Goal: Transaction & Acquisition: Book appointment/travel/reservation

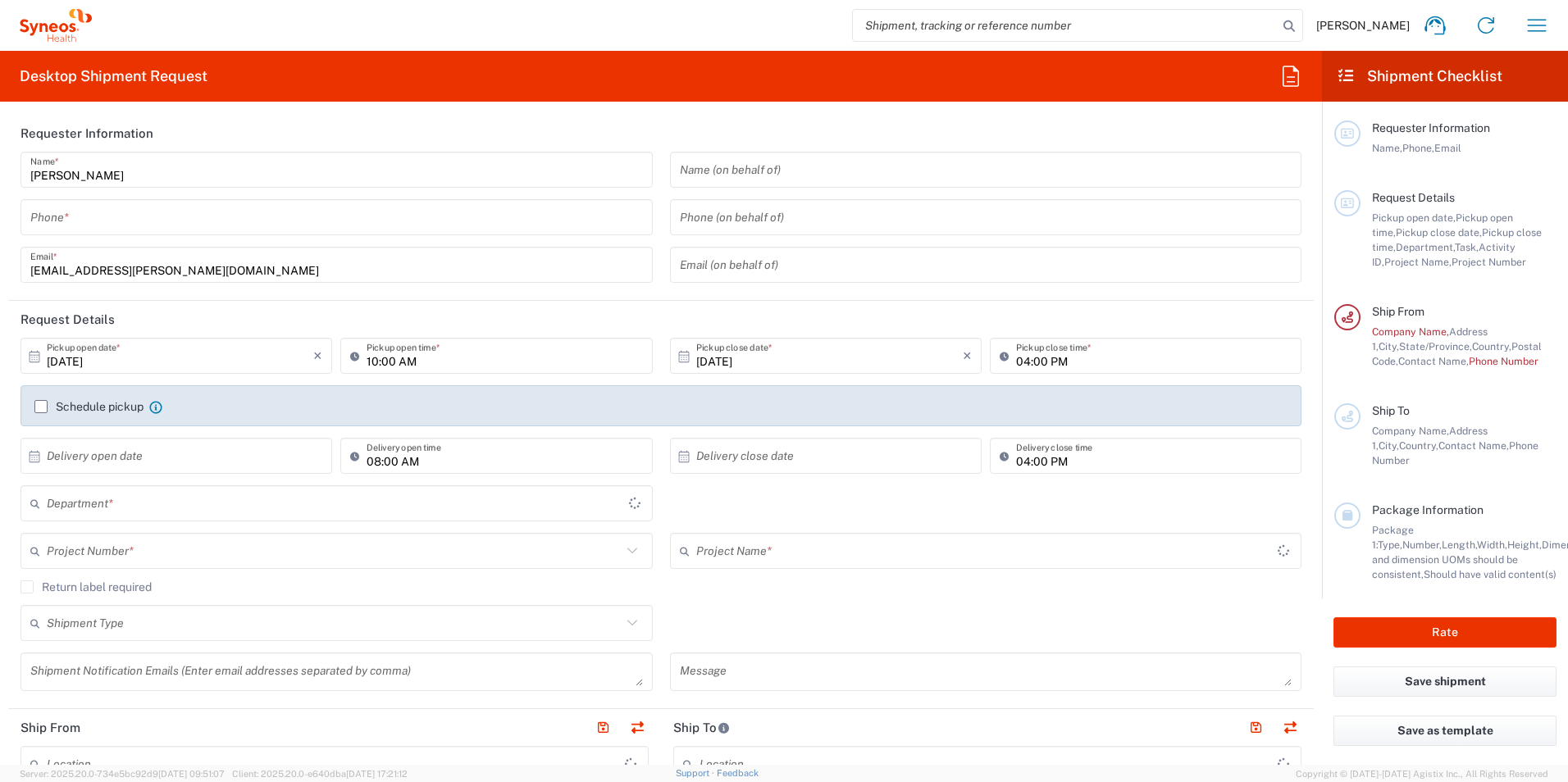
type input "[US_STATE]"
type input "8561"
type input "United States"
type input "Syneos Health, LLC-Morrisville NC US"
click at [1533, 21] on icon "button" at bounding box center [1537, 25] width 26 height 26
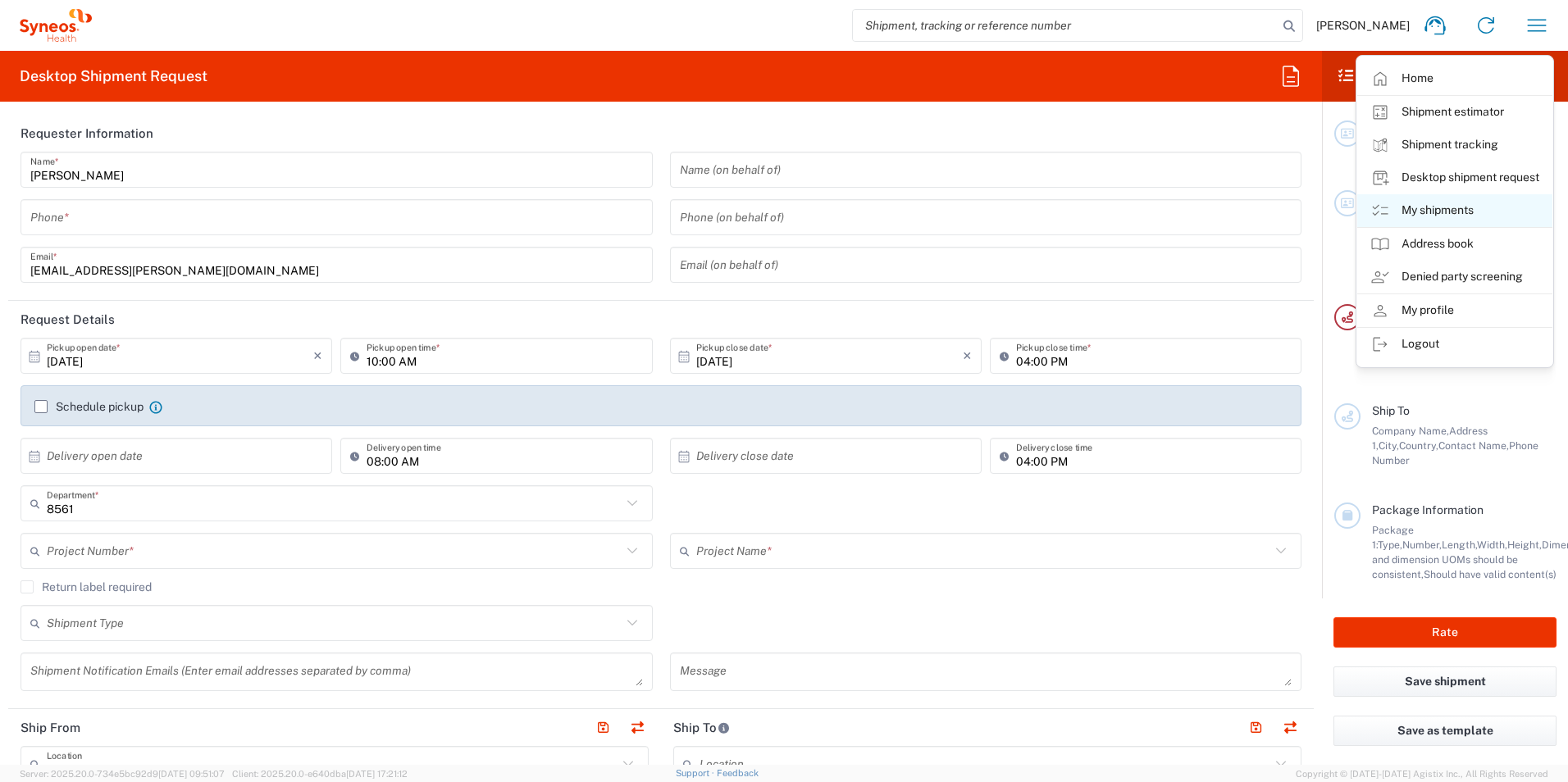
click at [1422, 210] on link "My shipments" at bounding box center [1455, 210] width 195 height 33
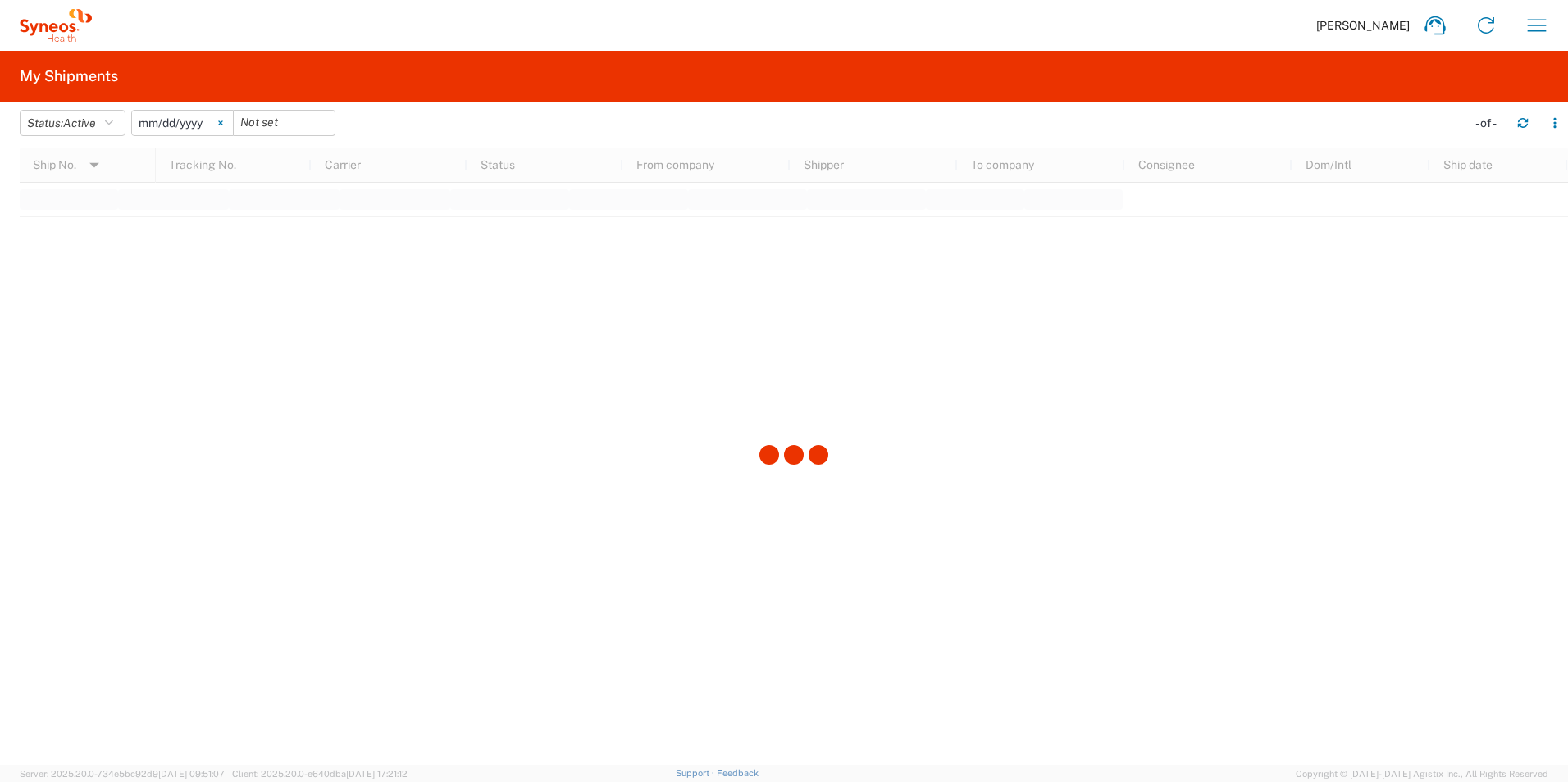
click at [223, 121] on icon at bounding box center [220, 123] width 4 height 4
click at [125, 127] on button "Status: Active" at bounding box center [73, 123] width 106 height 26
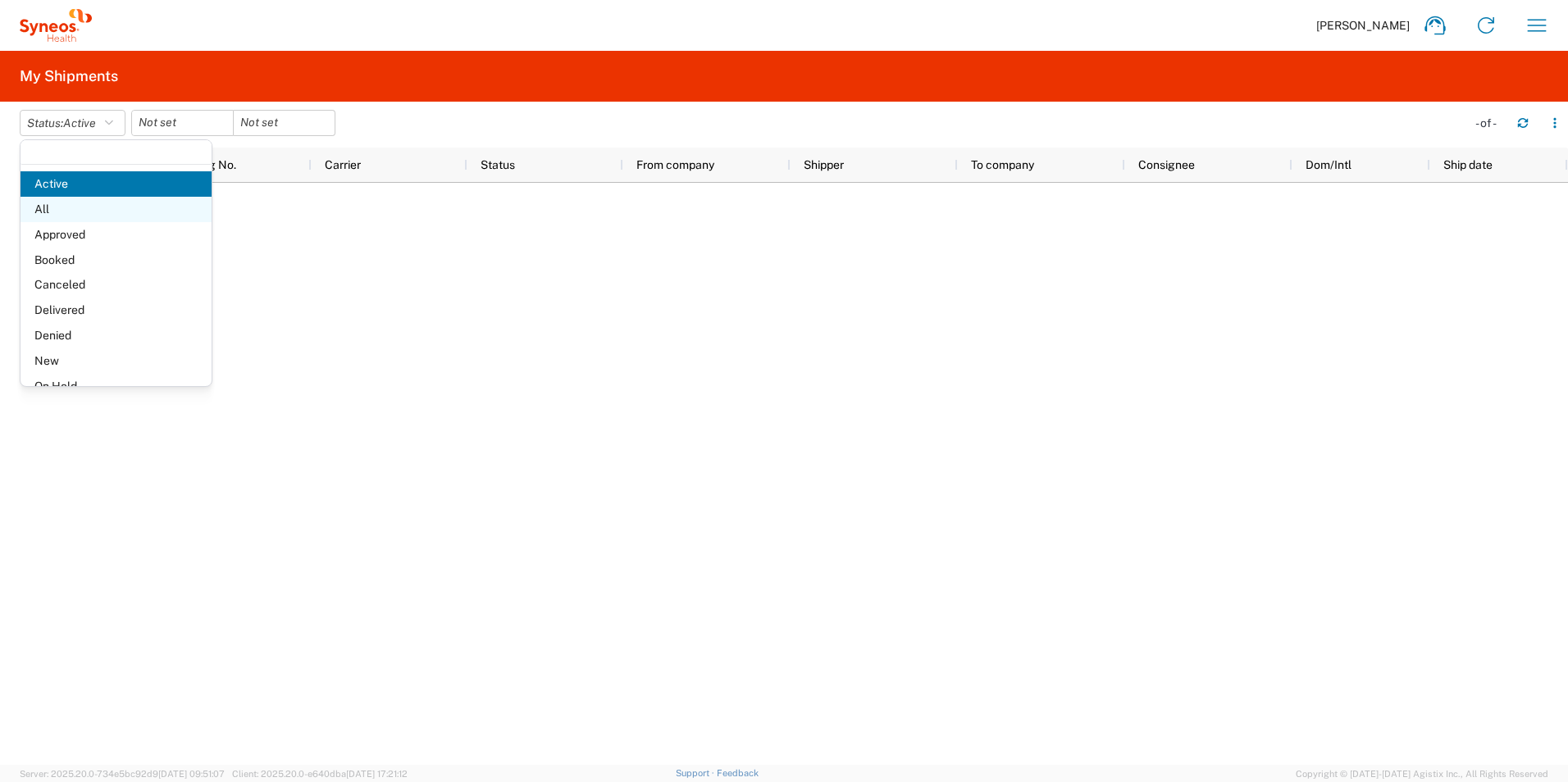
click at [82, 211] on span "All" at bounding box center [116, 209] width 191 height 25
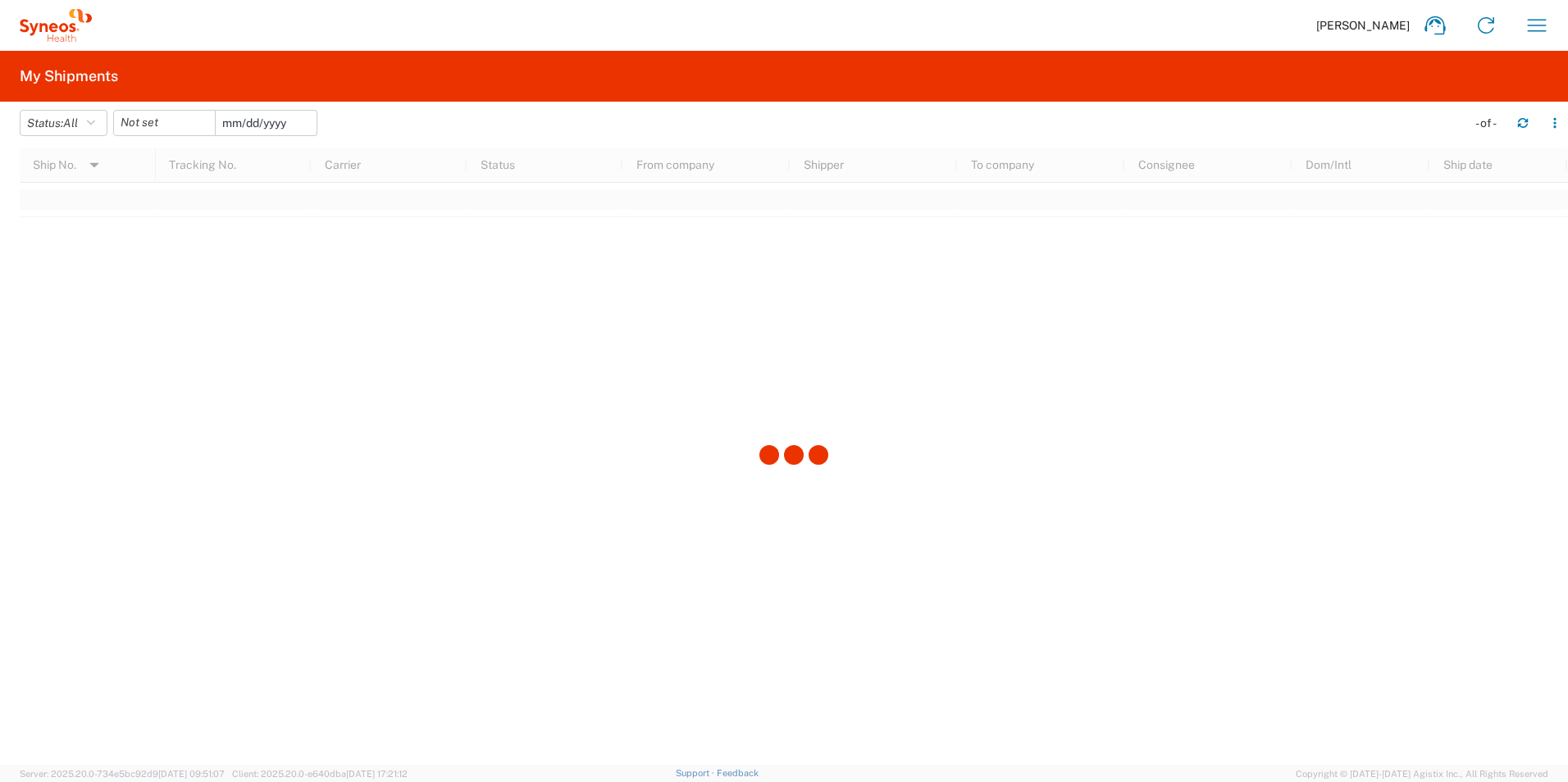
click at [223, 120] on input "date" at bounding box center [266, 123] width 100 height 24
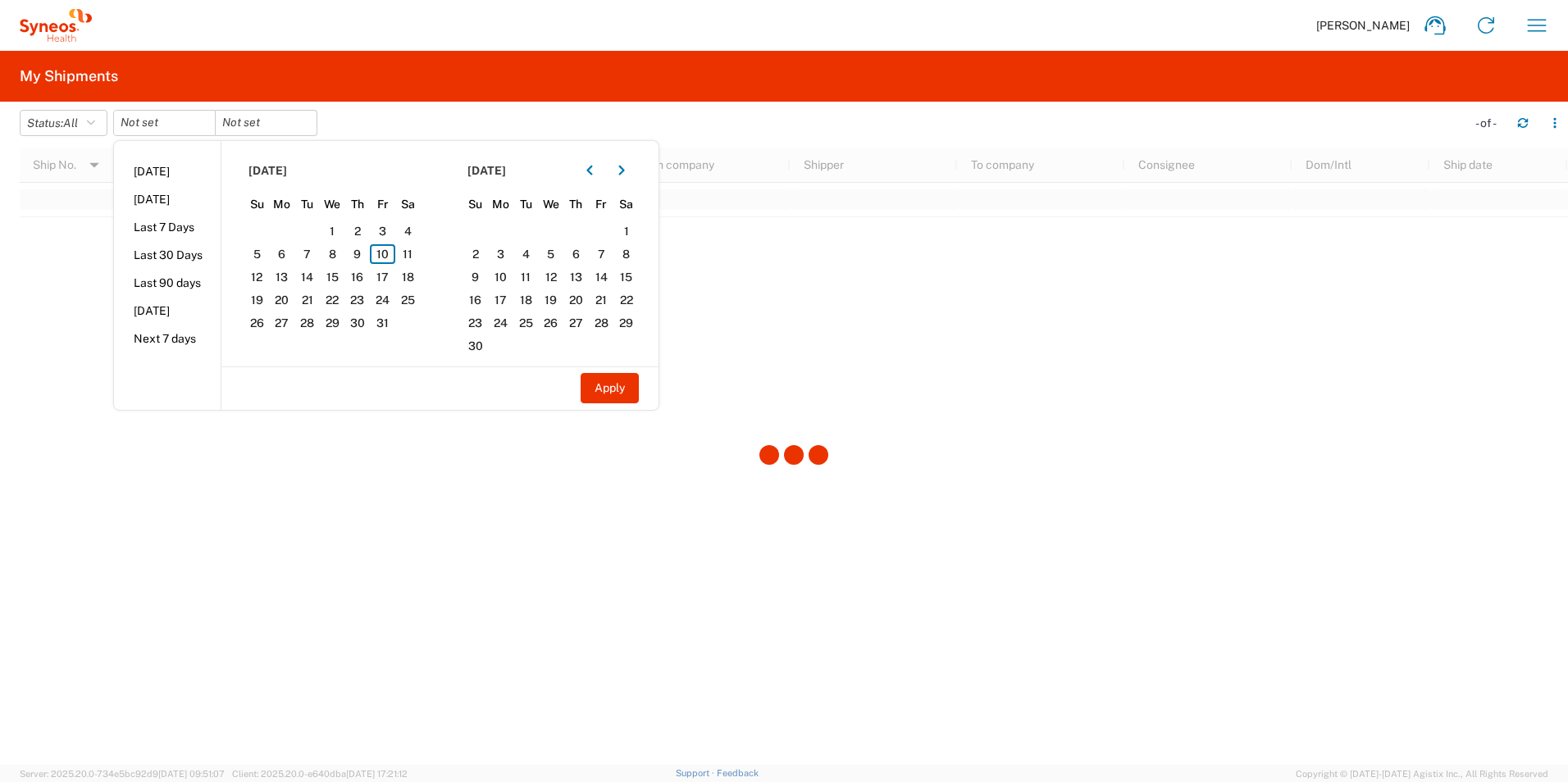
click at [411, 60] on agx-form-header "My Shipments" at bounding box center [784, 76] width 1568 height 51
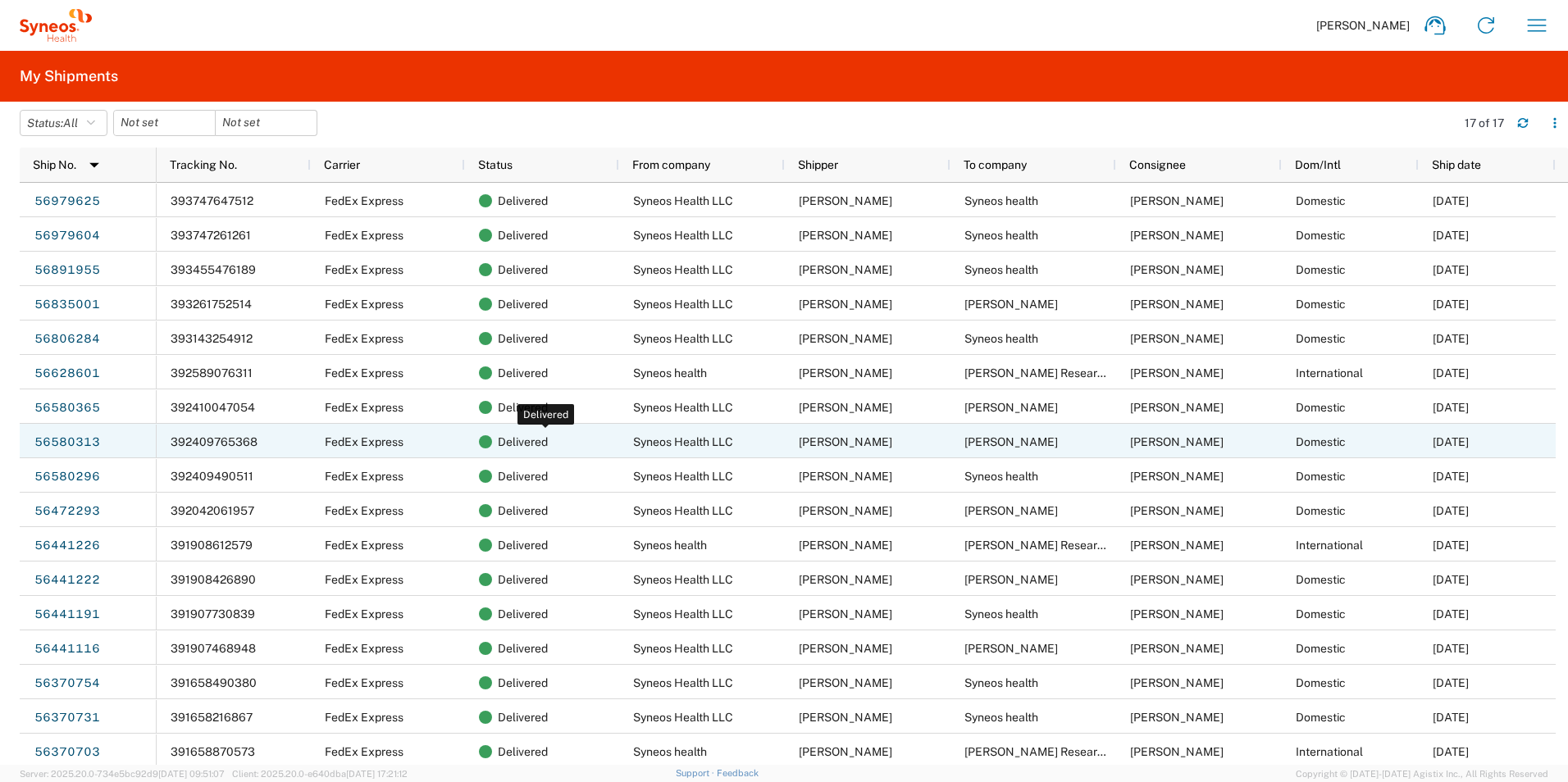
scroll to position [3, 0]
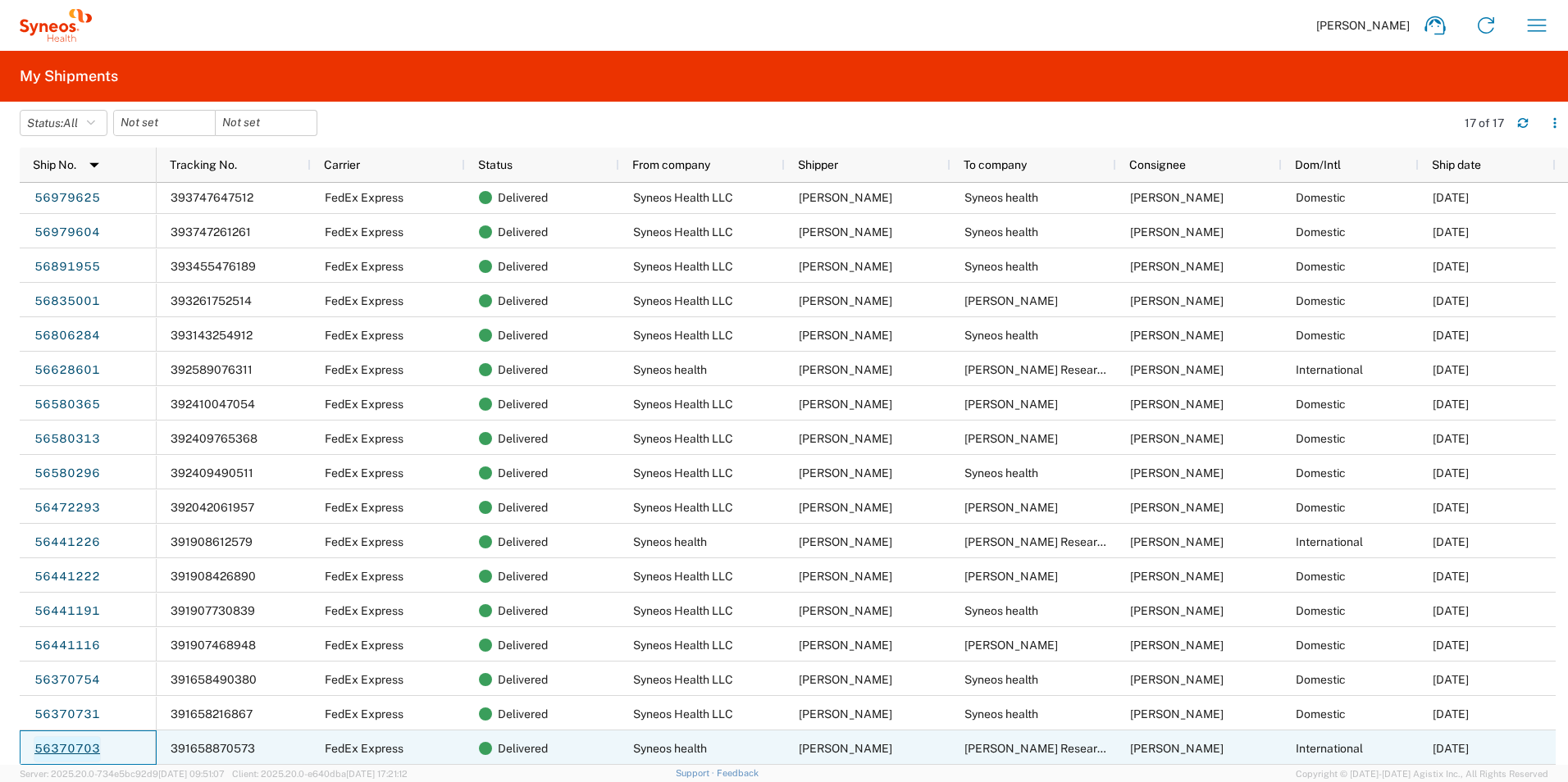
click at [82, 746] on link "56370703" at bounding box center [68, 749] width 68 height 26
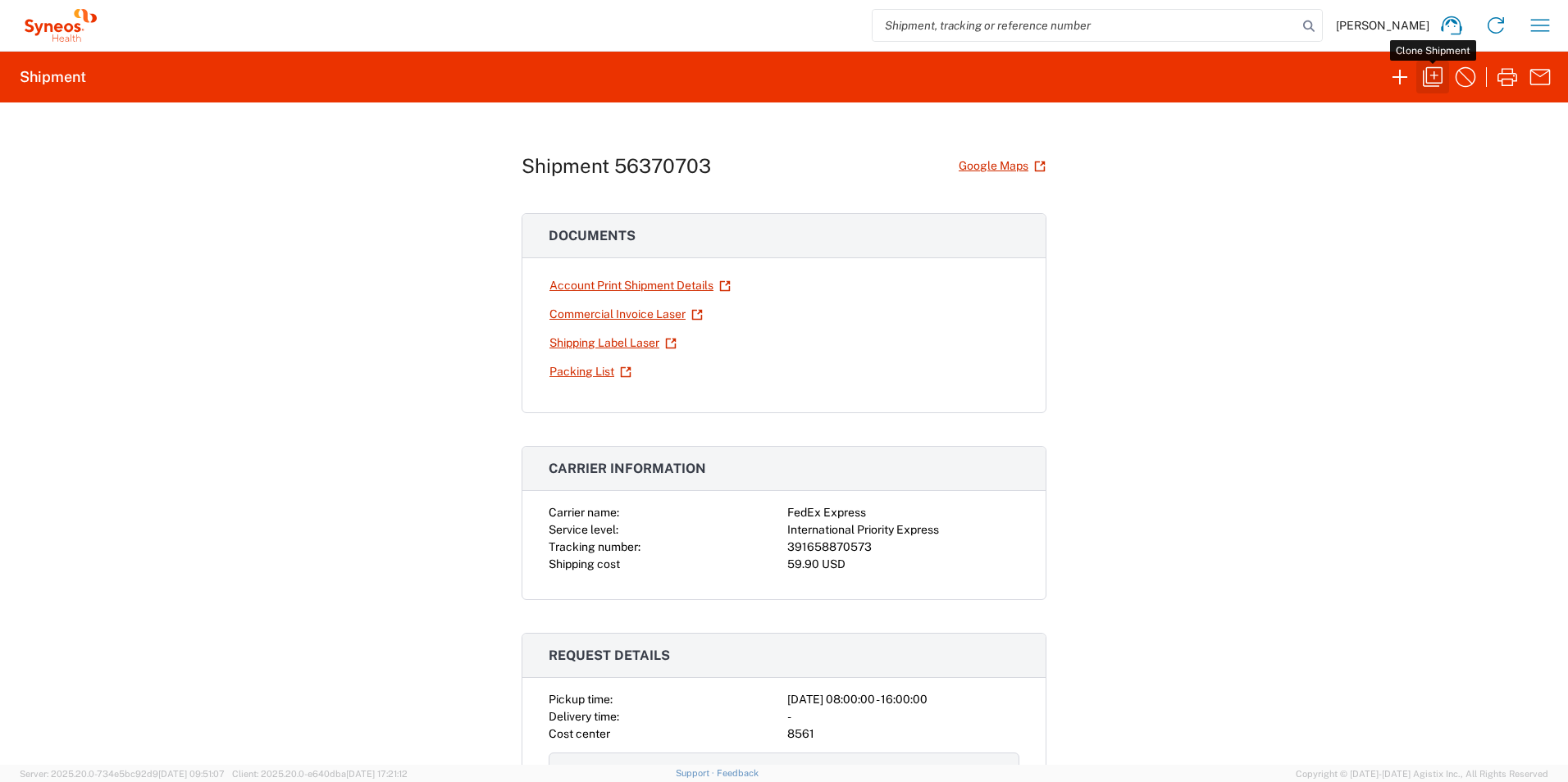
click at [1432, 79] on icon "button" at bounding box center [1433, 77] width 26 height 26
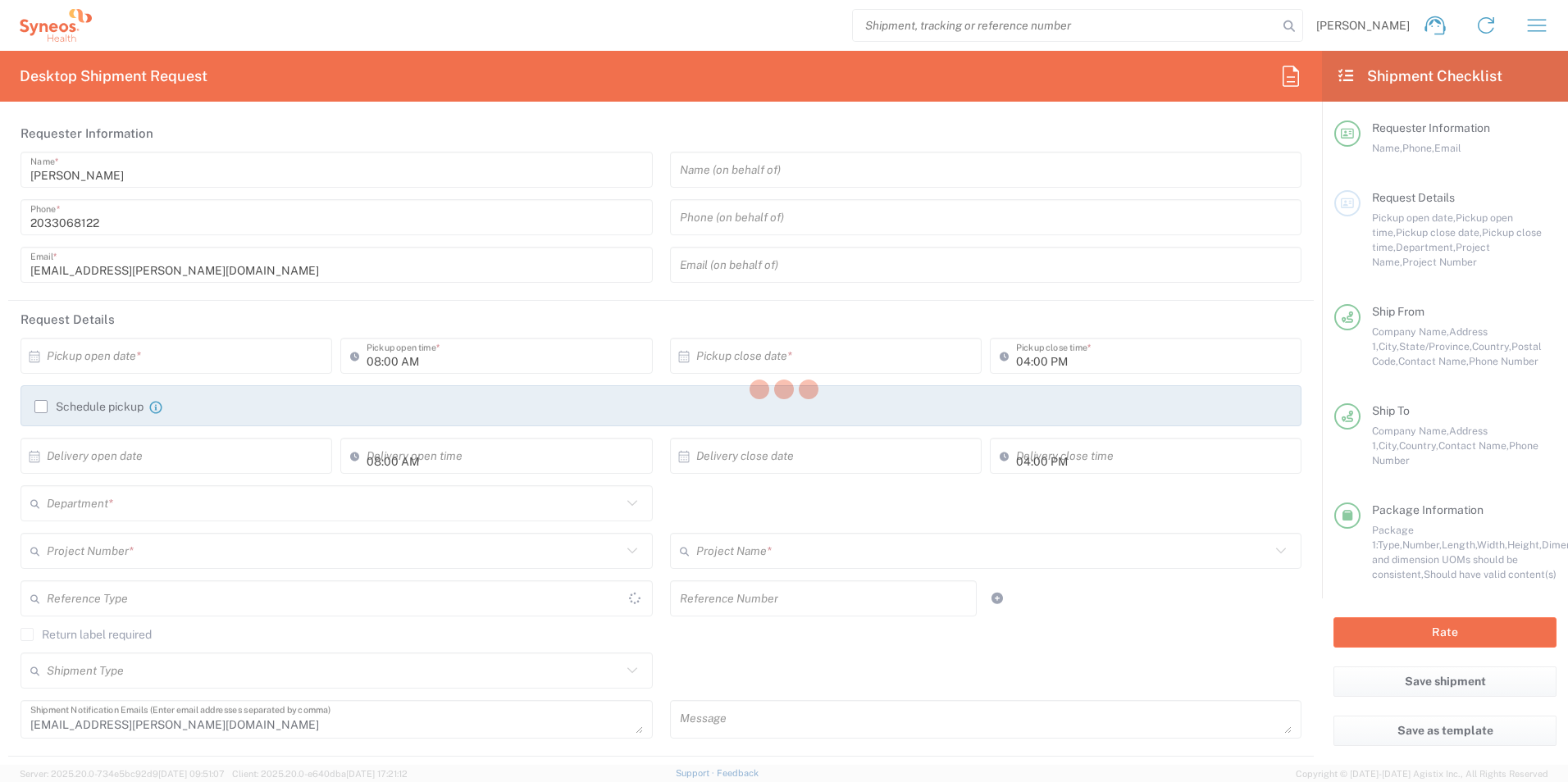
type input "North Carolina"
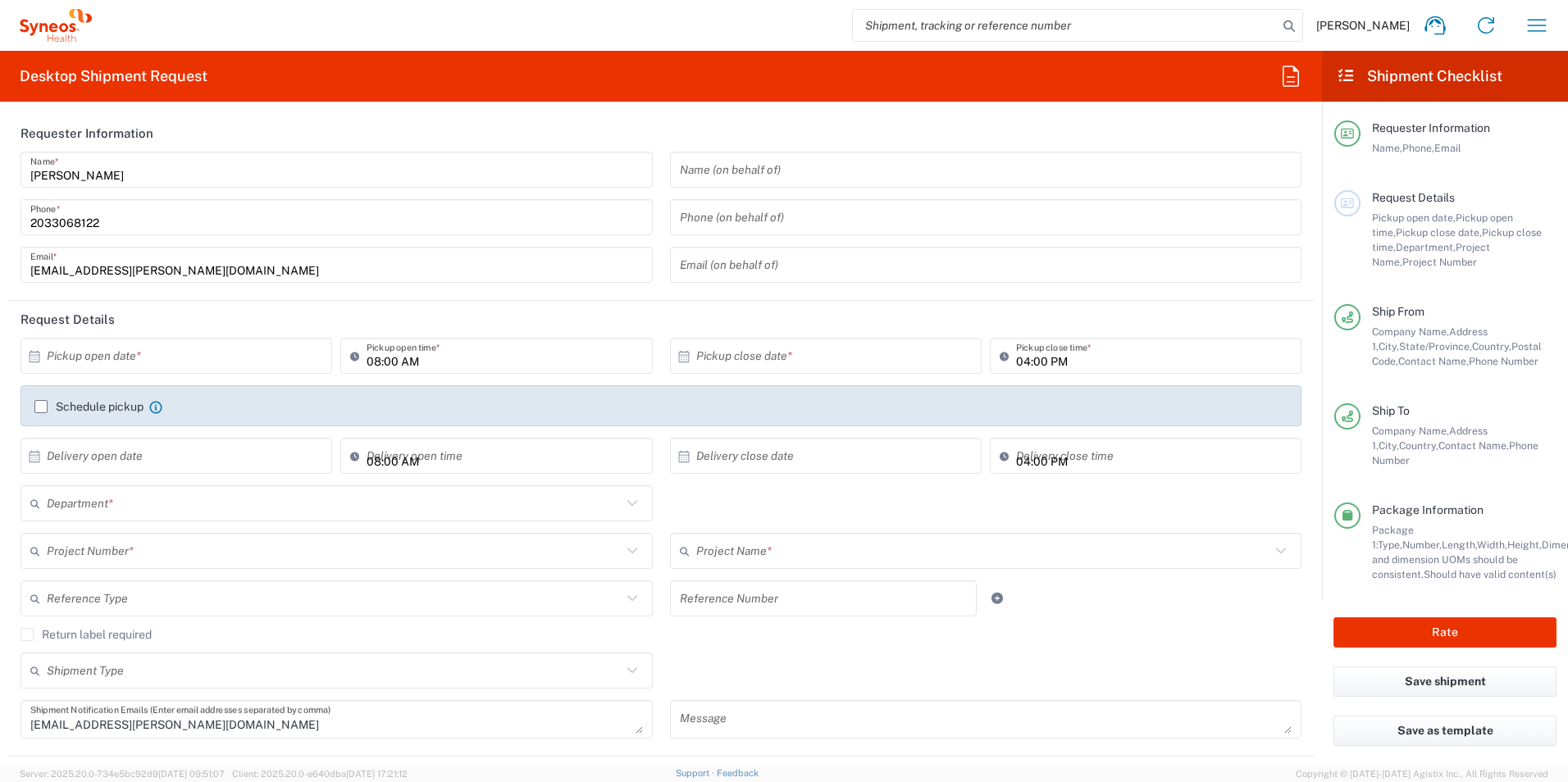
type input "Envelope"
type input "England"
type input "8561"
type input "8561 DEPARTMENTAL EXPENSE"
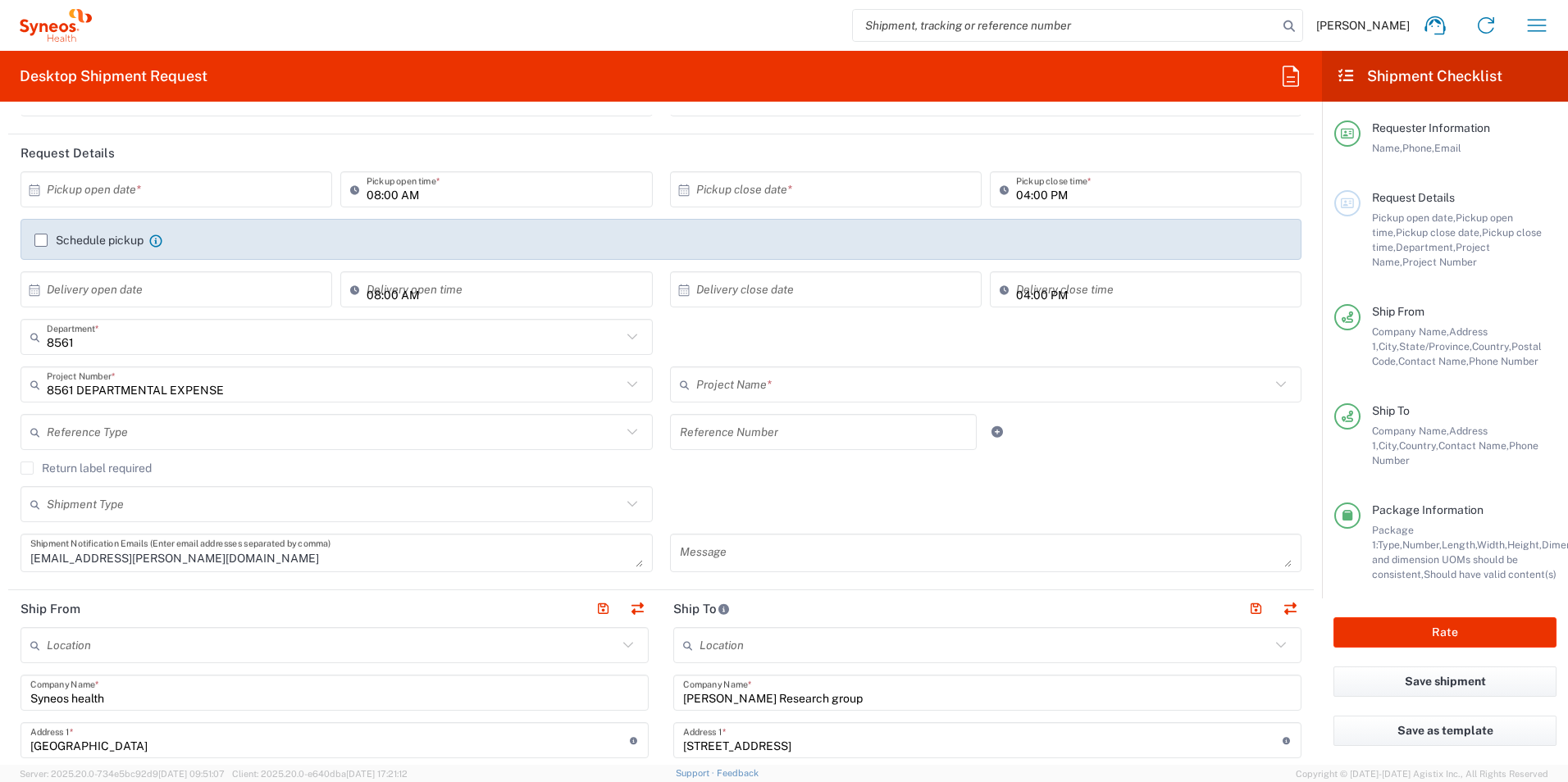
scroll to position [410, 0]
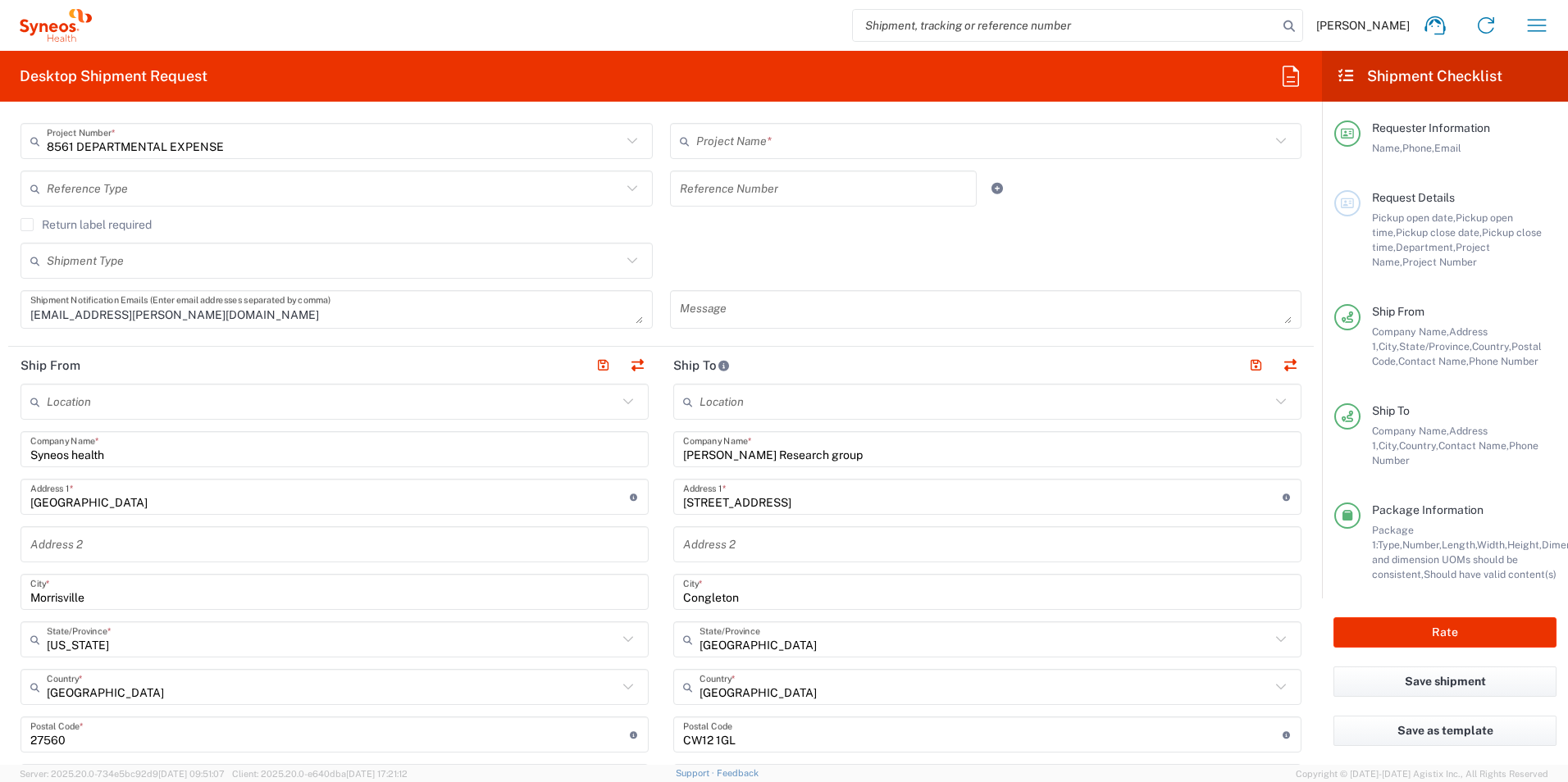
type input "8561 DEPARTMENTAL EXPENSE"
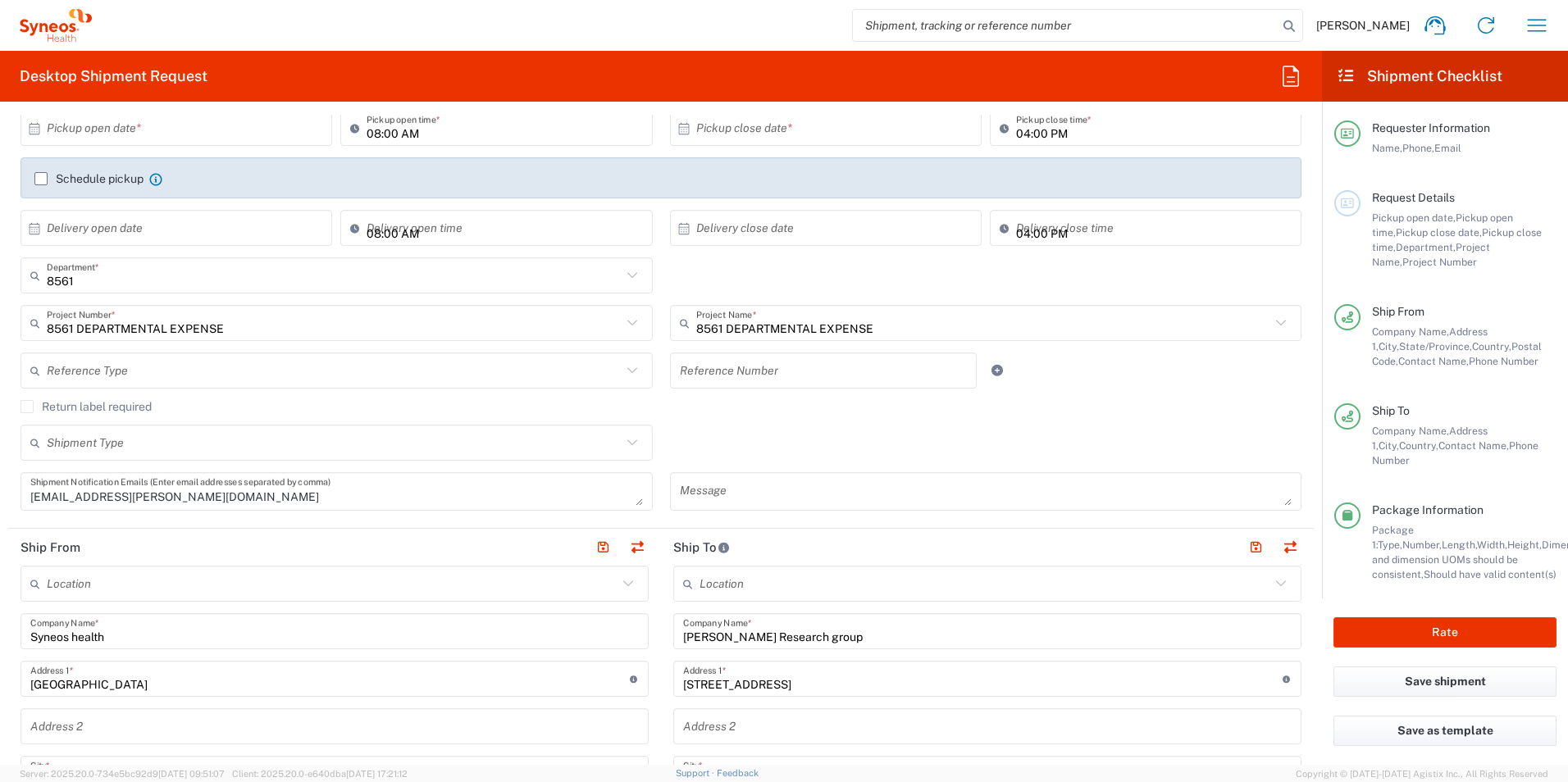
scroll to position [0, 0]
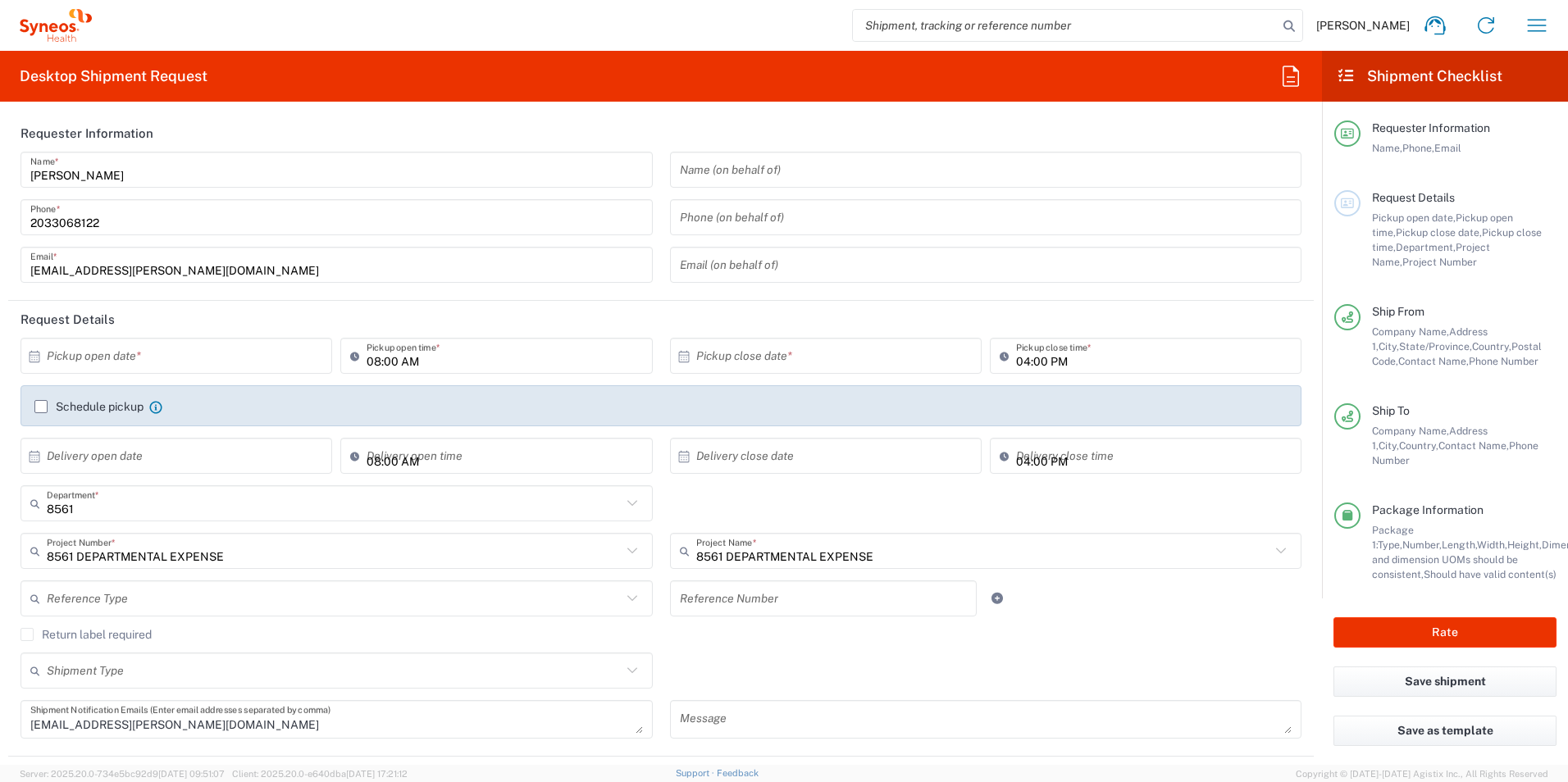
click at [505, 23] on div "Pavithra Jayaraman Home Shipment estimator Shipment tracking Desktop shipment r…" at bounding box center [826, 25] width 1470 height 39
click at [278, 363] on input "text" at bounding box center [180, 356] width 267 height 29
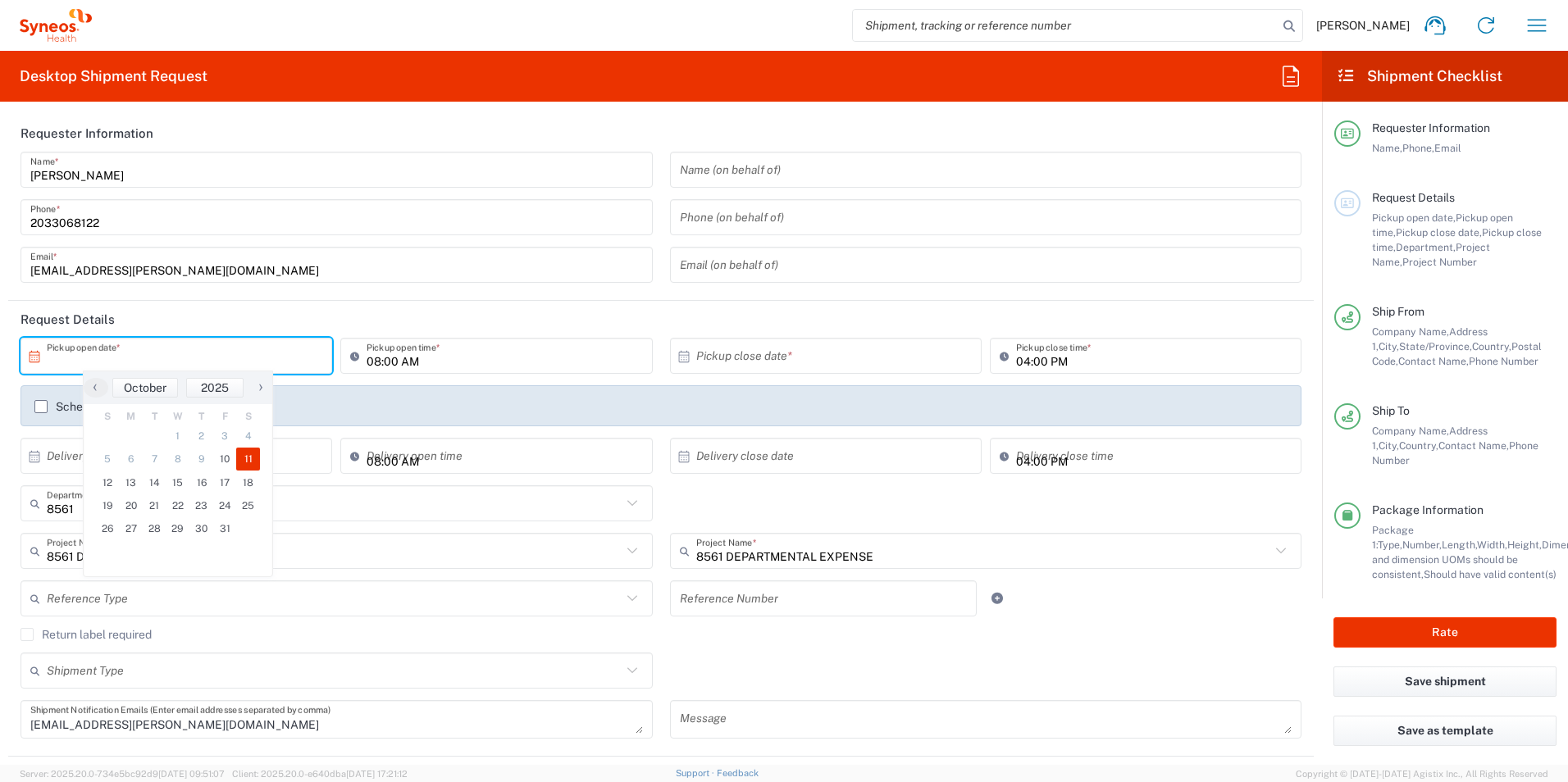
click at [249, 457] on span "11" at bounding box center [248, 459] width 23 height 23
type input "10/11/2025"
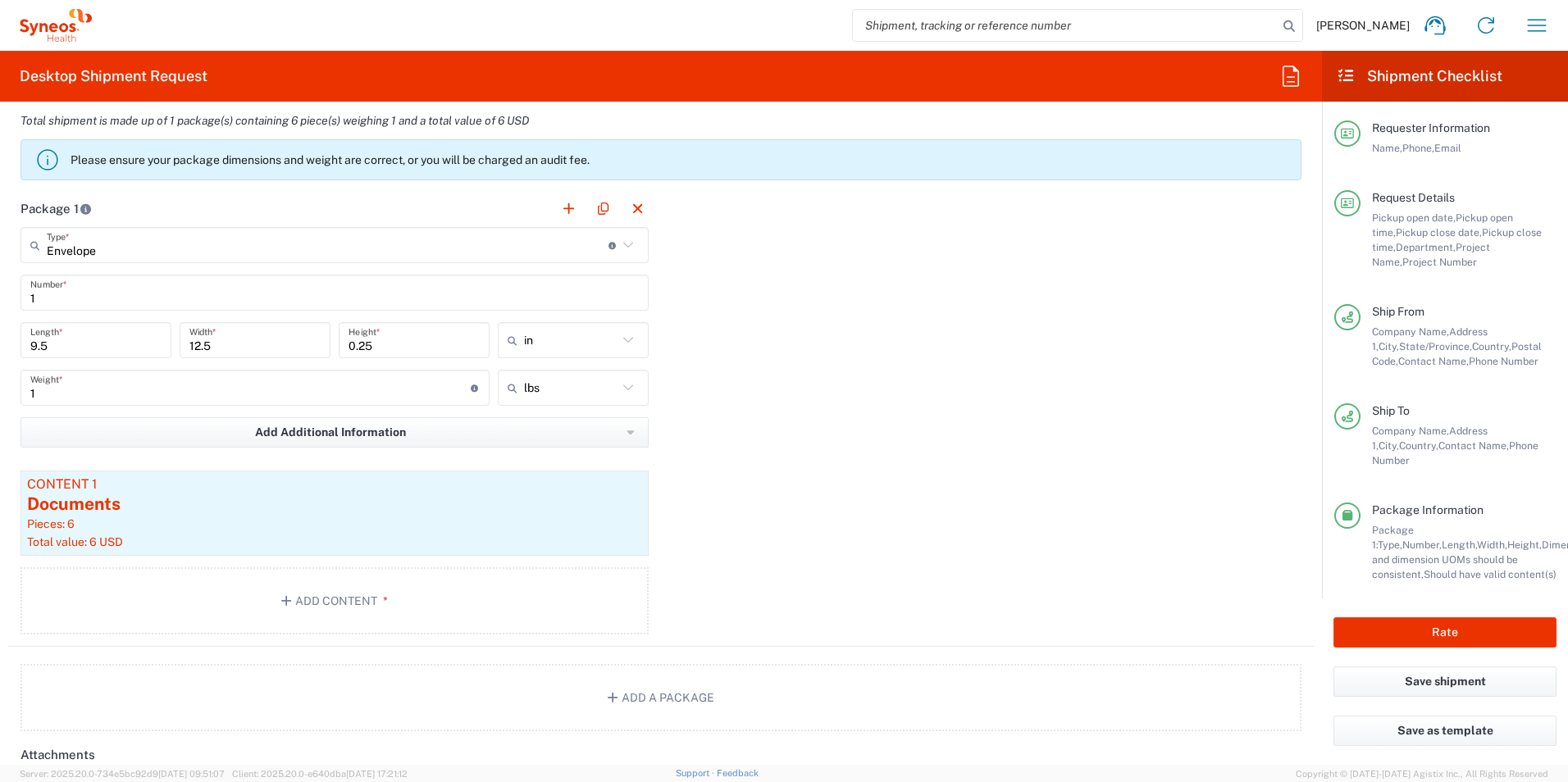
scroll to position [1393, 0]
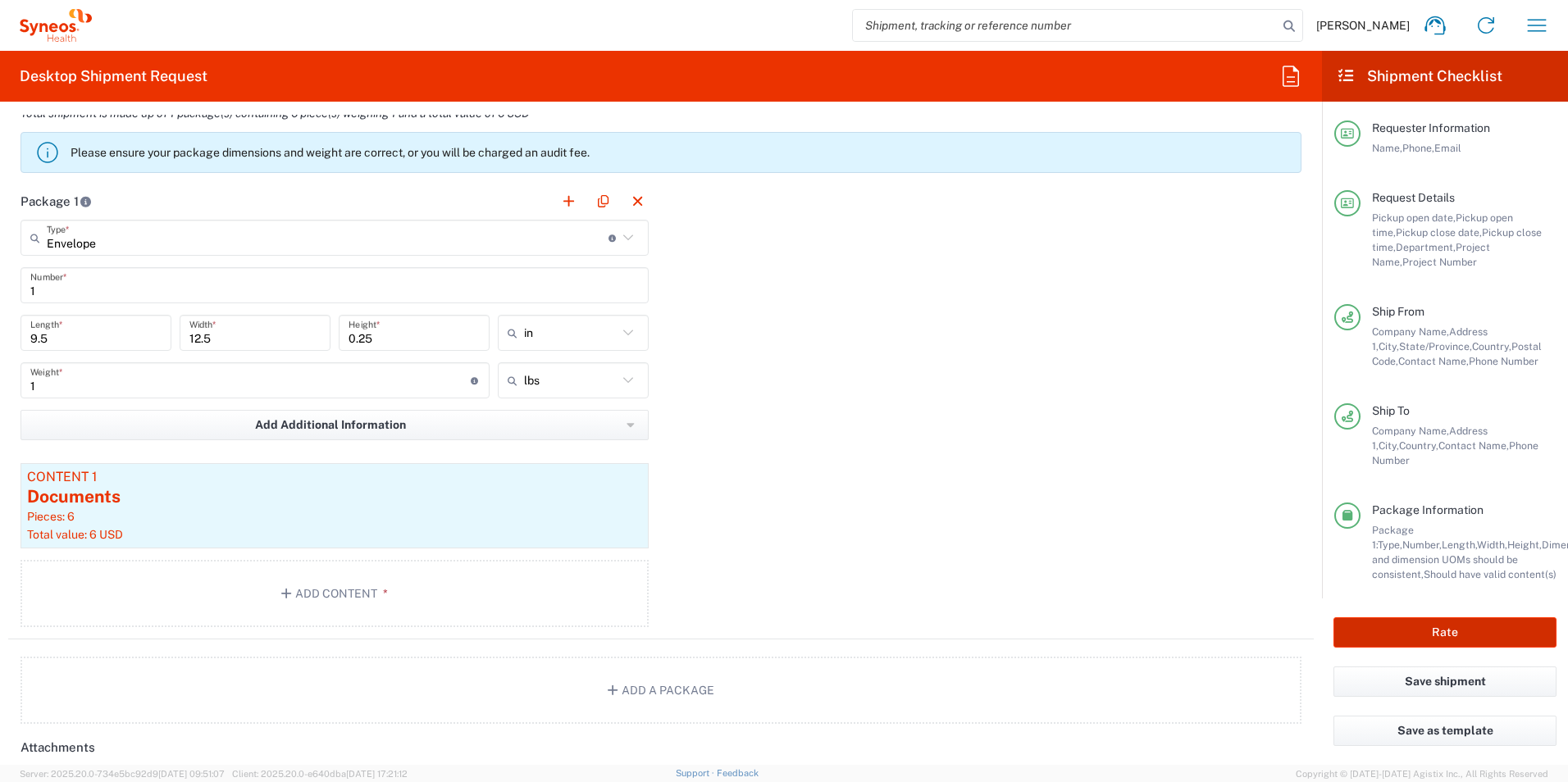
click at [1438, 630] on button "Rate" at bounding box center [1444, 632] width 223 height 30
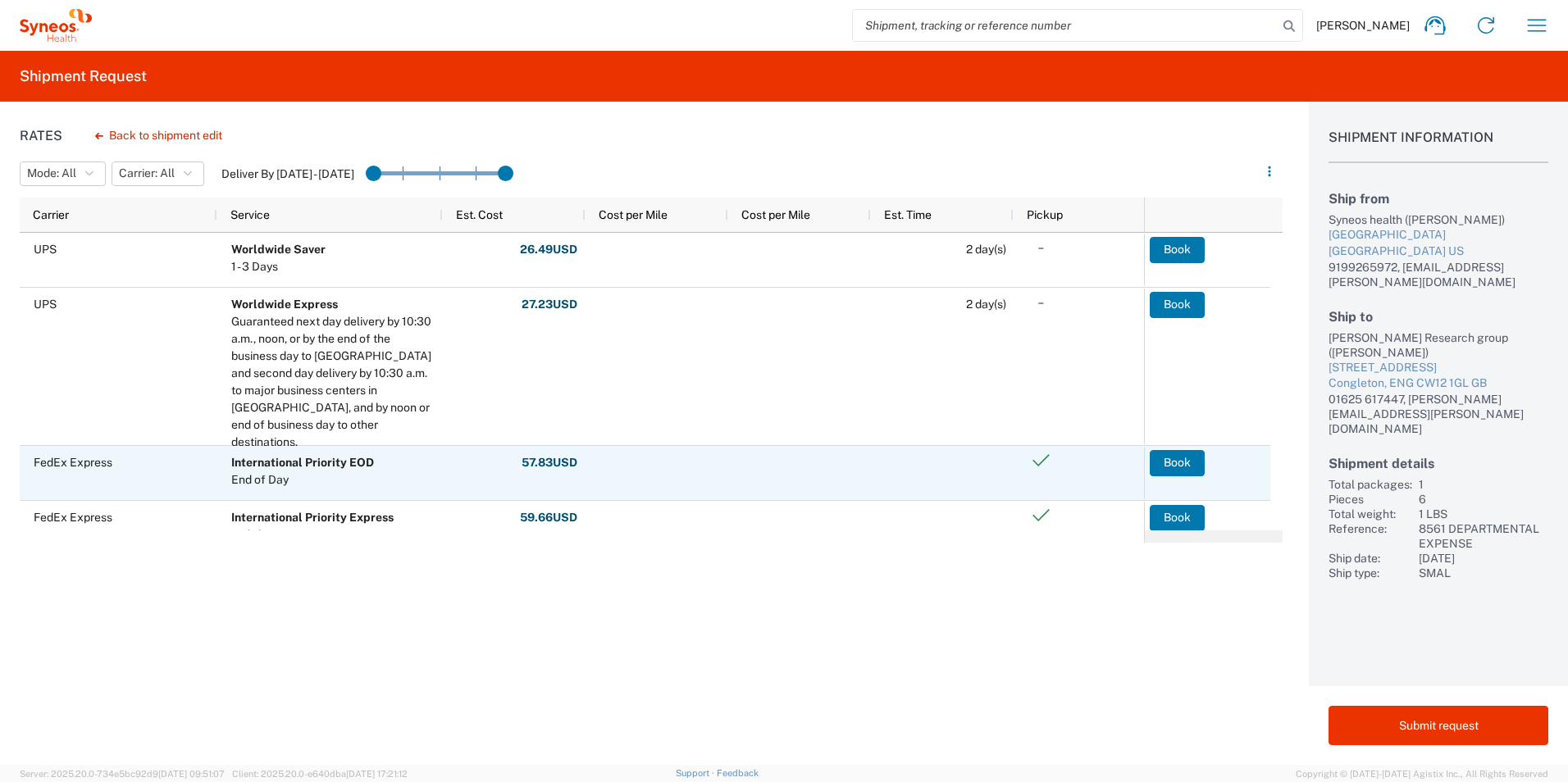
scroll to position [82, 0]
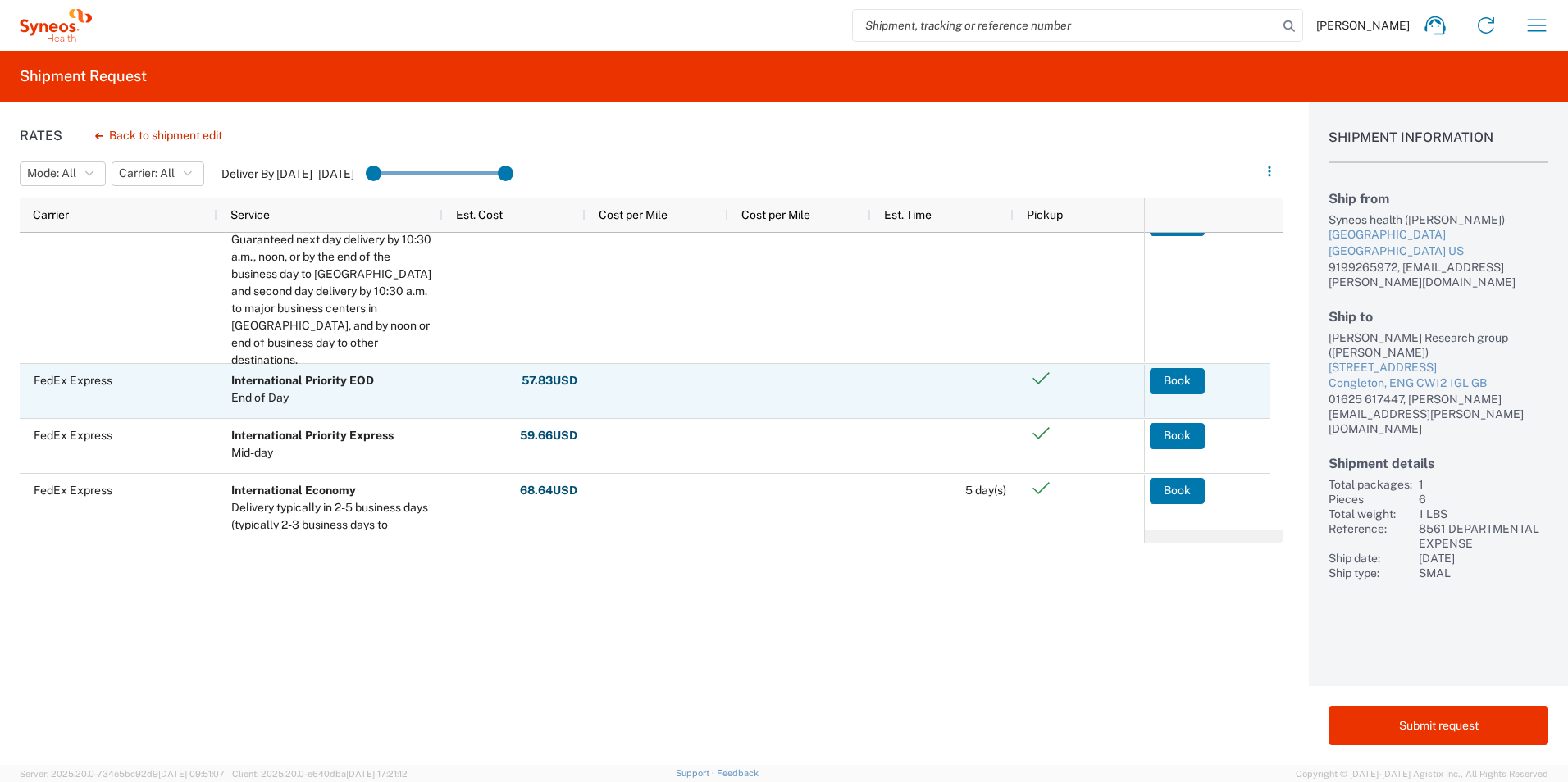
click at [1178, 379] on button "Book" at bounding box center [1176, 381] width 55 height 26
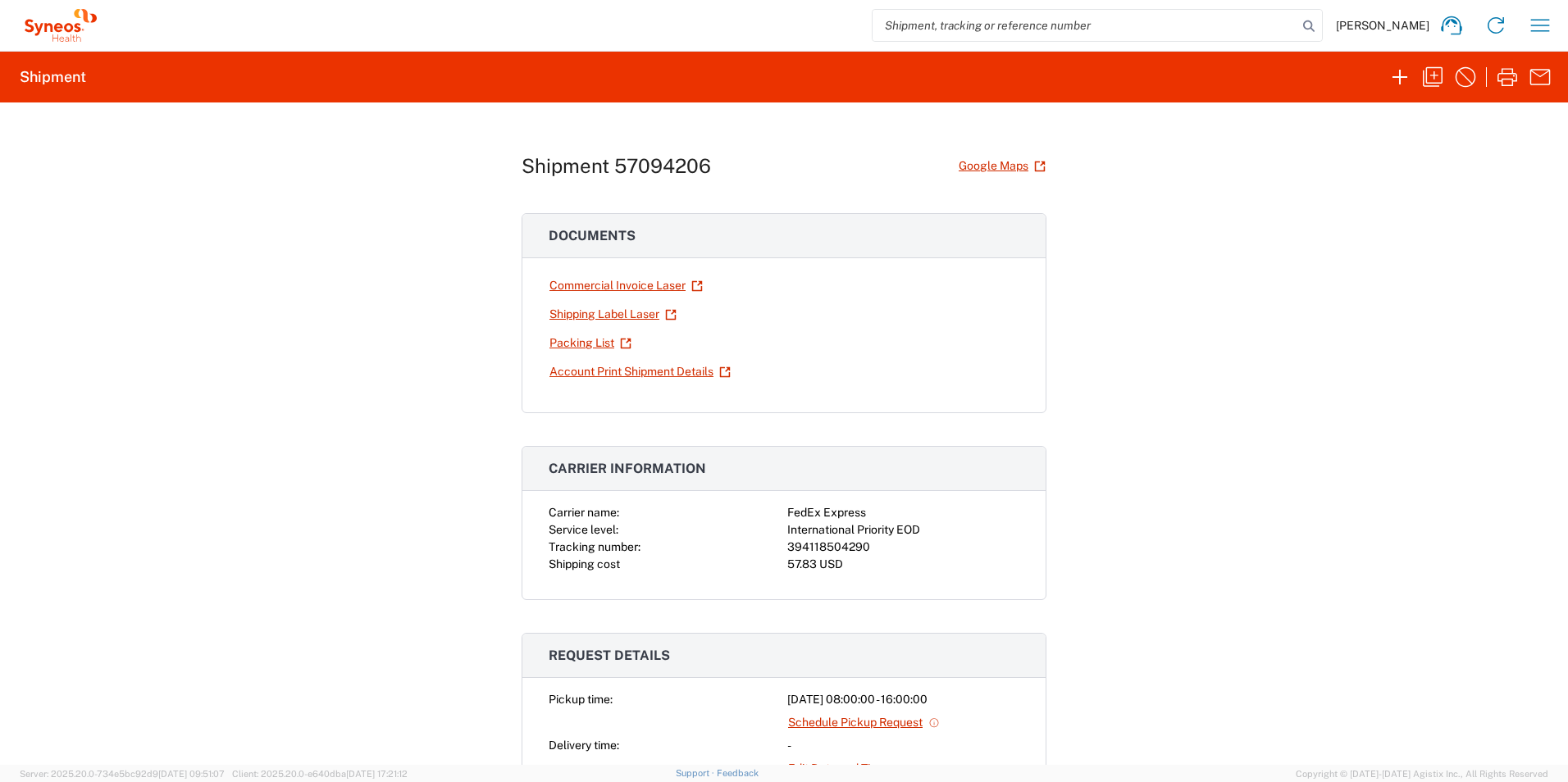
click at [599, 313] on link "Shipping Label Laser" at bounding box center [612, 313] width 129 height 29
click at [1539, 28] on icon "button" at bounding box center [1540, 25] width 26 height 26
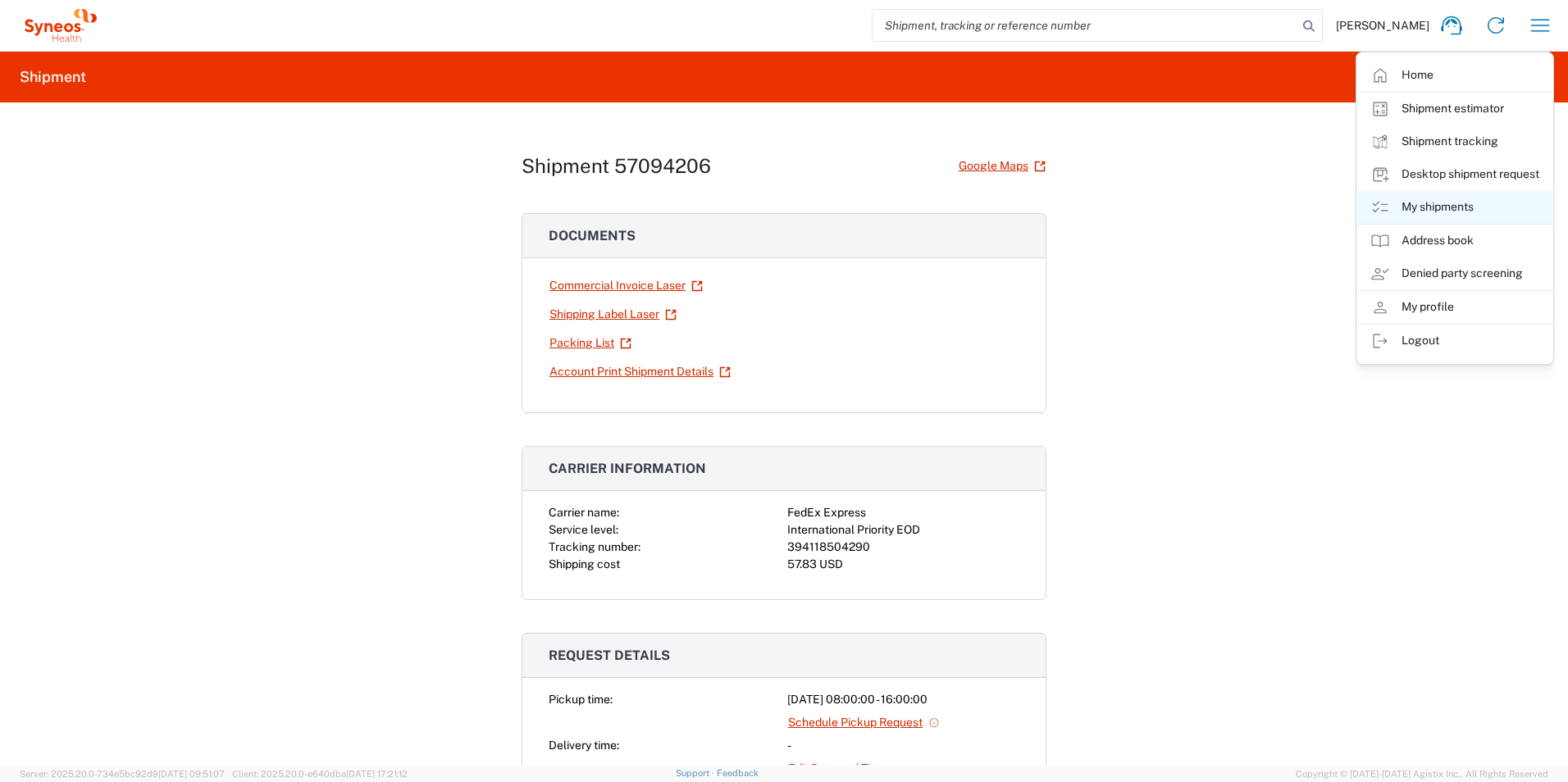
click at [1450, 198] on link "My shipments" at bounding box center [1455, 208] width 195 height 33
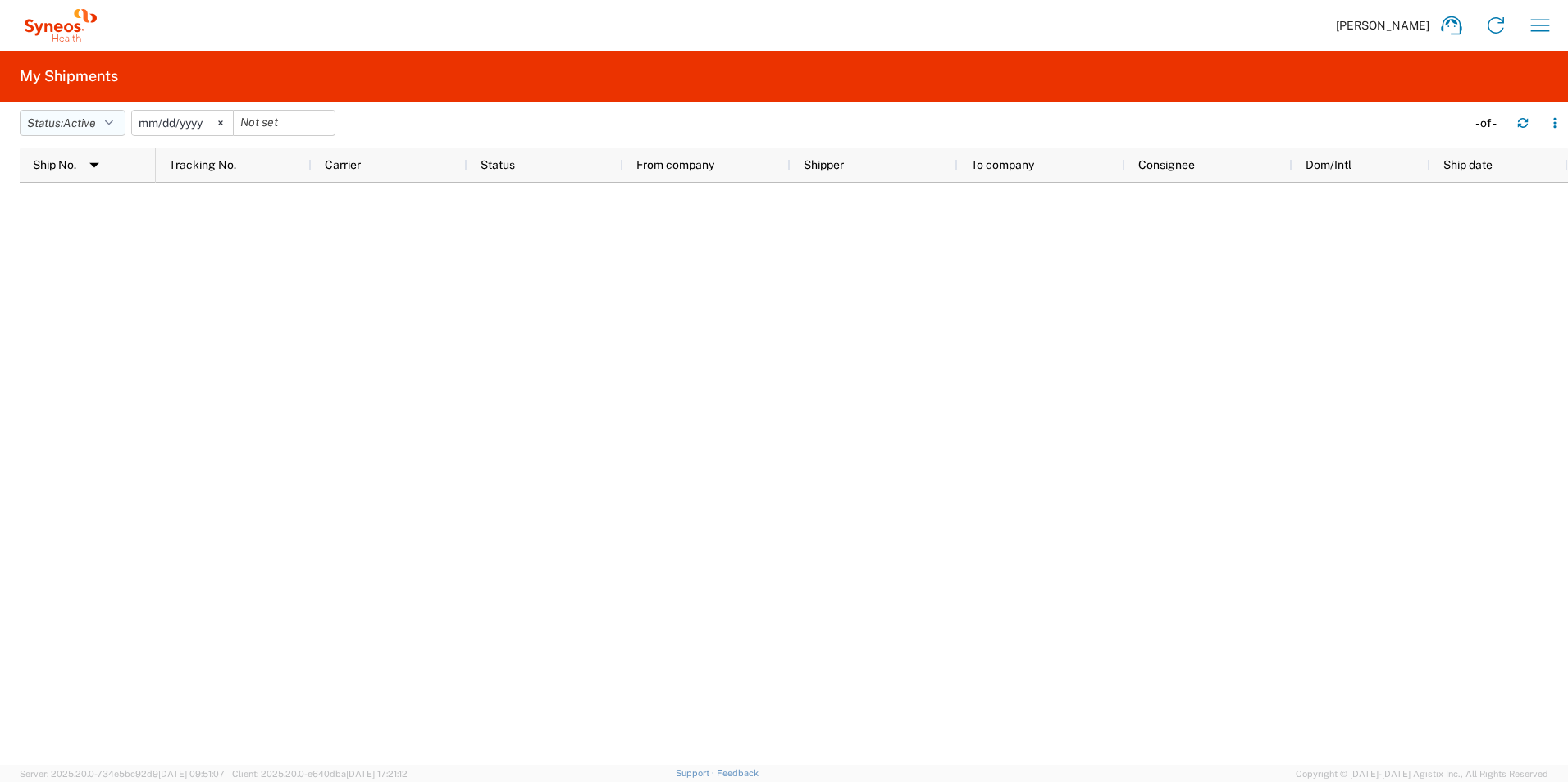
click at [113, 117] on icon "button" at bounding box center [108, 122] width 8 height 11
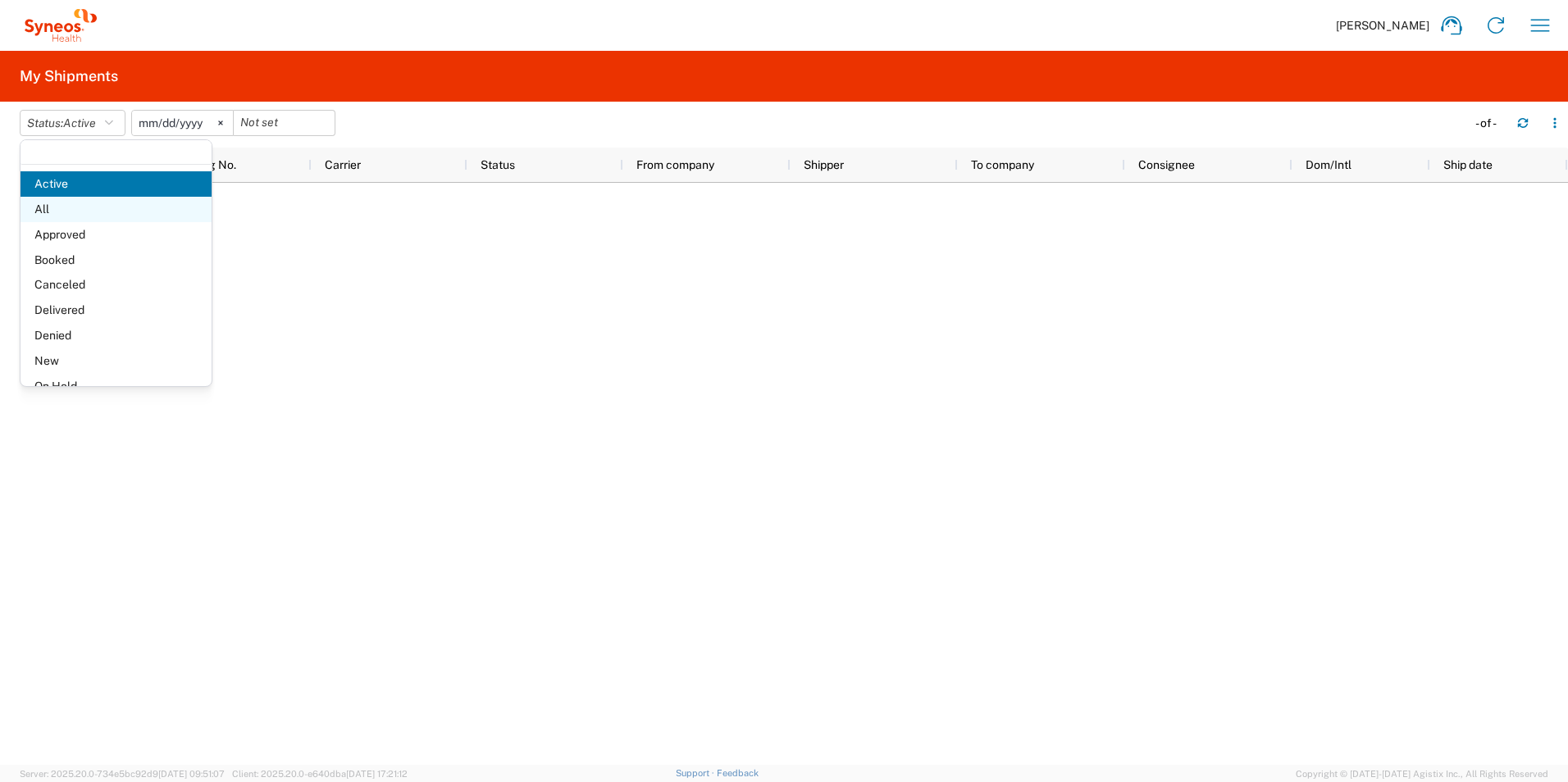
click at [97, 204] on span "All" at bounding box center [116, 209] width 191 height 25
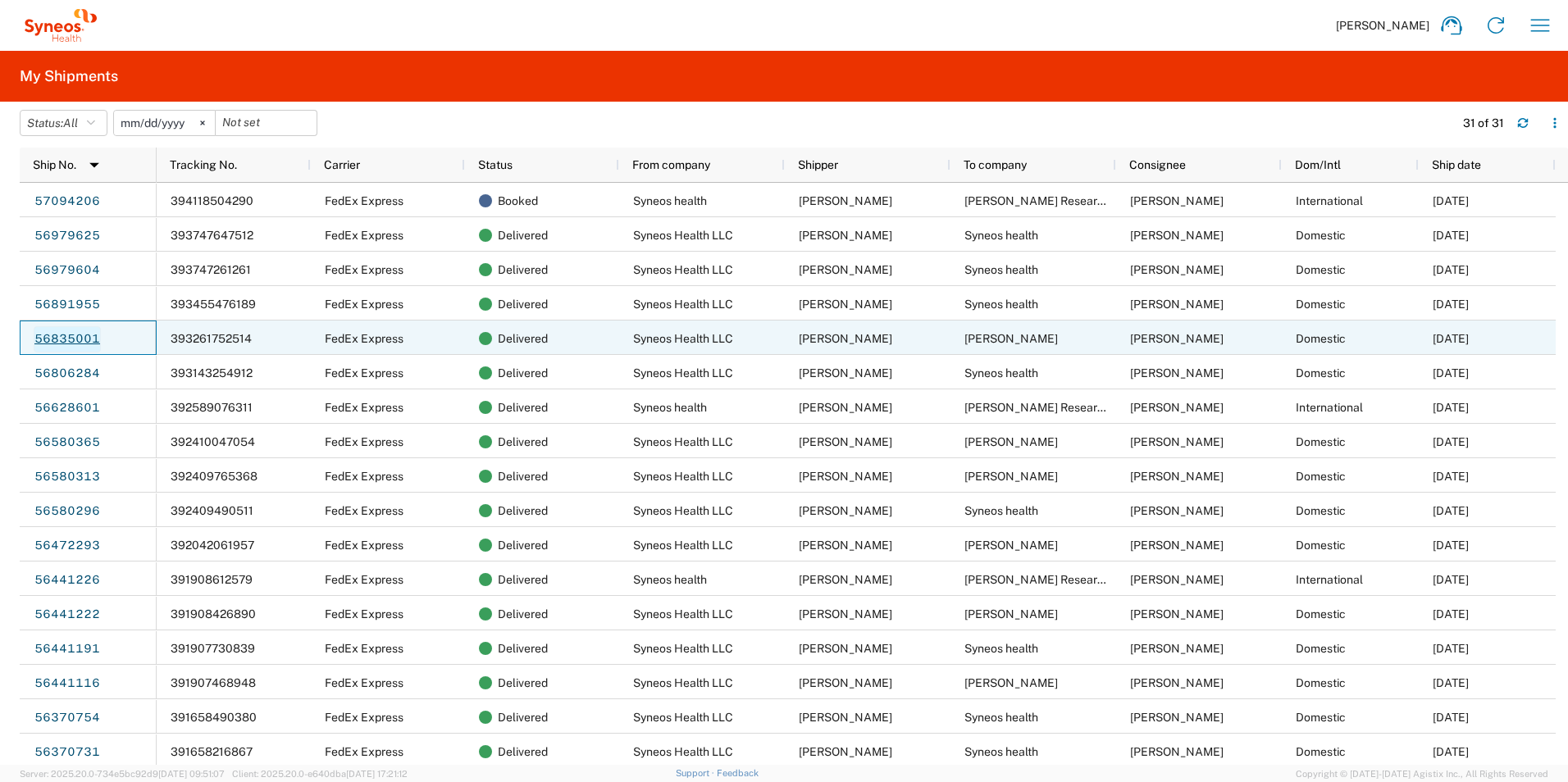
click at [69, 334] on link "56835001" at bounding box center [68, 339] width 68 height 26
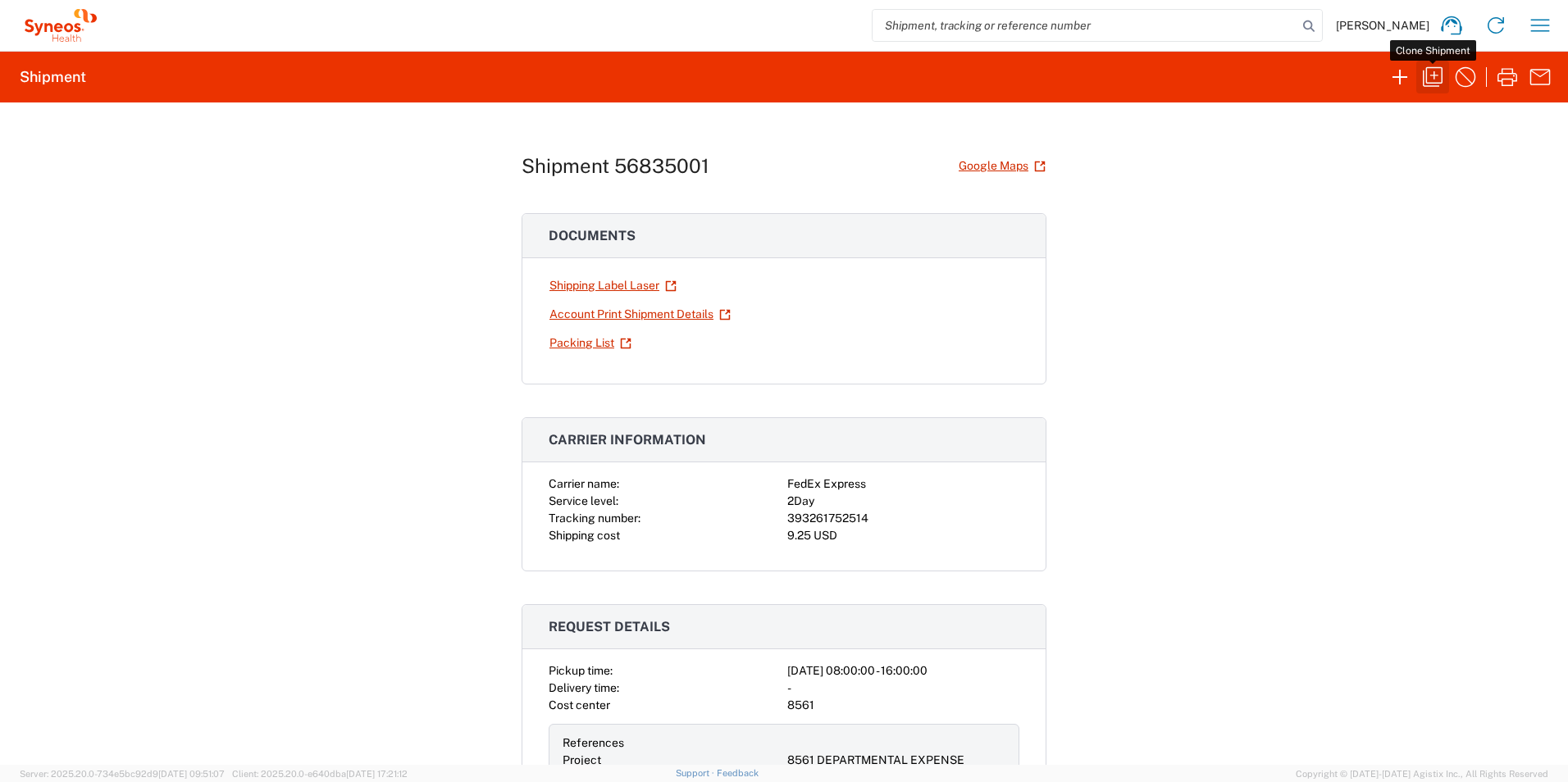
click at [1435, 71] on icon "button" at bounding box center [1433, 77] width 26 height 26
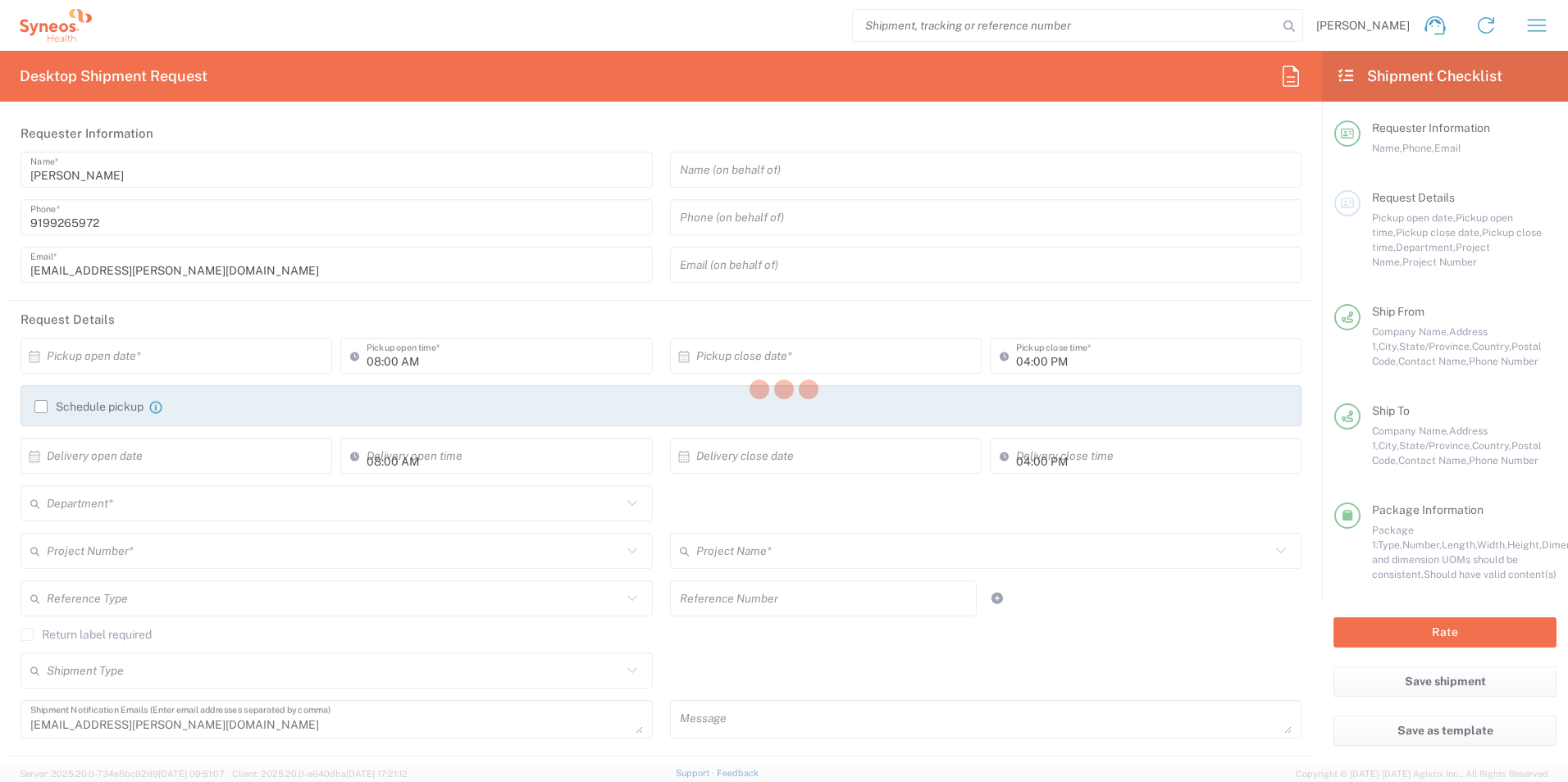
type input "North Carolina"
type input "Pennsylvania"
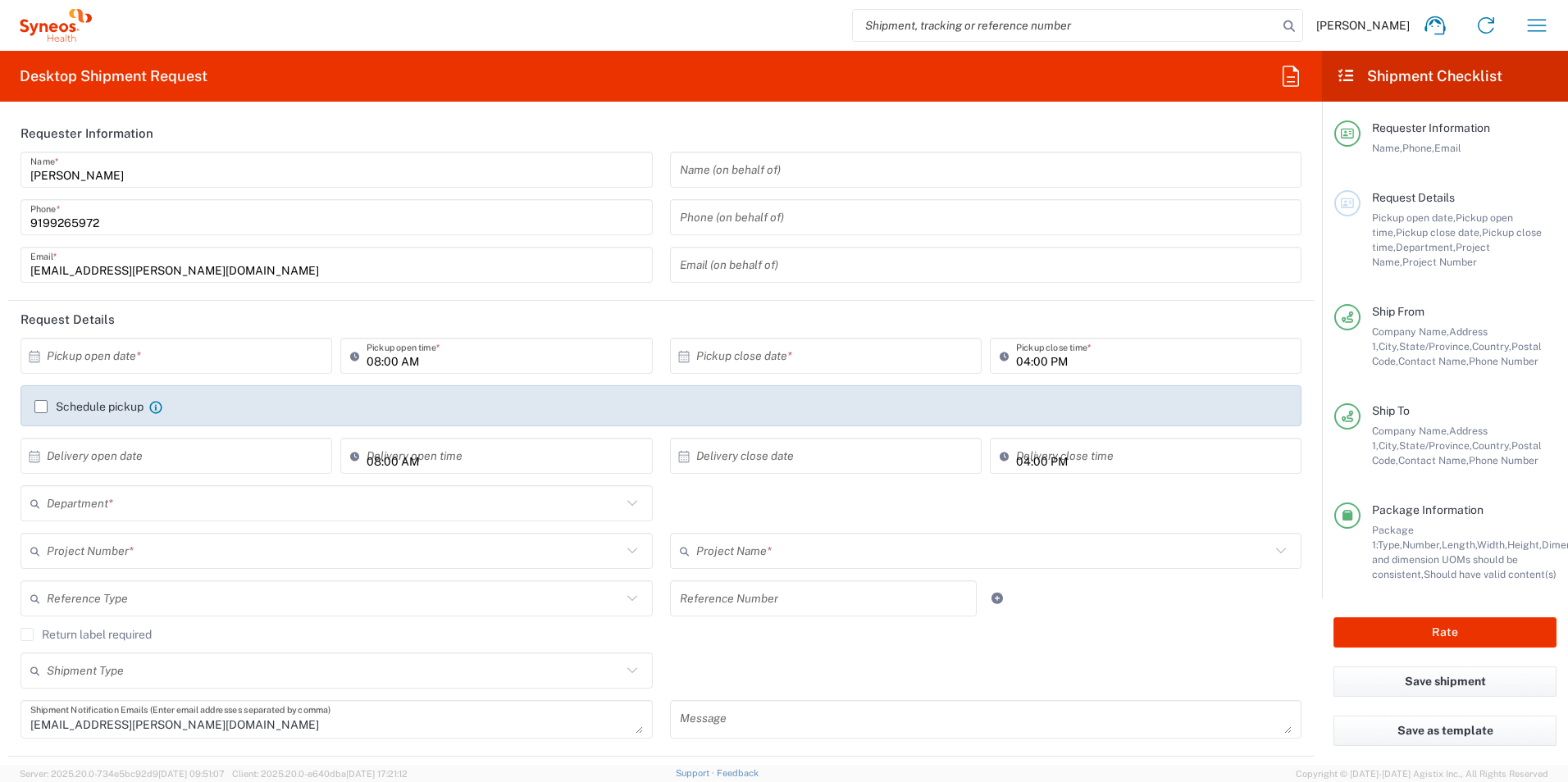
type input "Envelope"
type input "8561 DEPARTMENTAL EXPENSE"
type input "8561"
click at [212, 359] on input "text" at bounding box center [180, 356] width 267 height 29
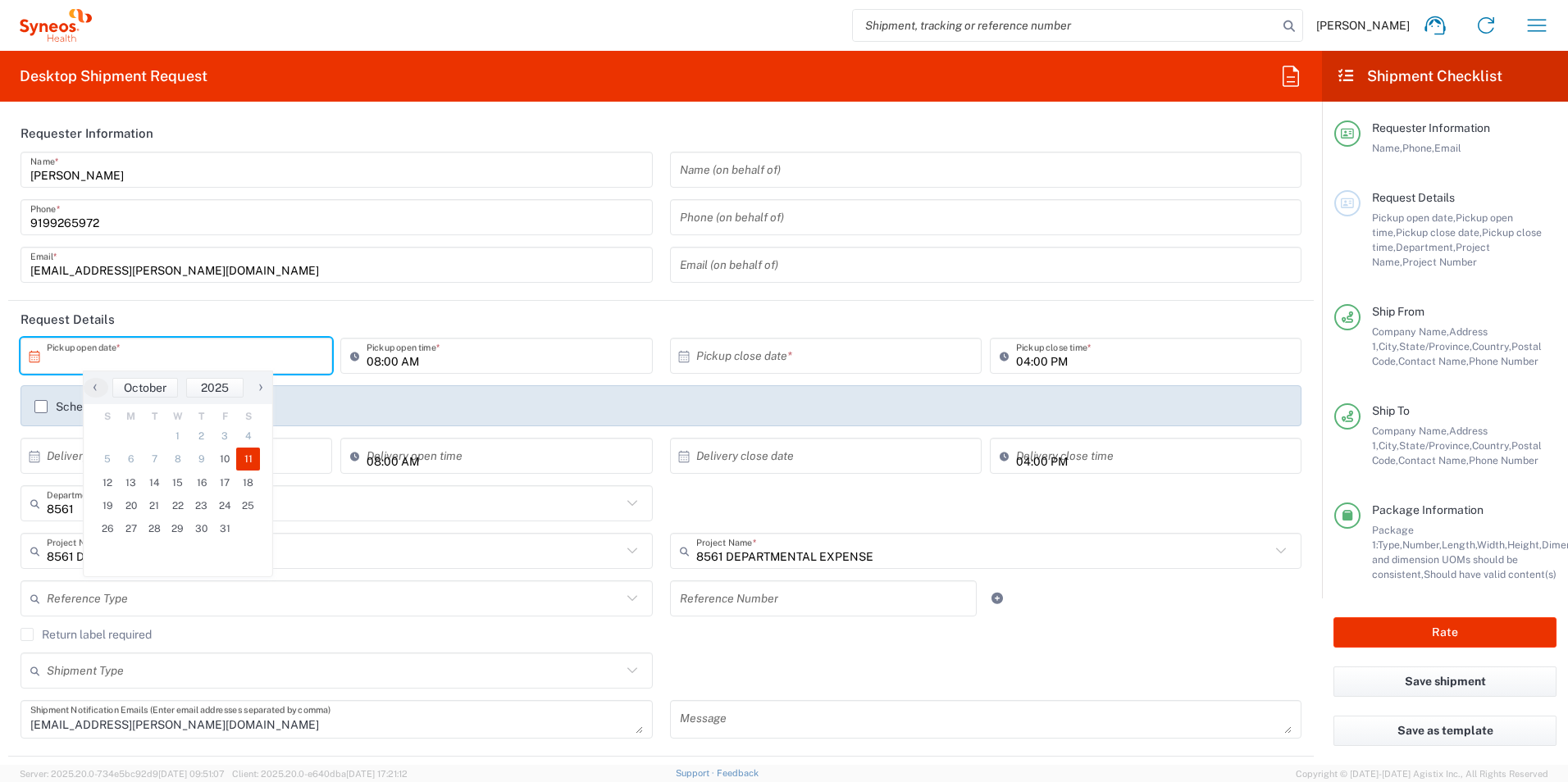
click at [254, 462] on span "11" at bounding box center [248, 459] width 23 height 23
type input "10/11/2025"
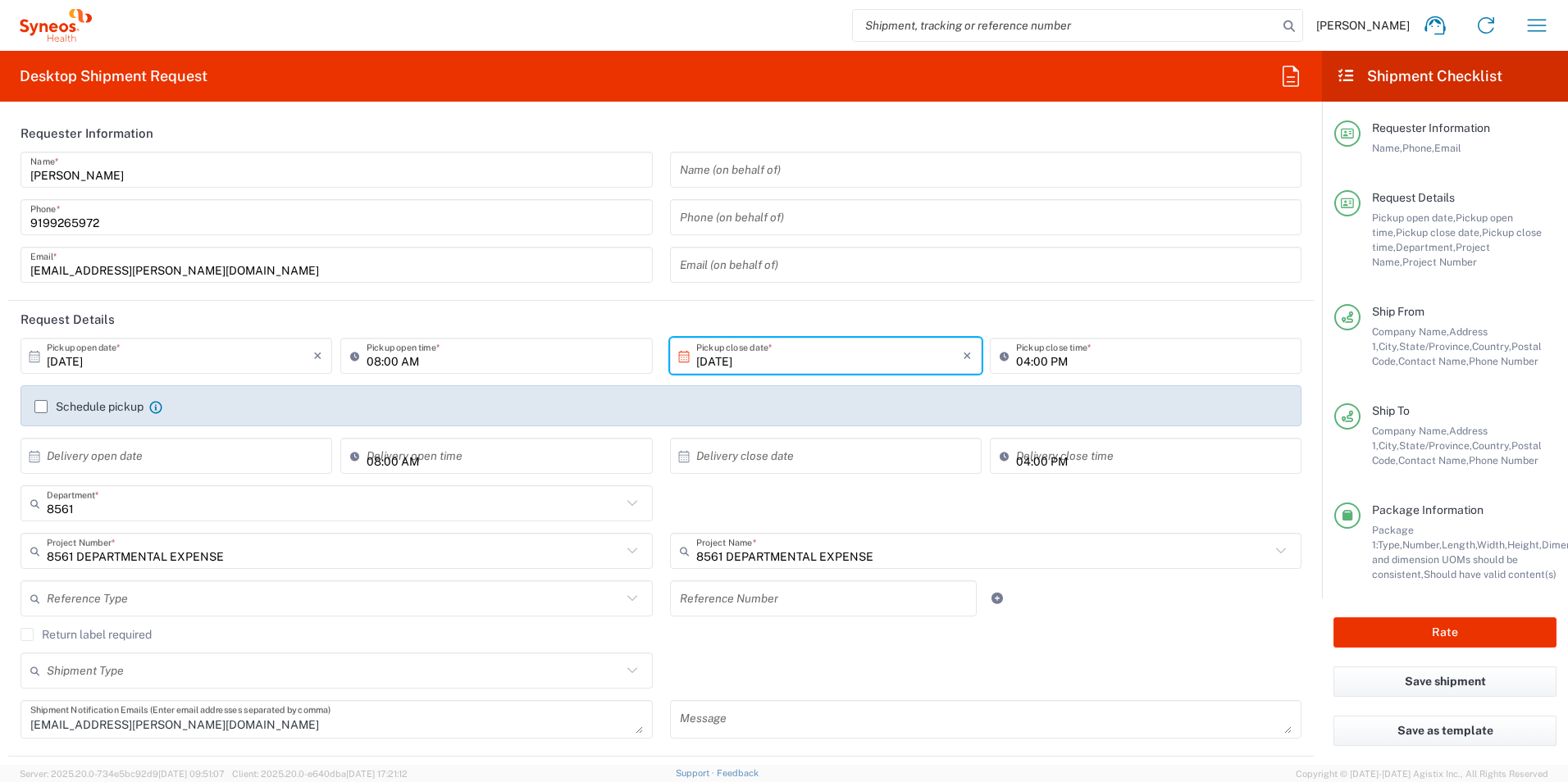
click at [764, 351] on input "10/11/2025" at bounding box center [830, 356] width 267 height 29
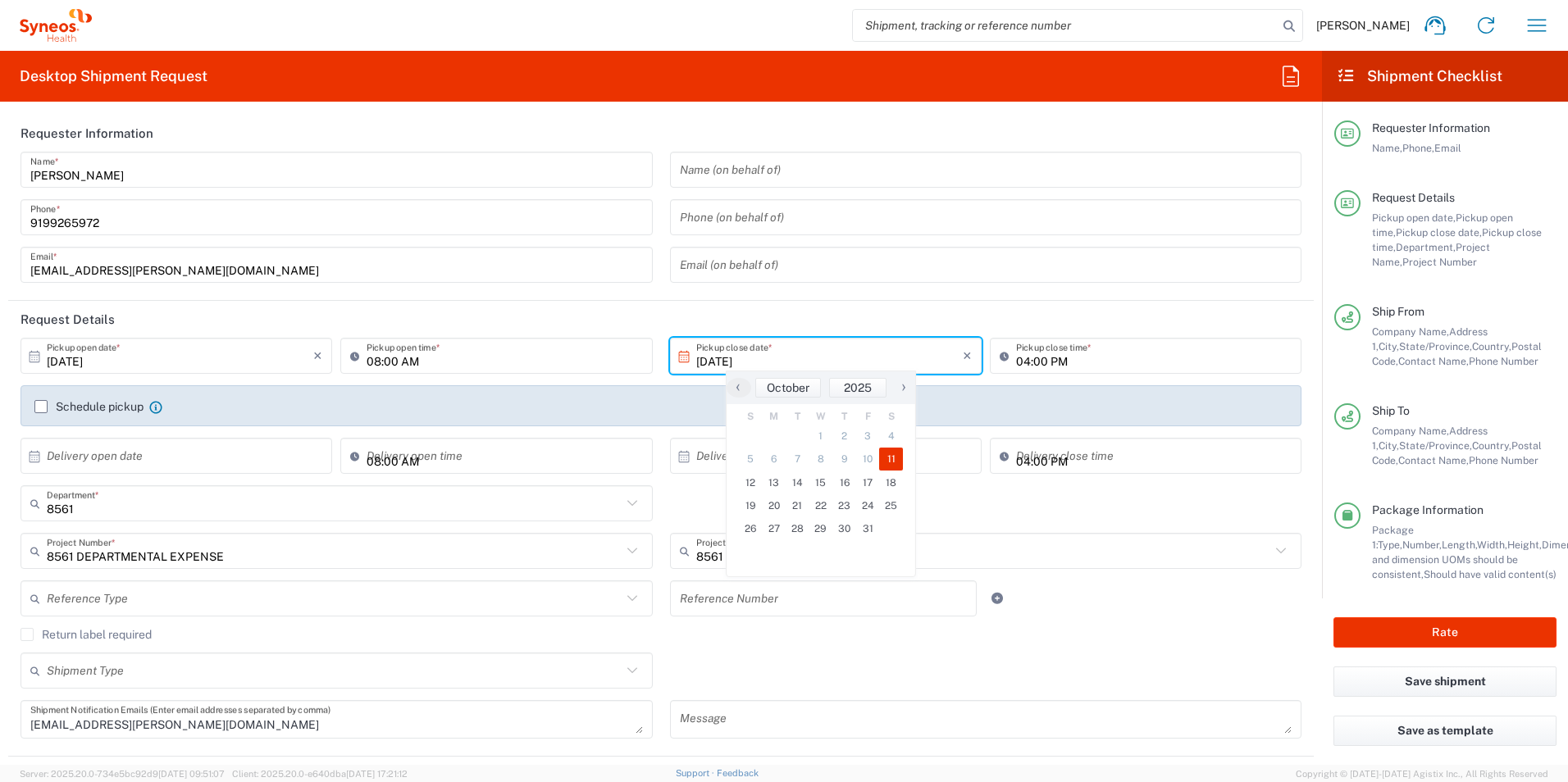
click at [1145, 309] on header "Request Details" at bounding box center [660, 319] width 1306 height 37
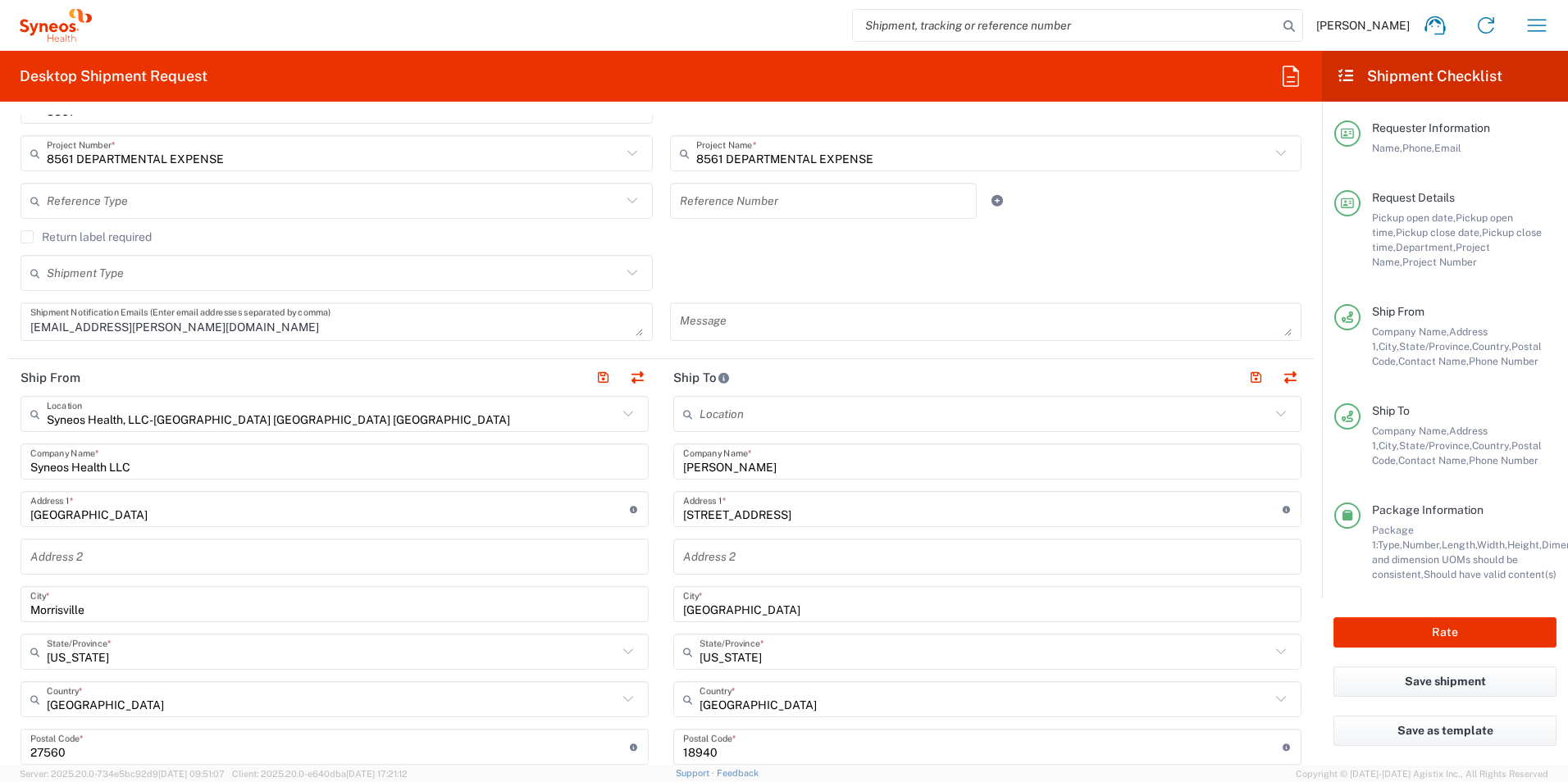
scroll to position [492, 0]
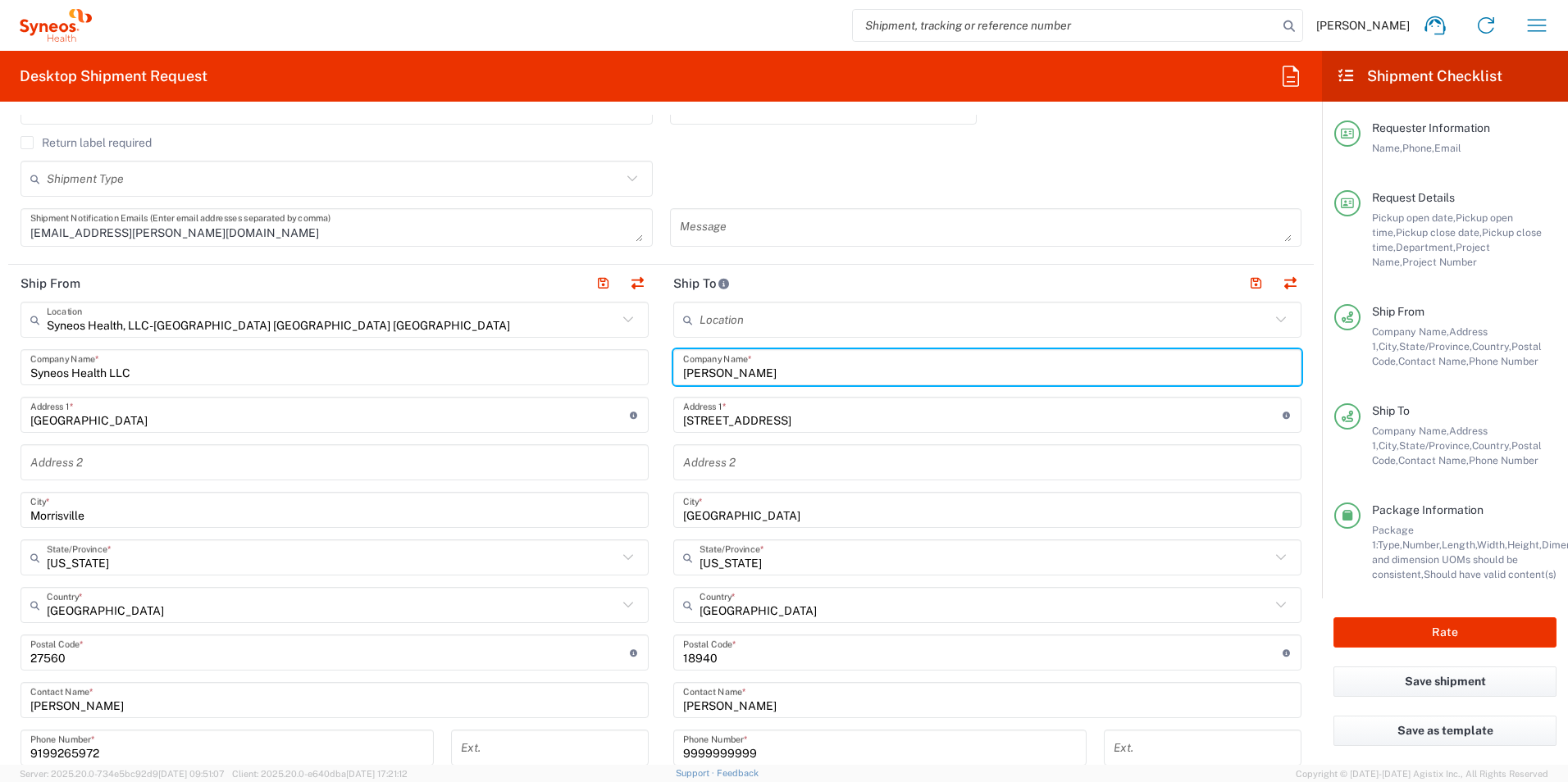
drag, startPoint x: 779, startPoint y: 372, endPoint x: 500, endPoint y: 373, distance: 279.0
click at [500, 373] on div "Ship From Syneos Health, LLC-Morrisville NC US Location Syneos Health, LLC-Morr…" at bounding box center [660, 630] width 1306 height 732
paste input "Kendall Majtyka"
type input "Kendall Majtyka"
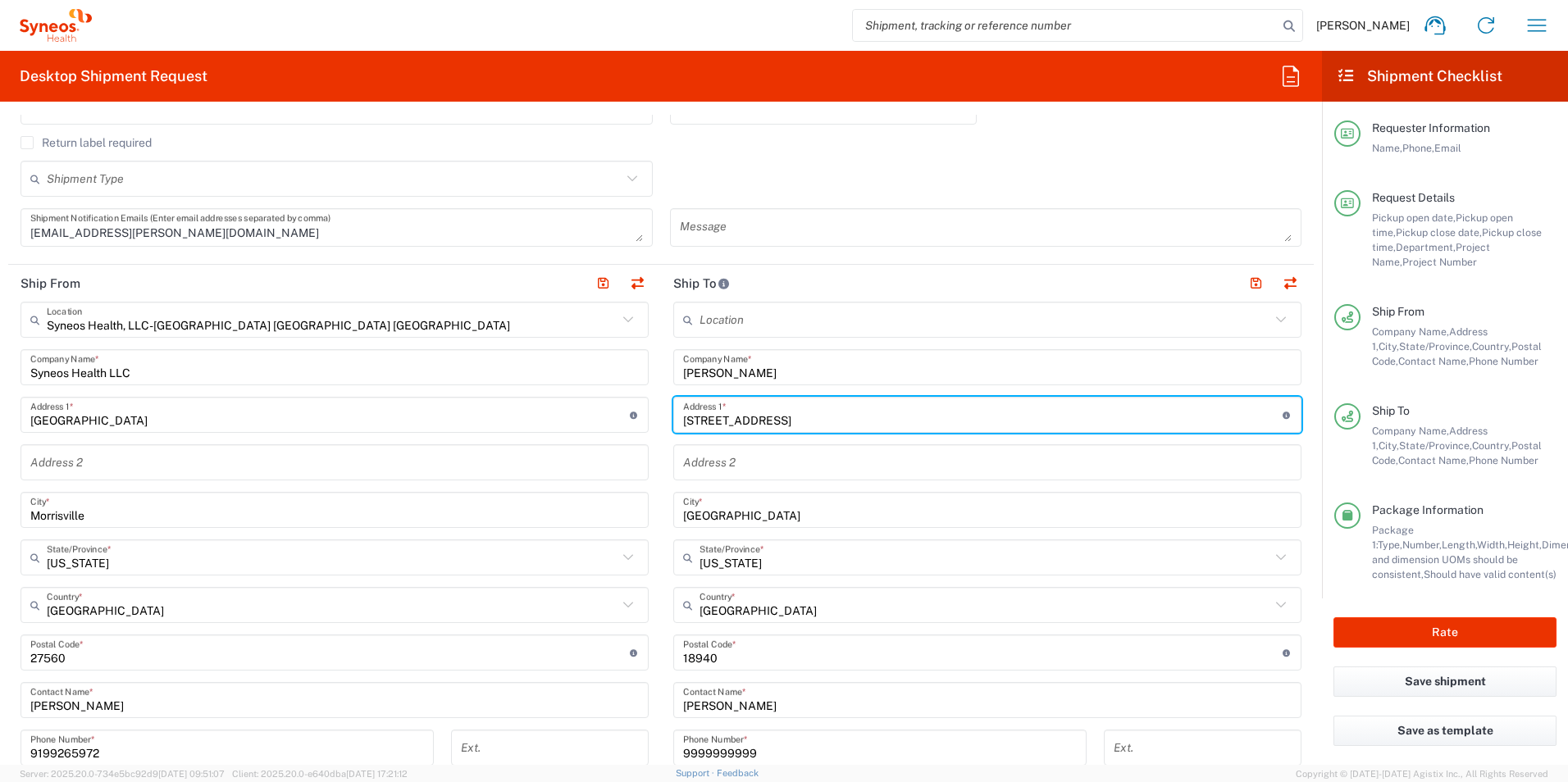
click at [733, 419] on input "89 Cliveden Drive" at bounding box center [983, 415] width 599 height 29
paste input "501 S. Henry St"
type input "501 S. Henry St"
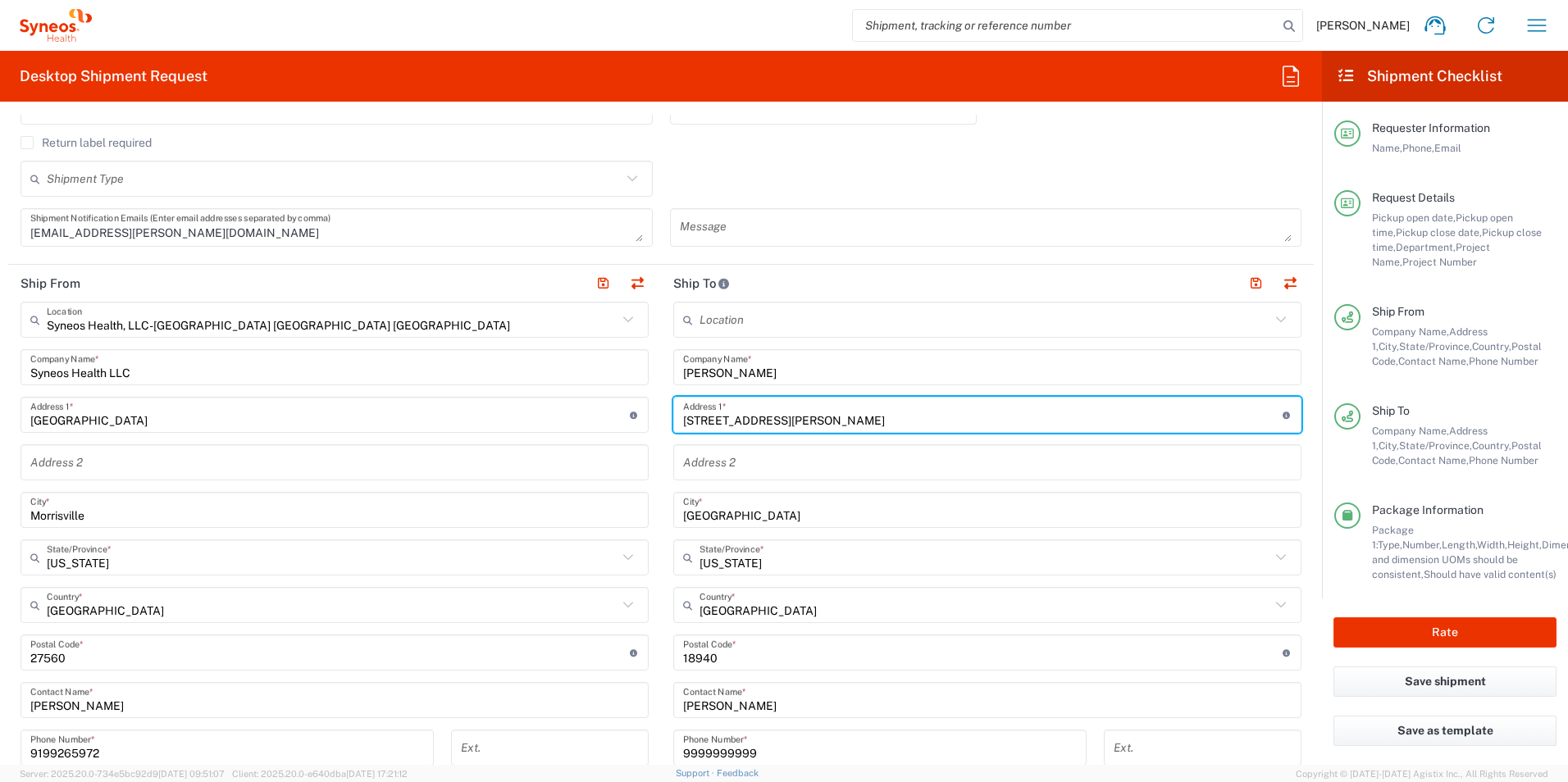
click at [738, 511] on input "Newtown" at bounding box center [988, 510] width 608 height 29
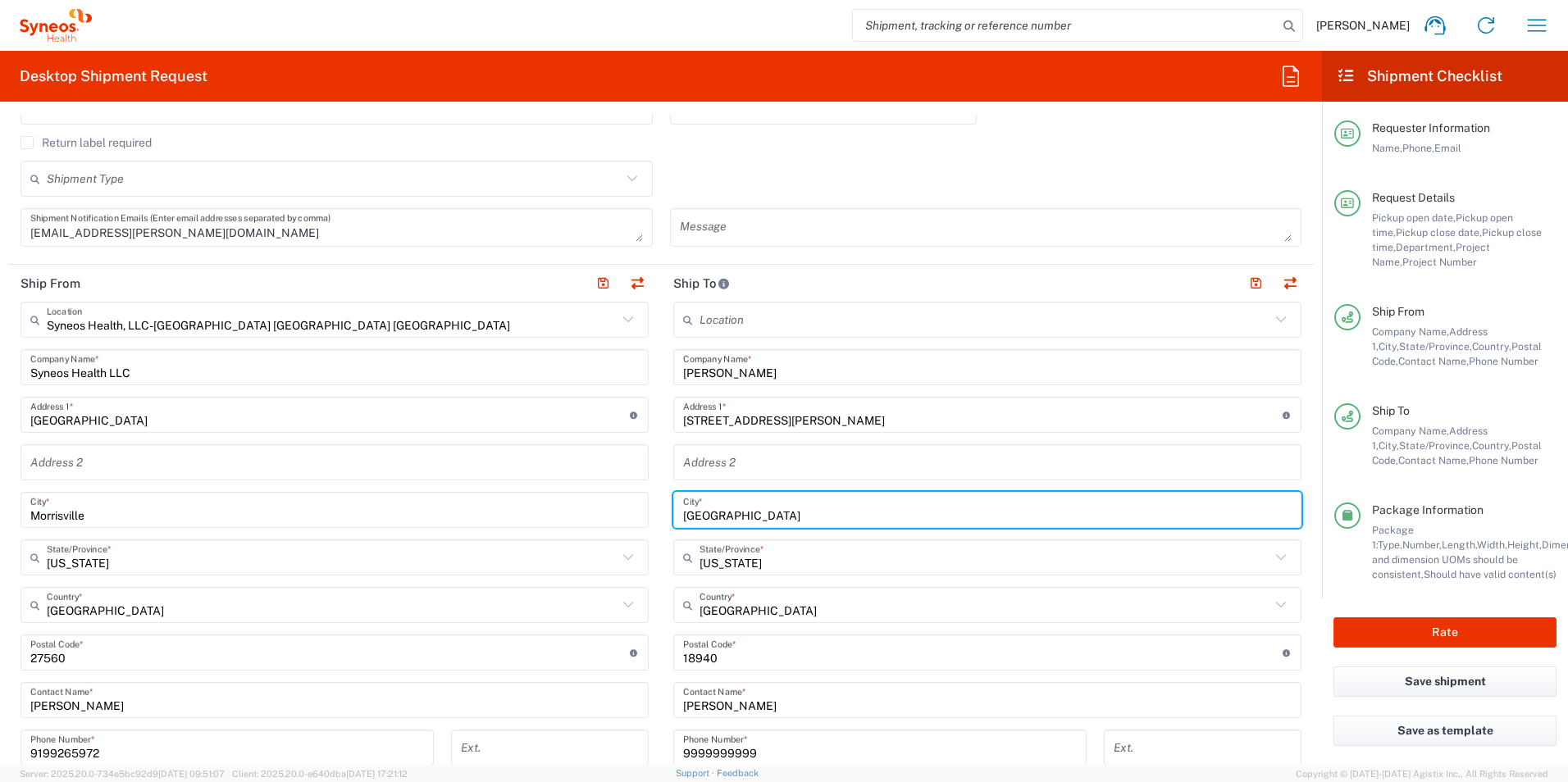
click at [738, 511] on input "Newtown" at bounding box center [988, 510] width 608 height 29
paste input "Alexandria"
type input "Alexandria"
click at [770, 569] on input "text" at bounding box center [984, 558] width 571 height 29
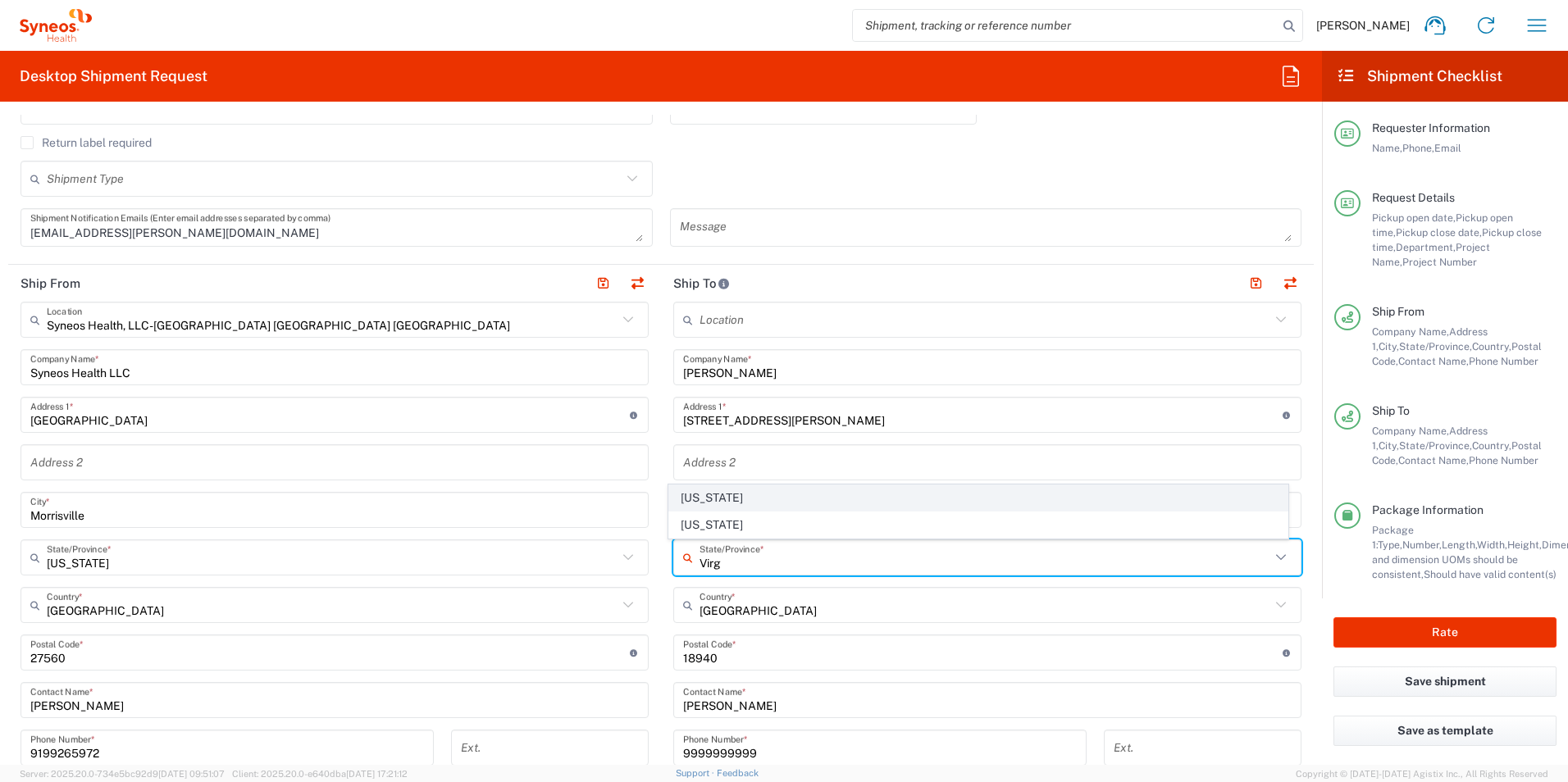
click at [695, 498] on span "Virginia" at bounding box center [978, 497] width 619 height 25
type input "Virginia"
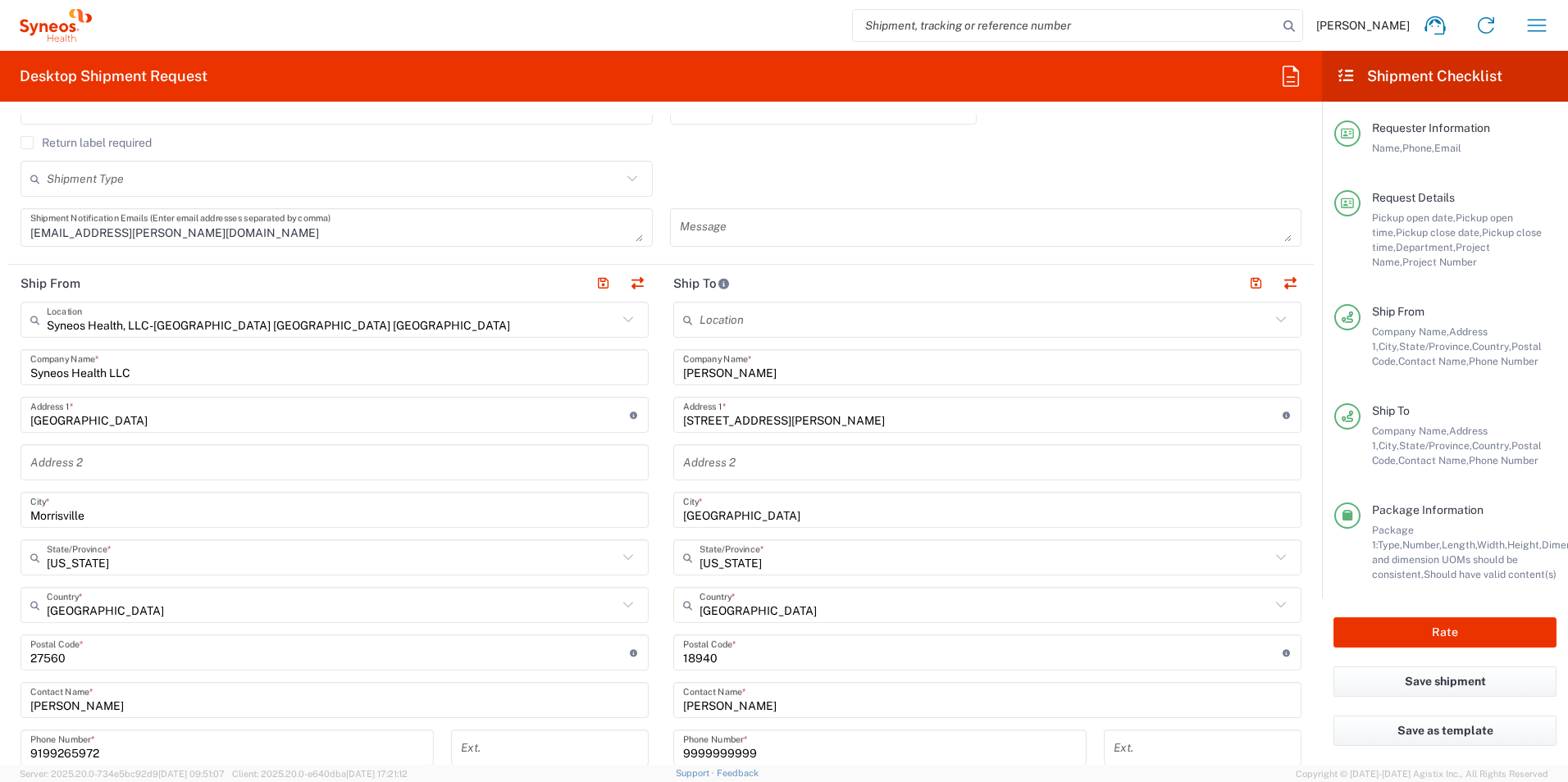
click at [746, 661] on input "undefined" at bounding box center [983, 652] width 599 height 29
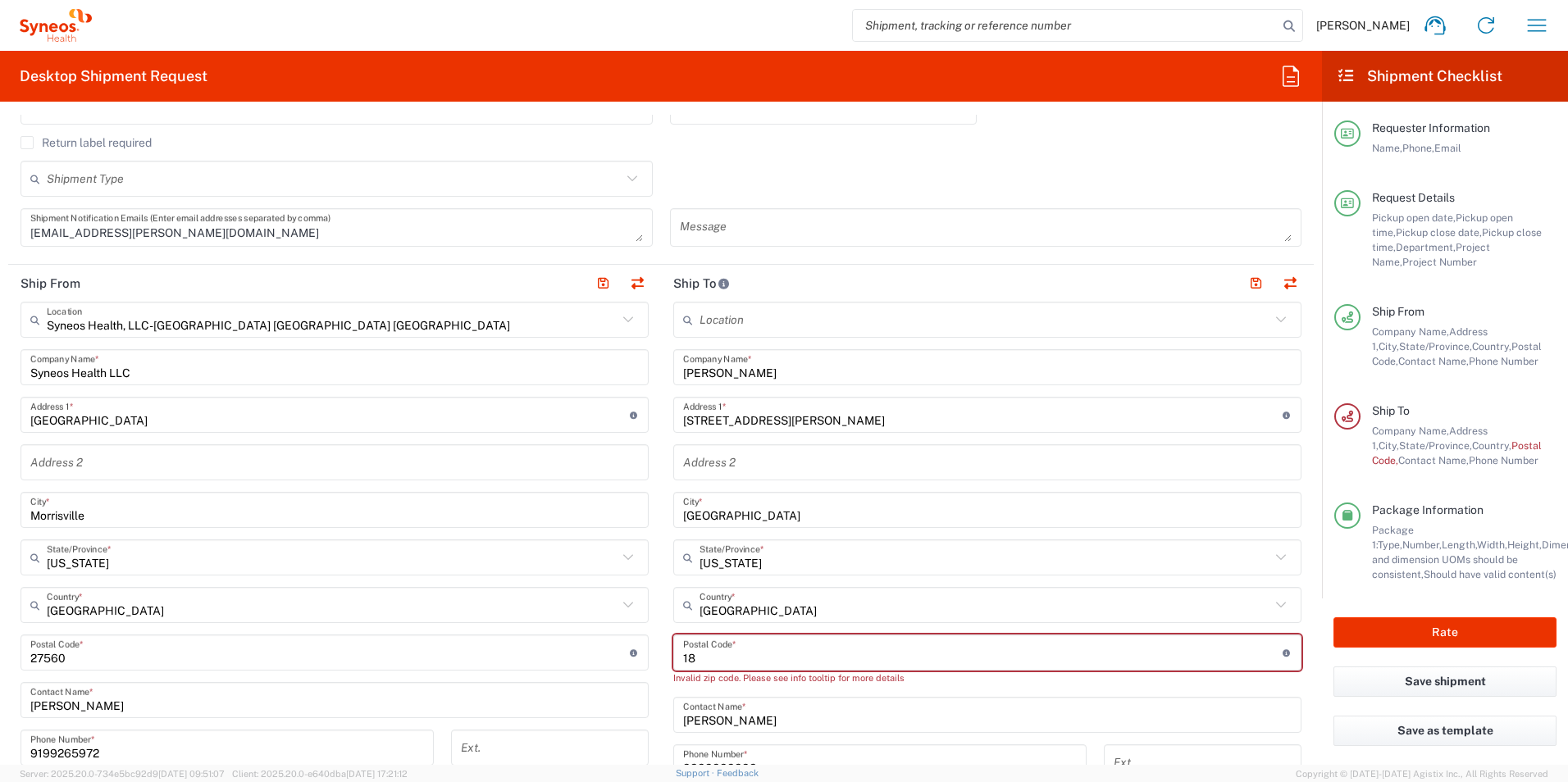
type input "1"
paste input "22314"
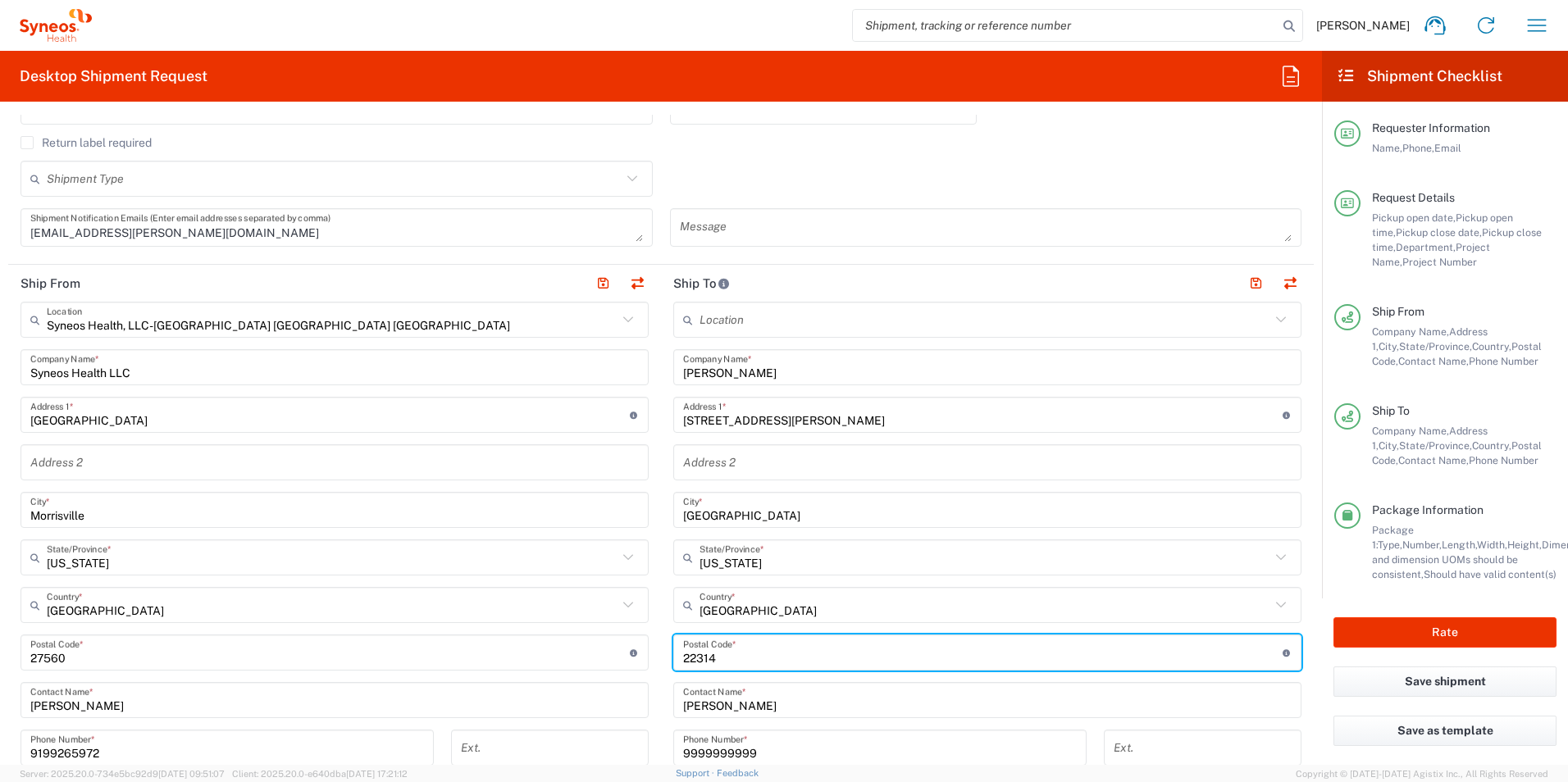
type input "22314"
click at [717, 372] on input "Kendall Majtyka" at bounding box center [988, 367] width 608 height 29
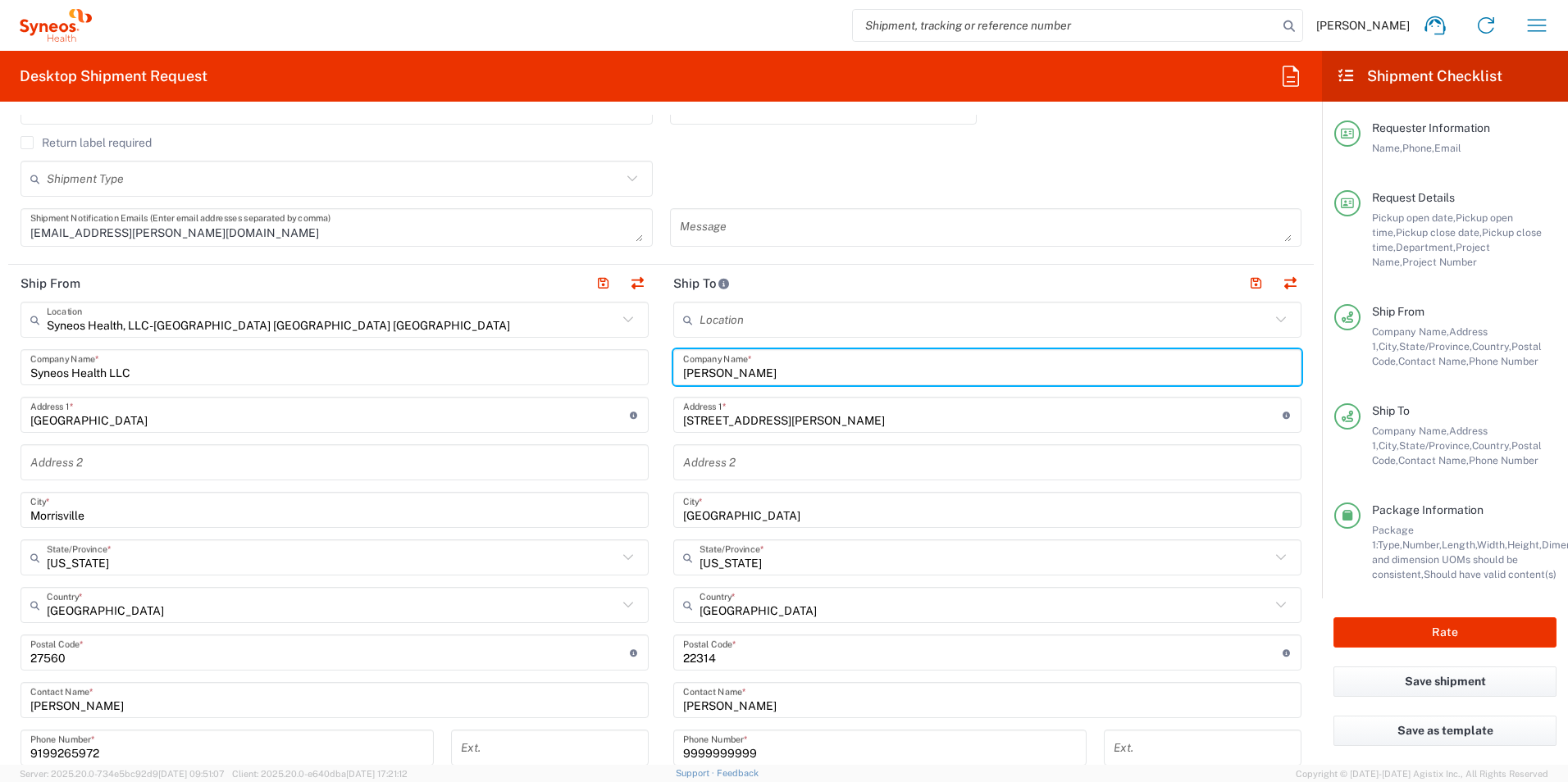
click at [717, 372] on input "Kendall Majtyka" at bounding box center [988, 367] width 608 height 29
click at [717, 372] on input "Kendall Majtyka" at bounding box center [988, 367] width 608 height 29
click at [761, 699] on input "Lauren Scariano" at bounding box center [988, 700] width 608 height 29
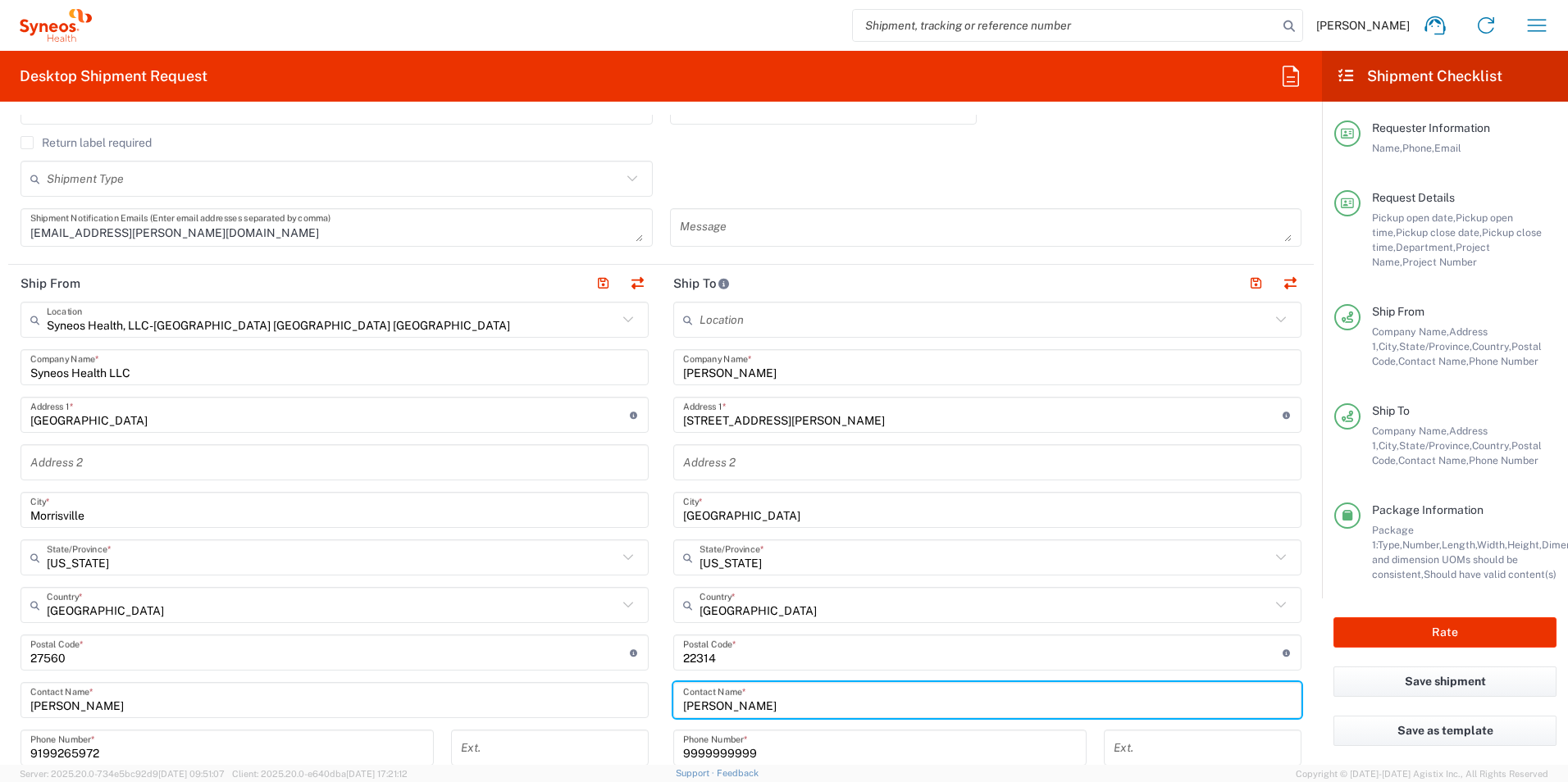
click at [761, 699] on input "Lauren Scariano" at bounding box center [988, 700] width 608 height 29
click at [761, 699] on input "Lauren Scariano" at bounding box center [988, 700] width 608 height 29
paste input "Kendall Majtyka"
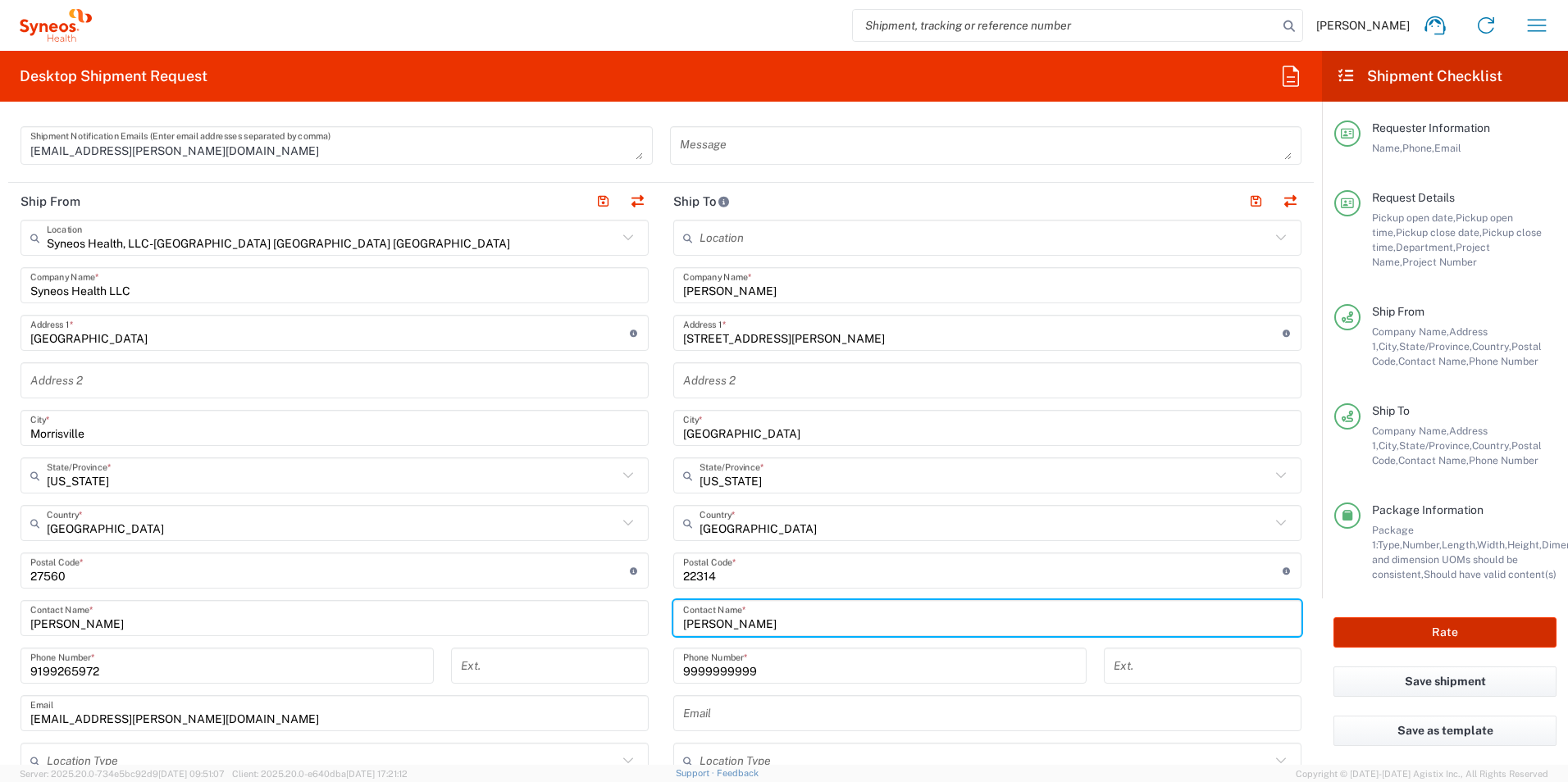
type input "Kendall Majtyka"
click at [1468, 632] on button "Rate" at bounding box center [1444, 632] width 223 height 30
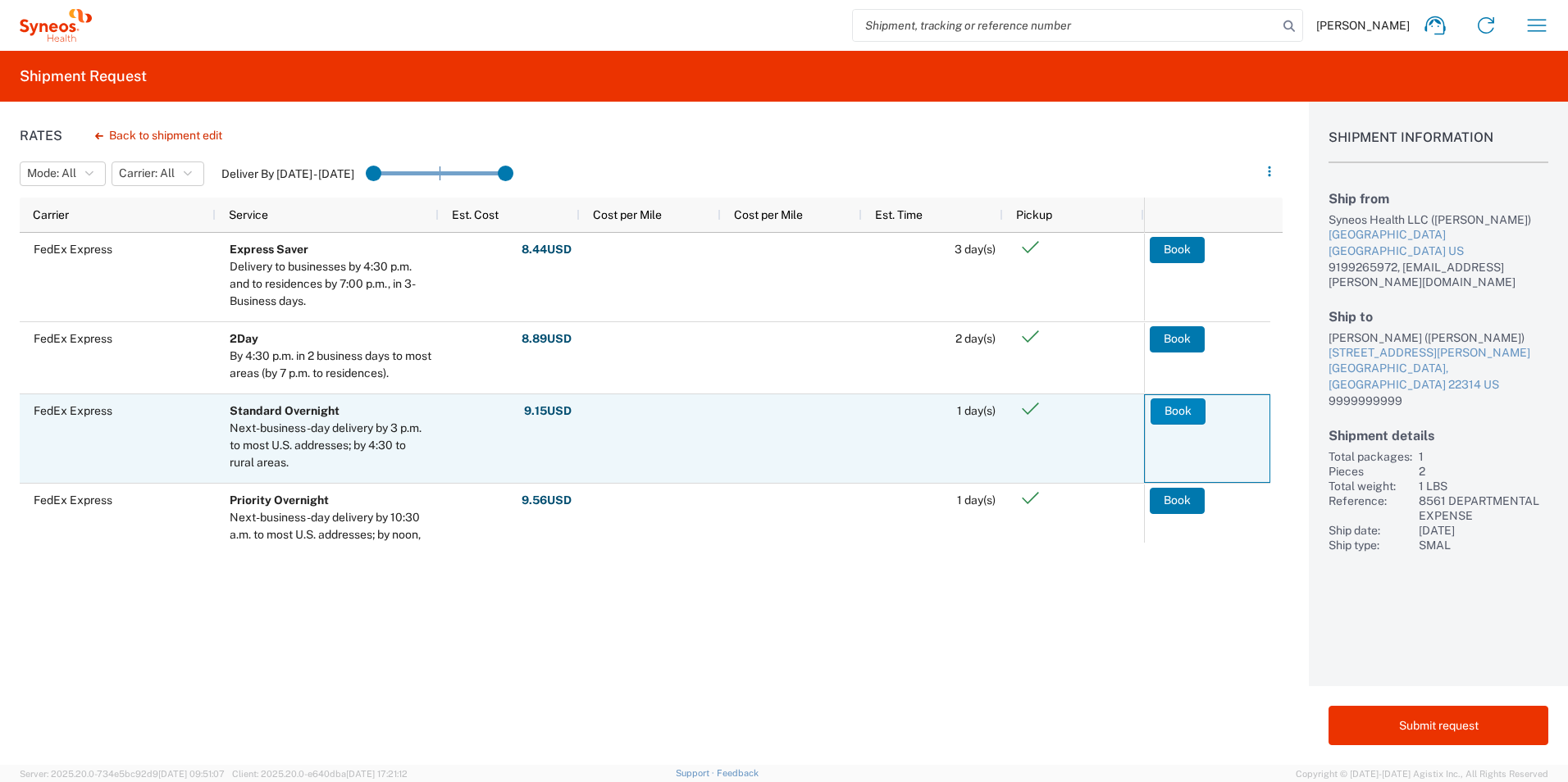
click at [1173, 412] on button "Book" at bounding box center [1177, 411] width 55 height 26
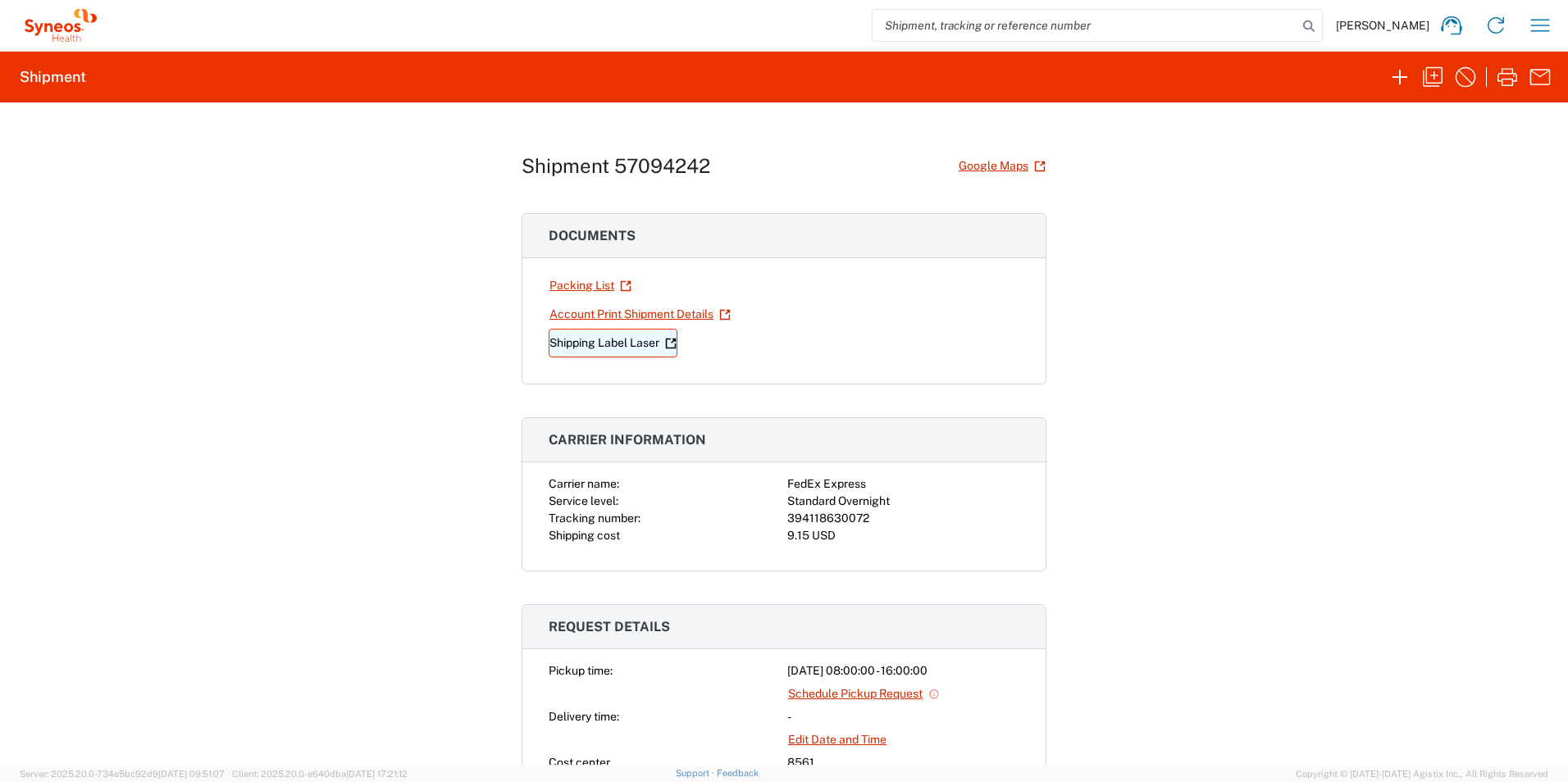
click at [606, 346] on link "Shipping Label Laser" at bounding box center [612, 343] width 129 height 29
click at [1432, 72] on icon "button" at bounding box center [1433, 77] width 26 height 26
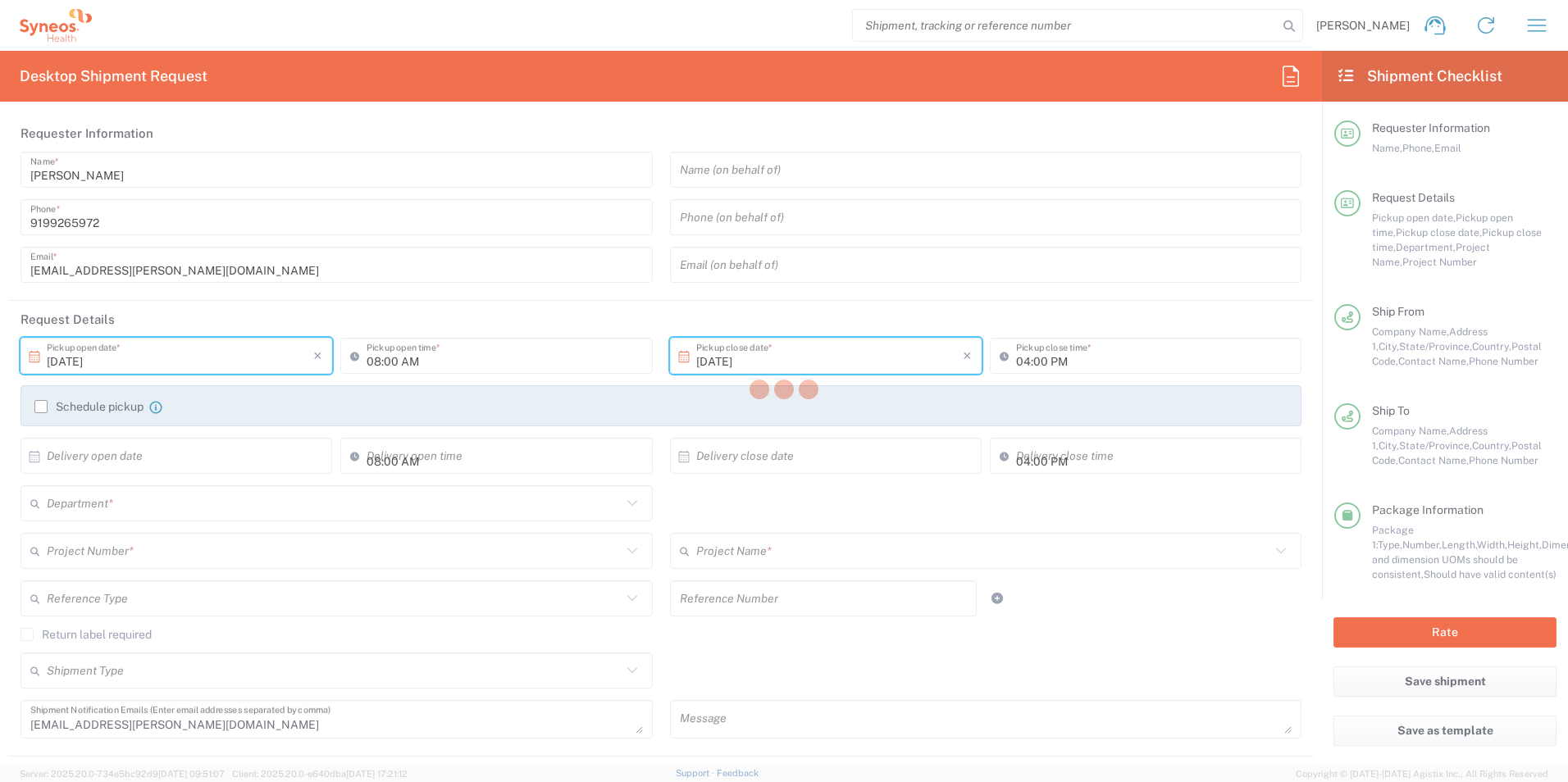
type input "North Carolina"
type input "Virginia"
type input "Envelope"
type input "8561 DEPARTMENTAL EXPENSE"
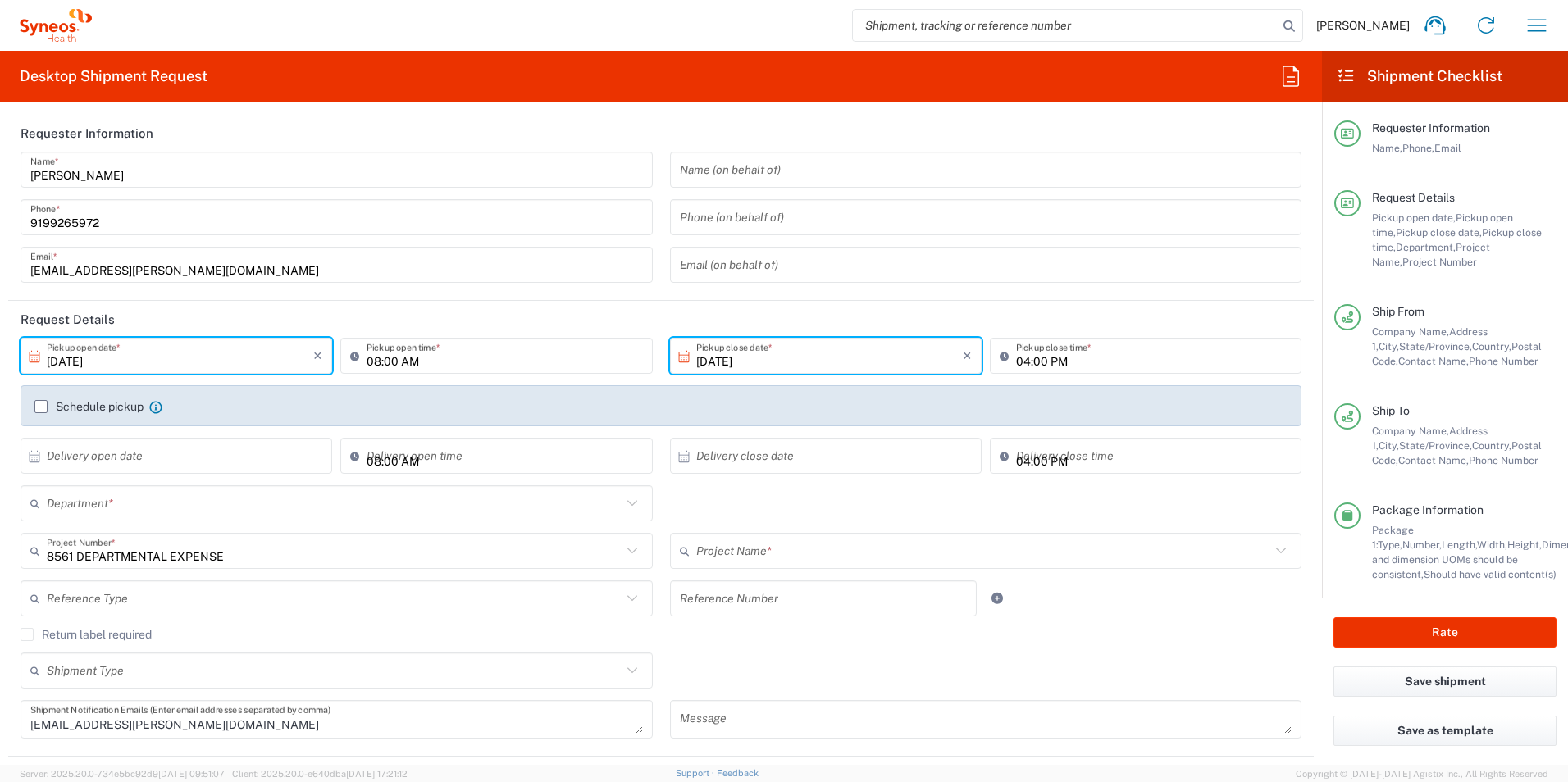
type input "8561 DEPARTMENTAL EXPENSE"
type input "8561"
click at [905, 299] on agx-form-section "Requester Information Pavithra Jayaraman Name * 9199265972 Phone * pavi.jayaram…" at bounding box center [660, 208] width 1306 height 186
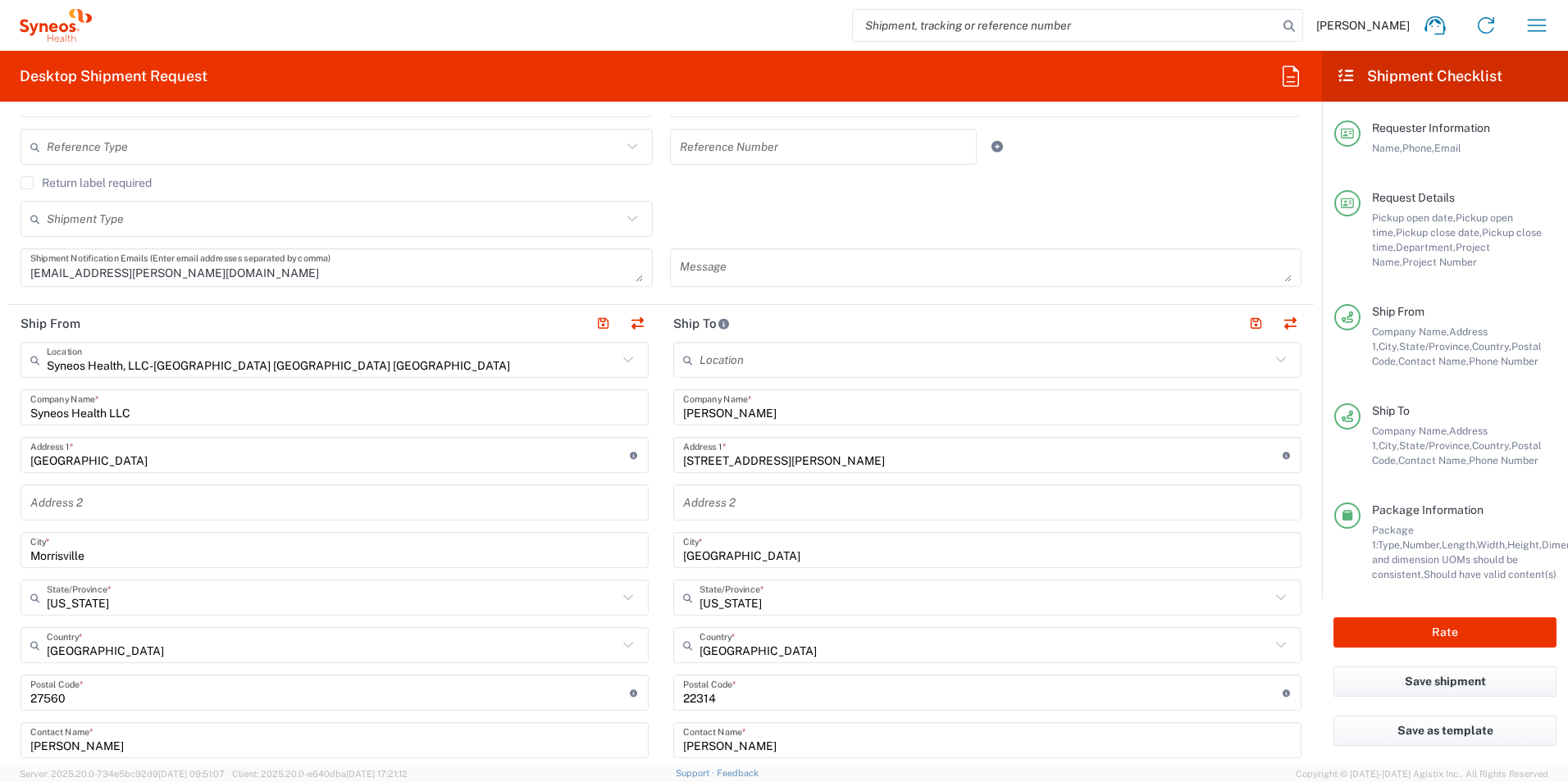
scroll to position [492, 0]
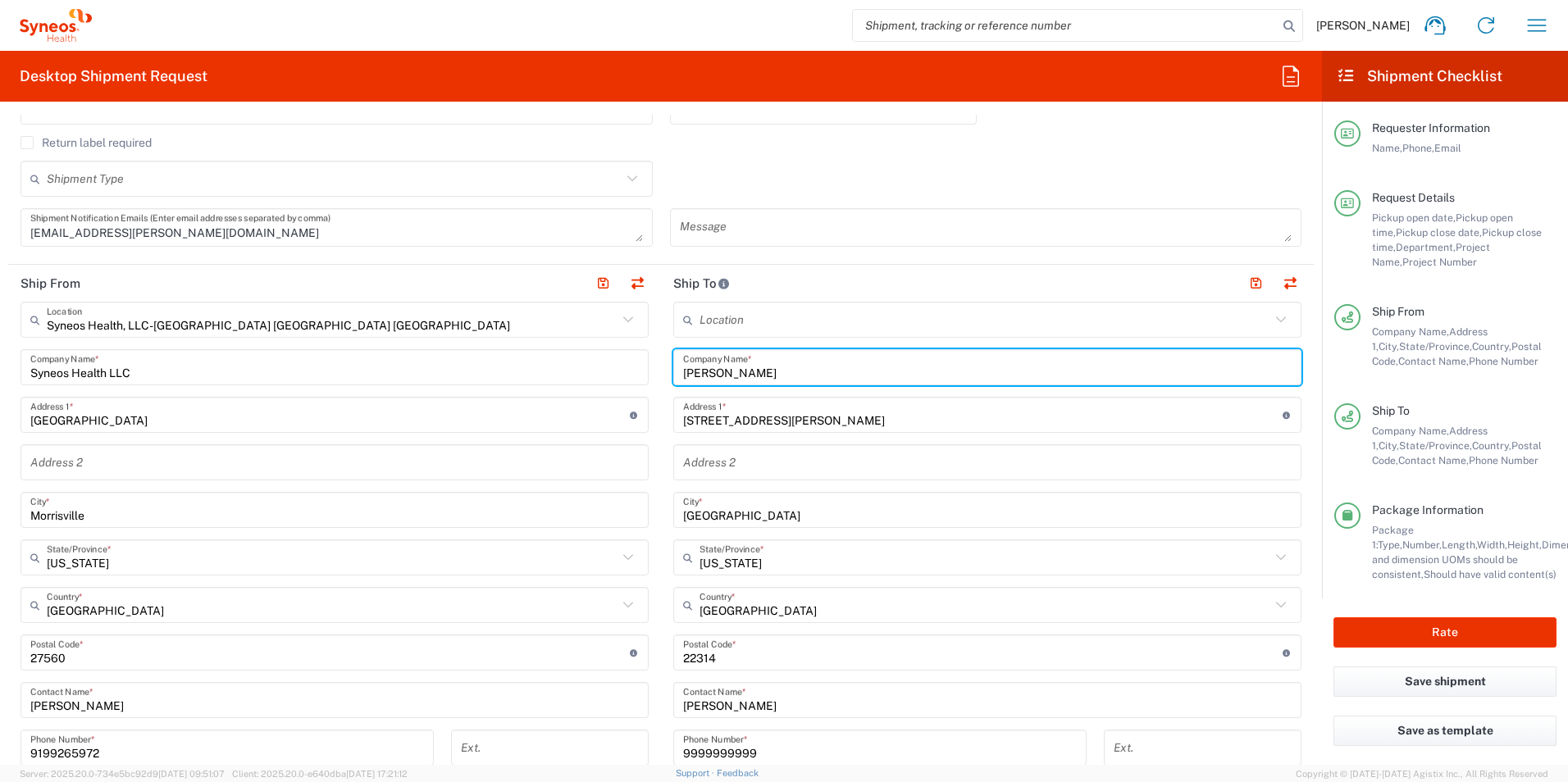
click at [765, 367] on input "Kendall Majtyka" at bounding box center [988, 367] width 608 height 29
paste input "MacKenzie Heffernan"
type input "MacKenzie Heffernan"
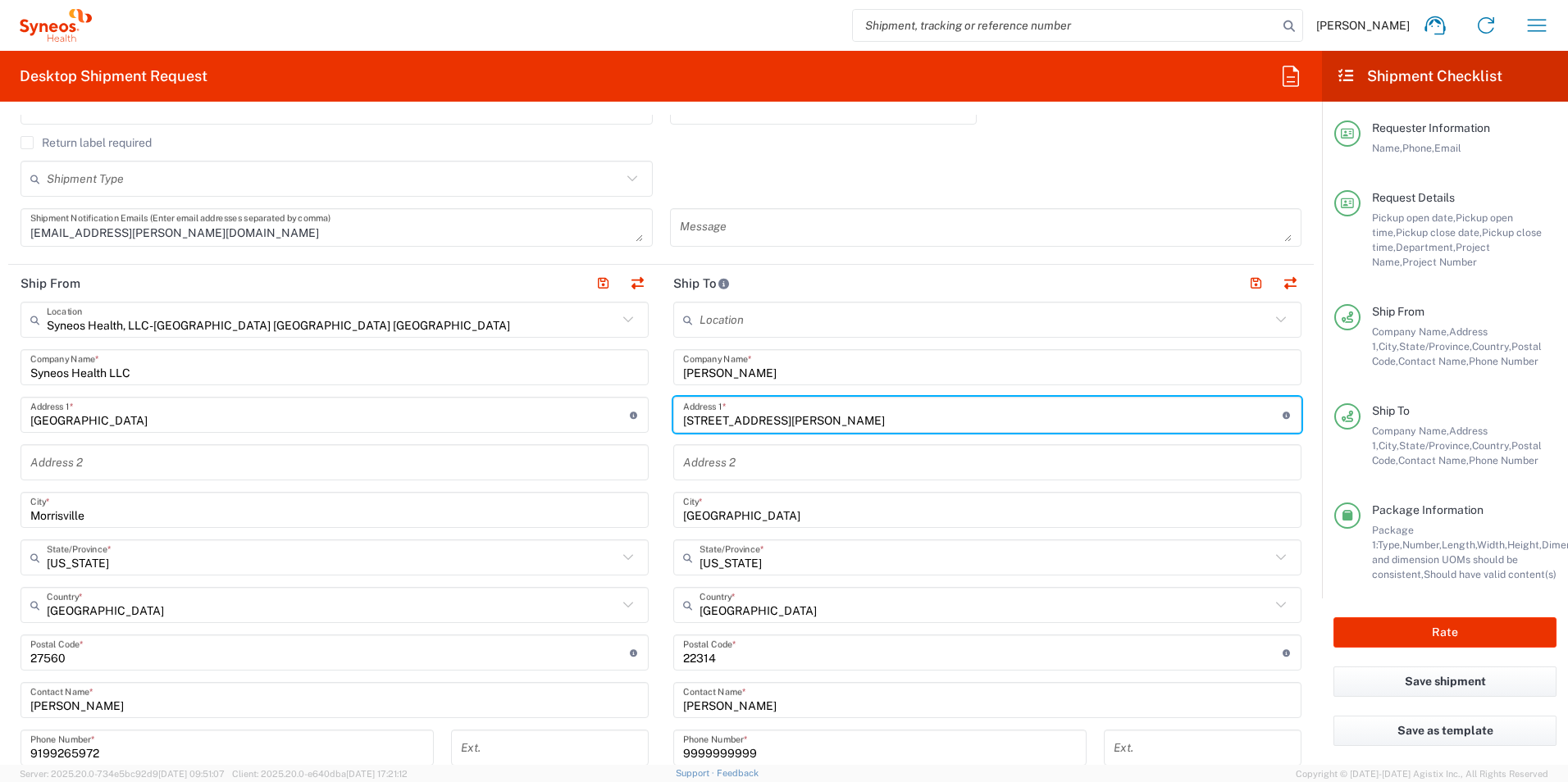
drag, startPoint x: 803, startPoint y: 424, endPoint x: 613, endPoint y: 419, distance: 190.1
click at [613, 419] on div "Ship From Syneos Health, LLC-Morrisville NC US Location Syneos Health, LLC-Morr…" at bounding box center [660, 630] width 1306 height 732
paste input "50 W 18th Street, Apt 27B"
type input "550 W 18th Street"
click at [745, 453] on input "text" at bounding box center [988, 462] width 608 height 29
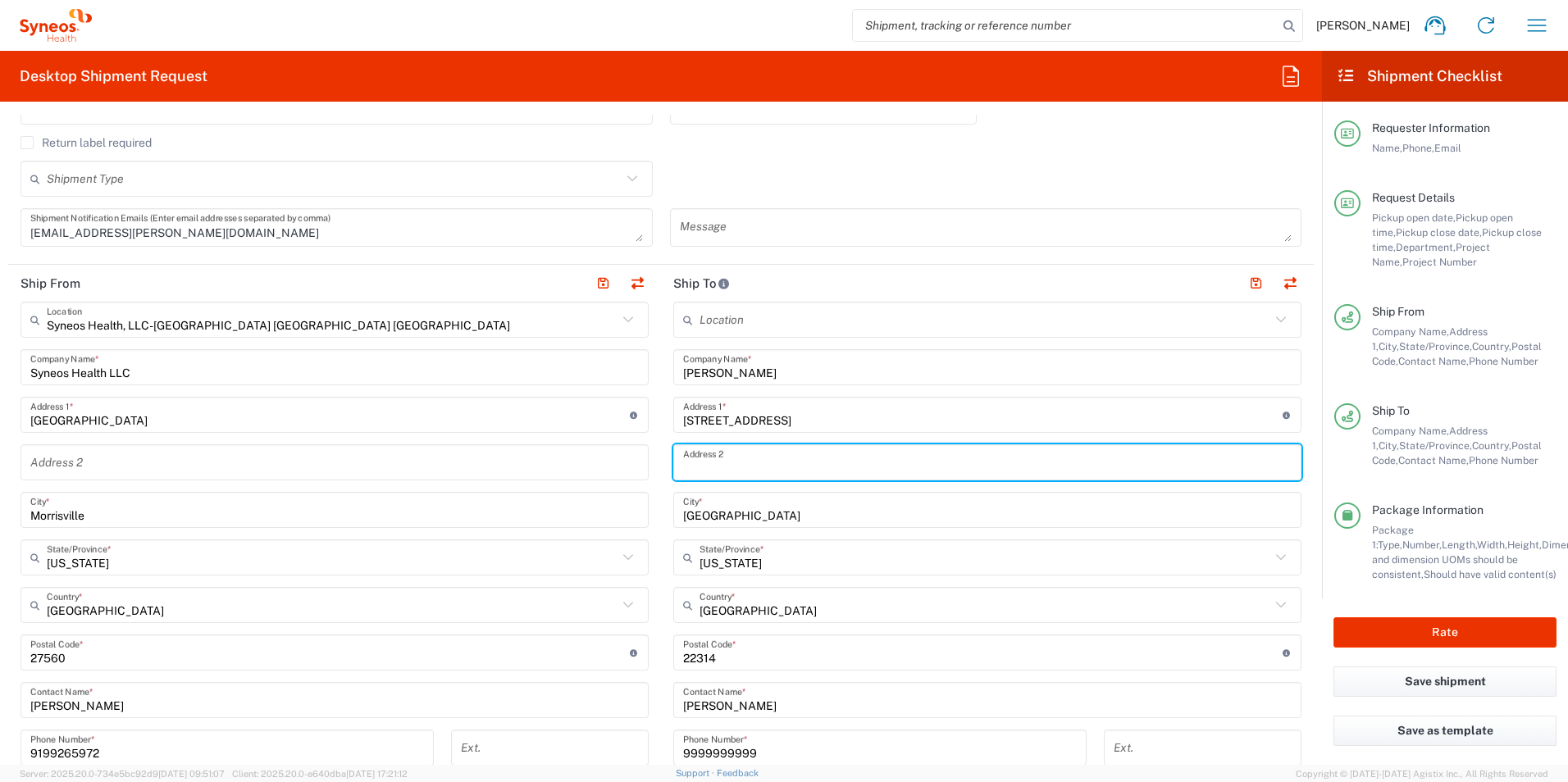
paste input "550 W 18th Street, Apt 27B"
drag, startPoint x: 779, startPoint y: 467, endPoint x: 620, endPoint y: 475, distance: 159.2
click at [620, 475] on div "Ship From Syneos Health, LLC-Morrisville NC US Location Syneos Health, LLC-Morr…" at bounding box center [660, 630] width 1306 height 732
type input "Apt 27B"
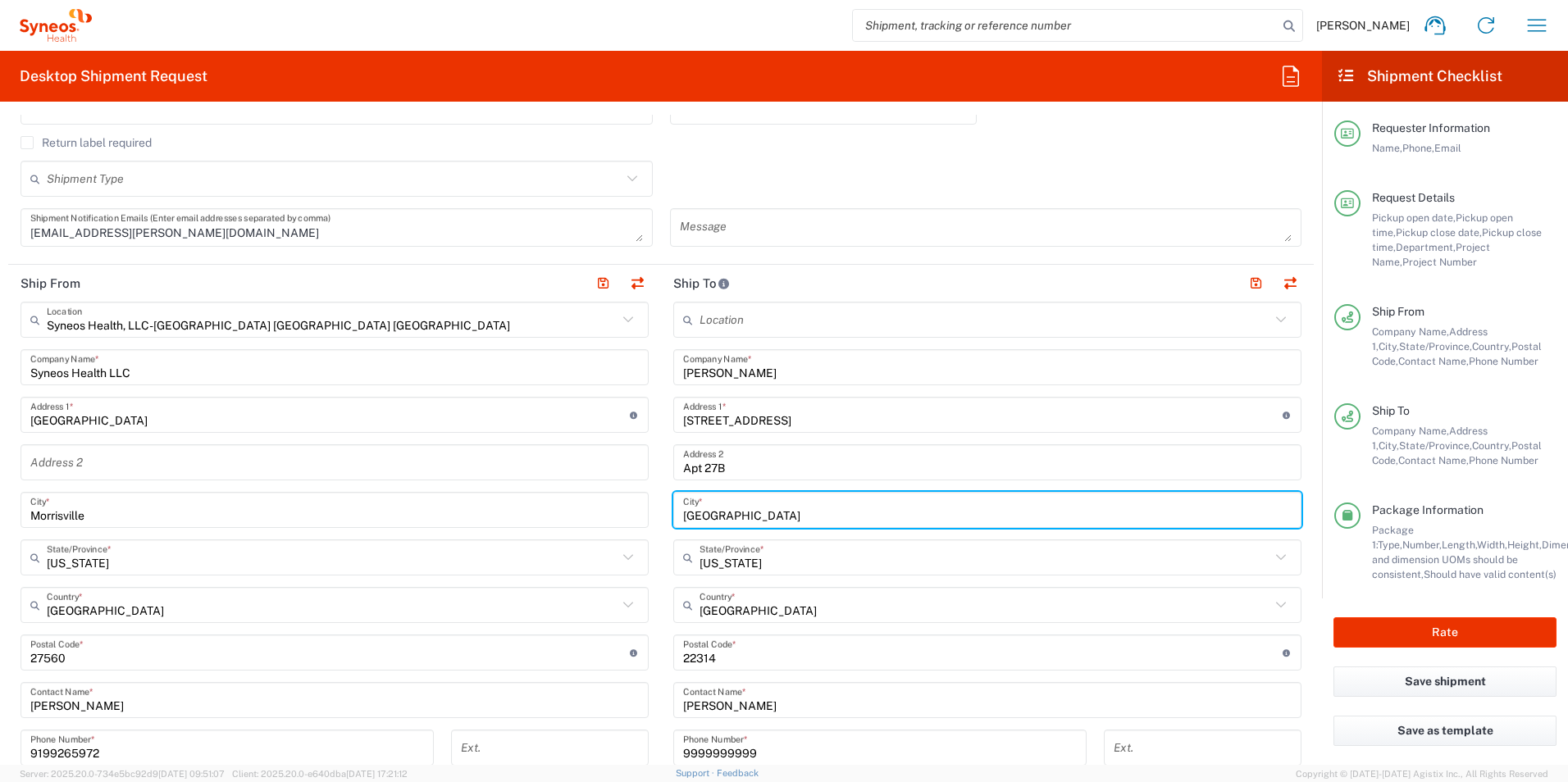
drag, startPoint x: 755, startPoint y: 507, endPoint x: 598, endPoint y: 508, distance: 157.0
click at [598, 508] on div "Ship From Syneos Health, LLC-Morrisville NC US Location Syneos Health, LLC-Morr…" at bounding box center [660, 630] width 1306 height 732
type input "Newyork City"
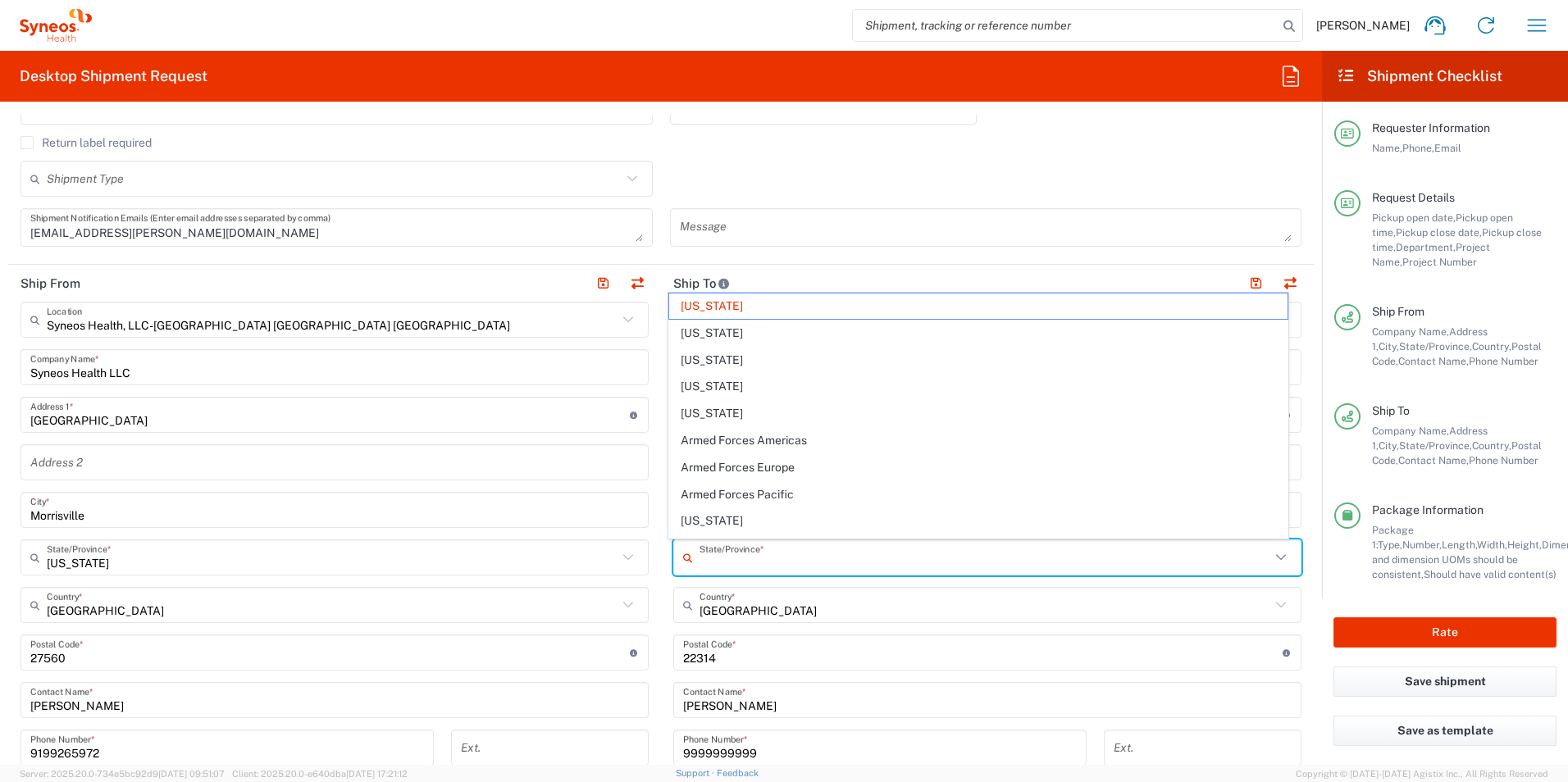
drag, startPoint x: 759, startPoint y: 559, endPoint x: 625, endPoint y: 559, distance: 134.0
click at [625, 559] on div "Ship From Syneos Health, LLC-Morrisville NC US Location Syneos Health, LLC-Morr…" at bounding box center [660, 630] width 1306 height 732
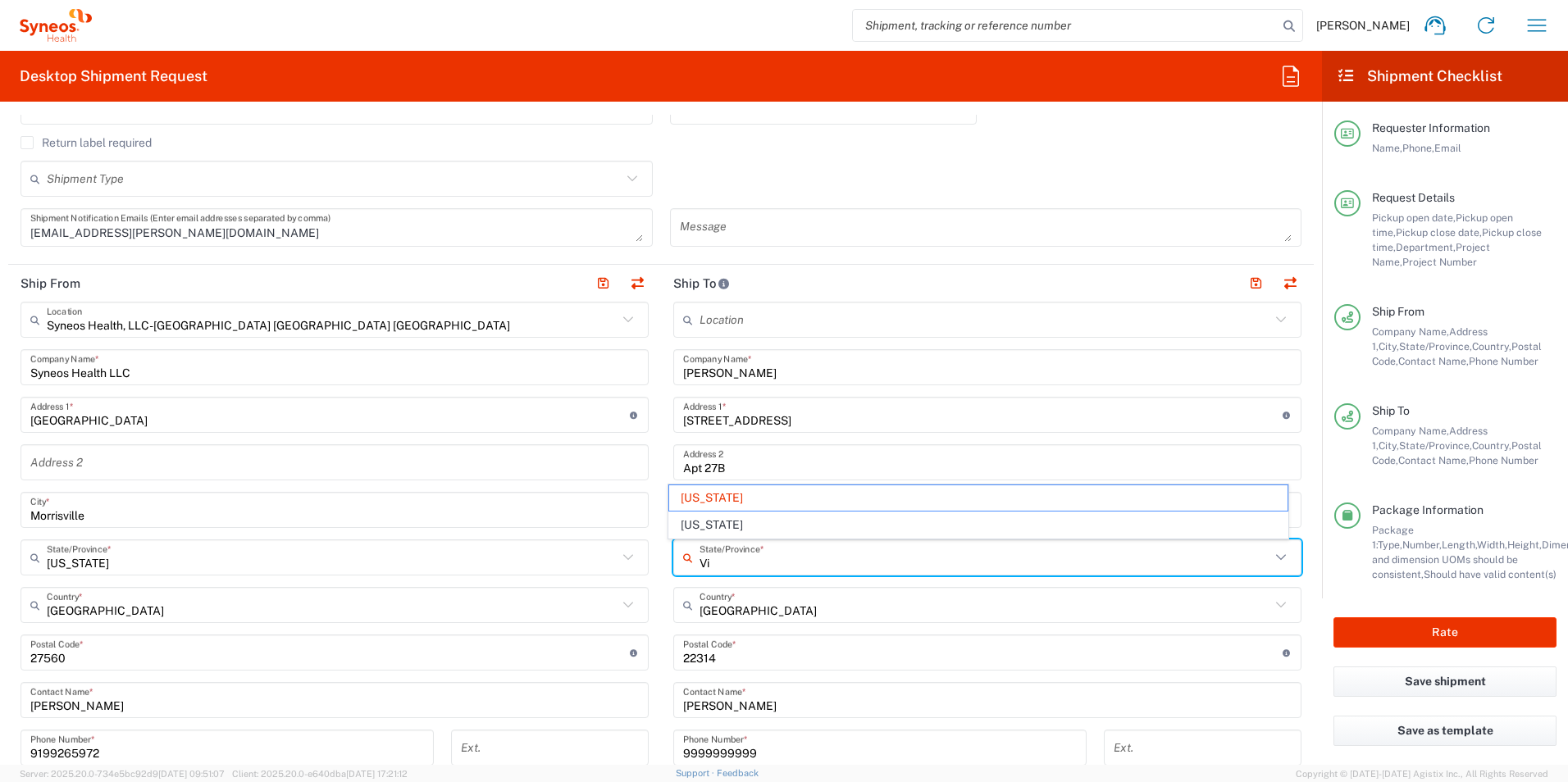
type input "V"
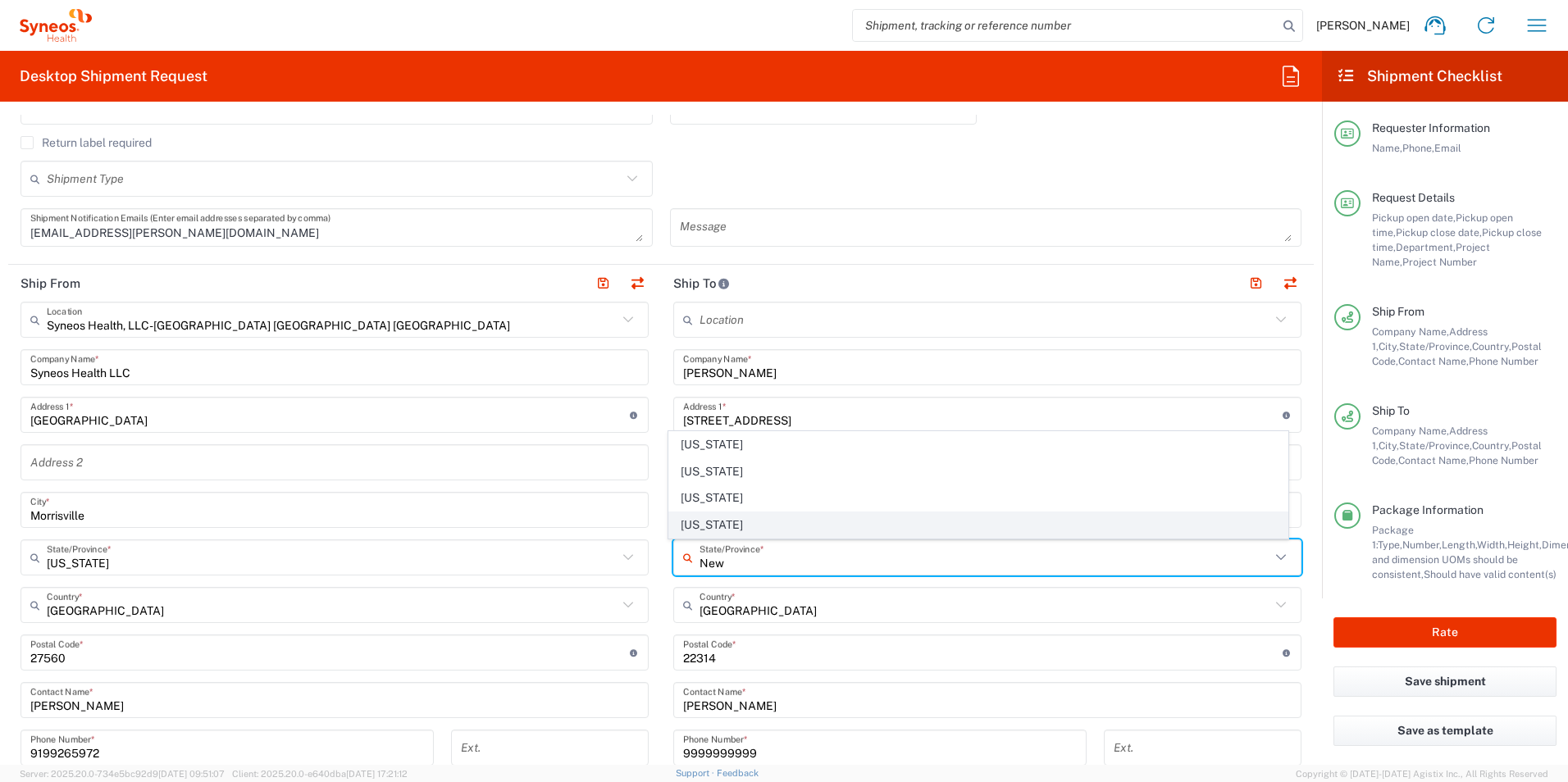
click at [735, 532] on span "New York" at bounding box center [978, 525] width 619 height 25
type input "New York"
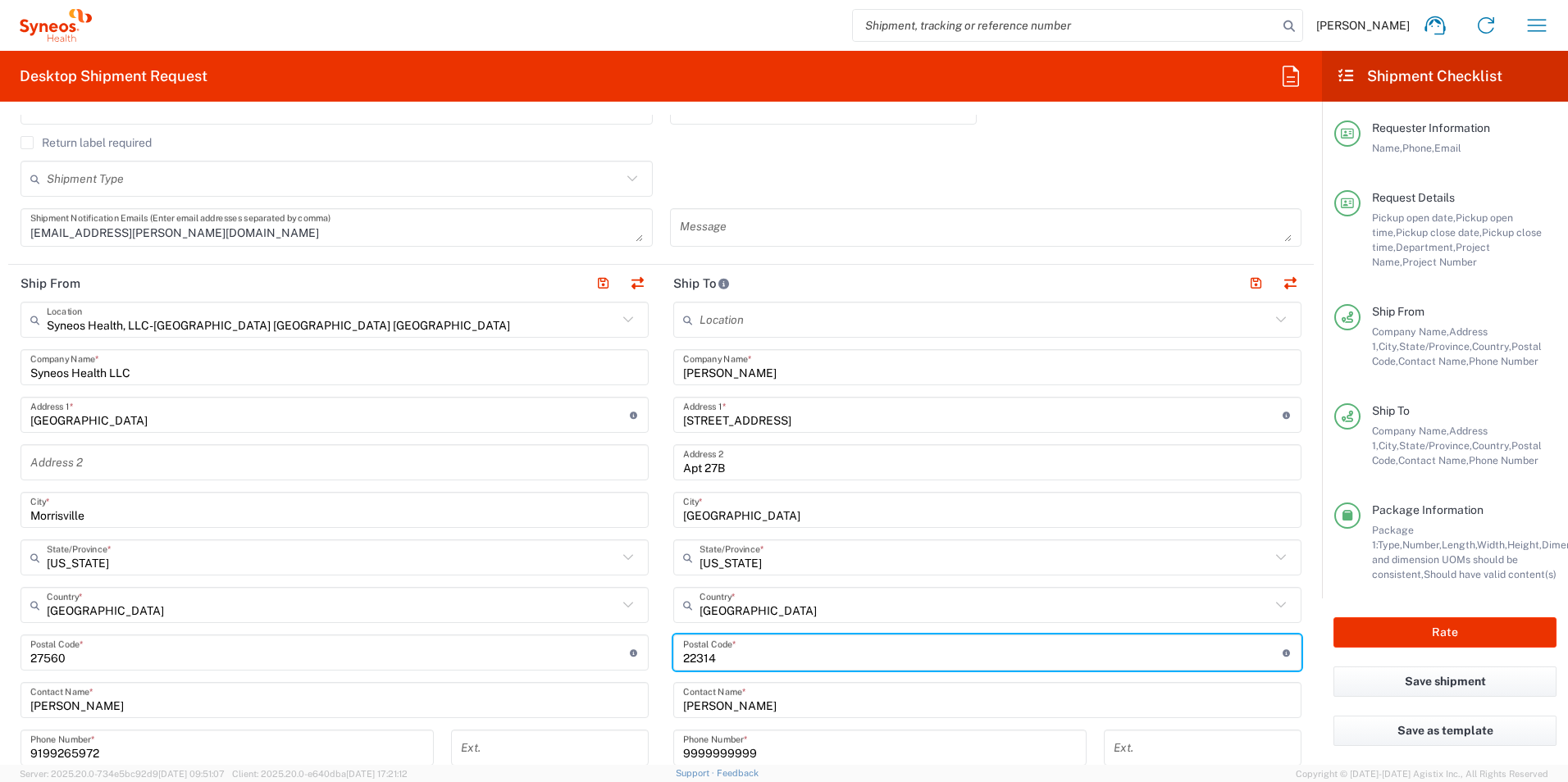
drag, startPoint x: 729, startPoint y: 650, endPoint x: 596, endPoint y: 651, distance: 133.0
click at [596, 651] on div "Ship From Syneos Health, LLC-Morrisville NC US Location Syneos Health, LLC-Morr…" at bounding box center [660, 630] width 1306 height 732
paste input "10011"
type input "10011"
click at [735, 372] on input "MacKenzie Heffernan" at bounding box center [988, 367] width 608 height 29
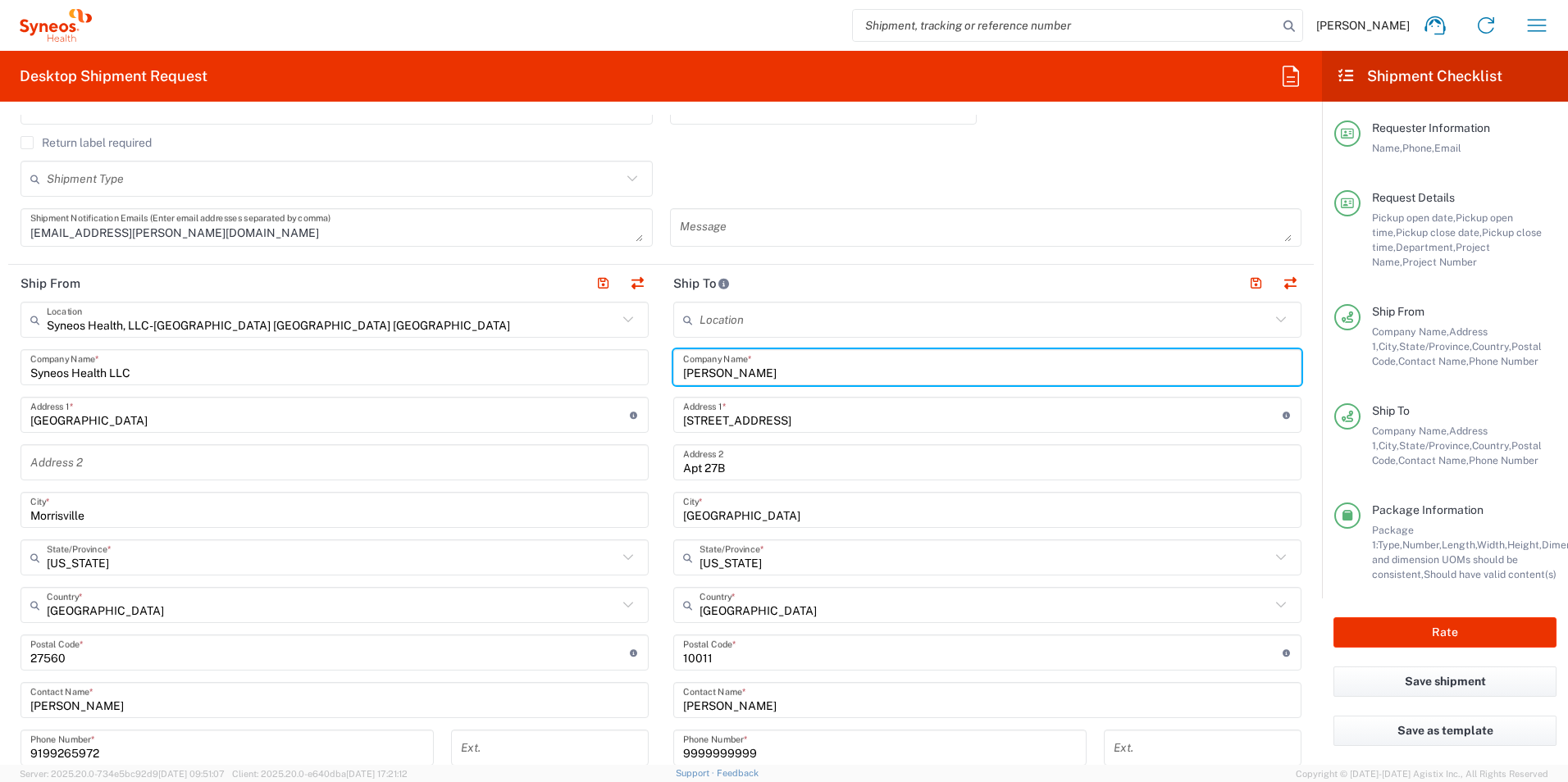
click at [735, 372] on input "MacKenzie Heffernan" at bounding box center [988, 367] width 608 height 29
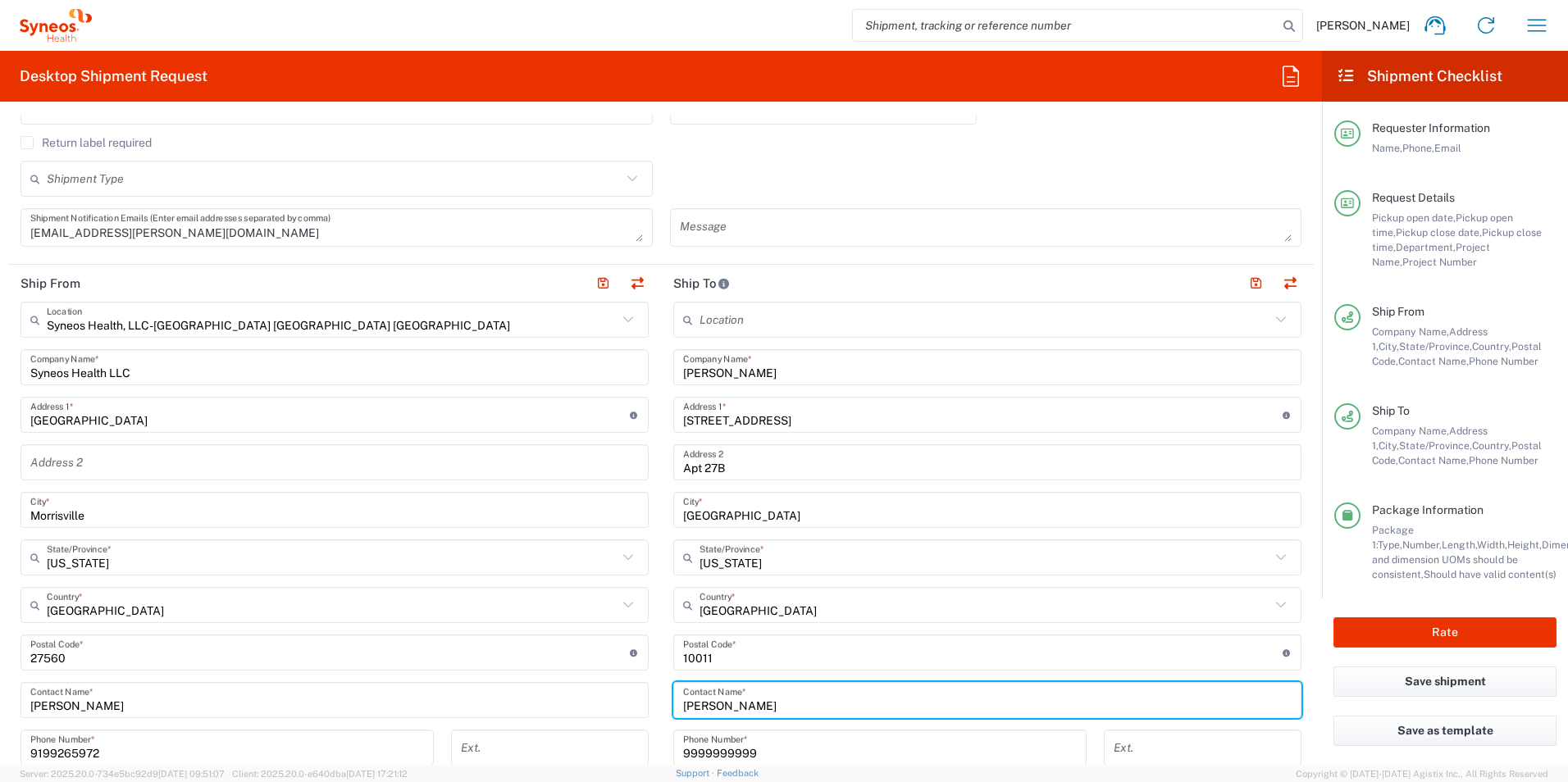
click at [730, 705] on input "Kendall Majtyka" at bounding box center [988, 700] width 608 height 29
click at [730, 706] on input "Kendall Majtyka" at bounding box center [988, 700] width 608 height 29
paste input "MacKenzie Heffernan"
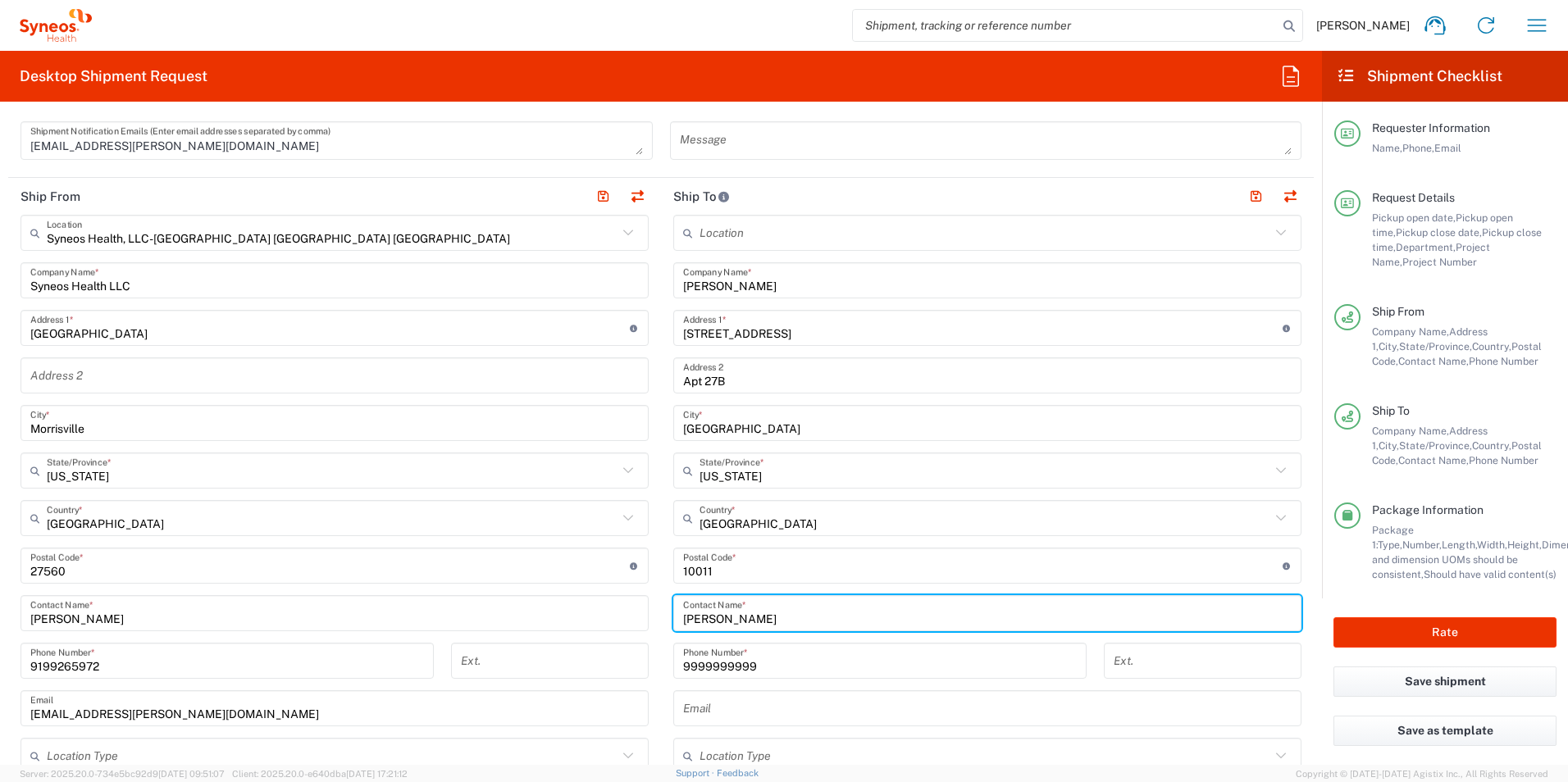
scroll to position [656, 0]
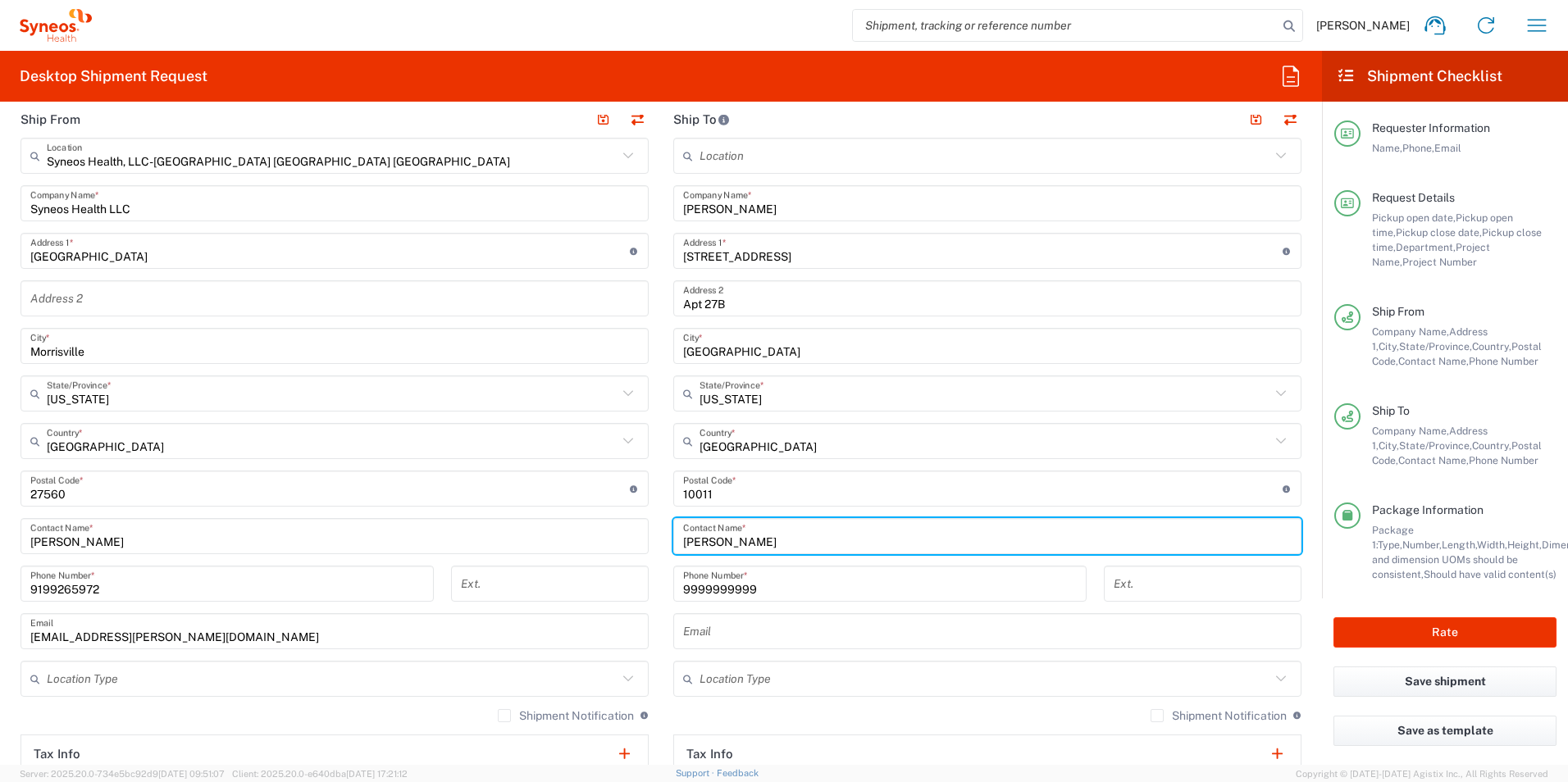
type input "MacKenzie Heffernan"
click at [802, 586] on input "9999999999" at bounding box center [880, 584] width 393 height 29
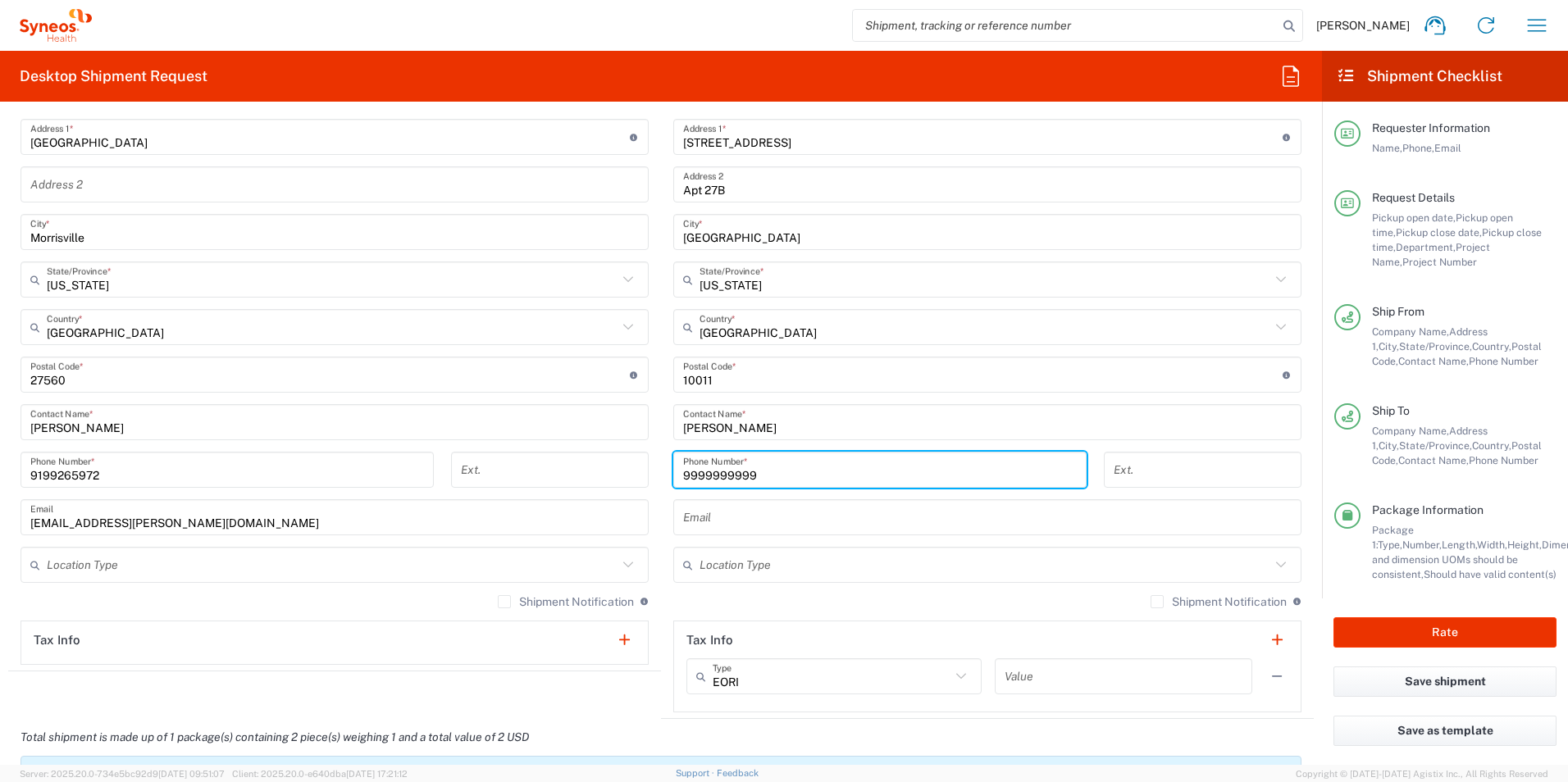
scroll to position [650, 0]
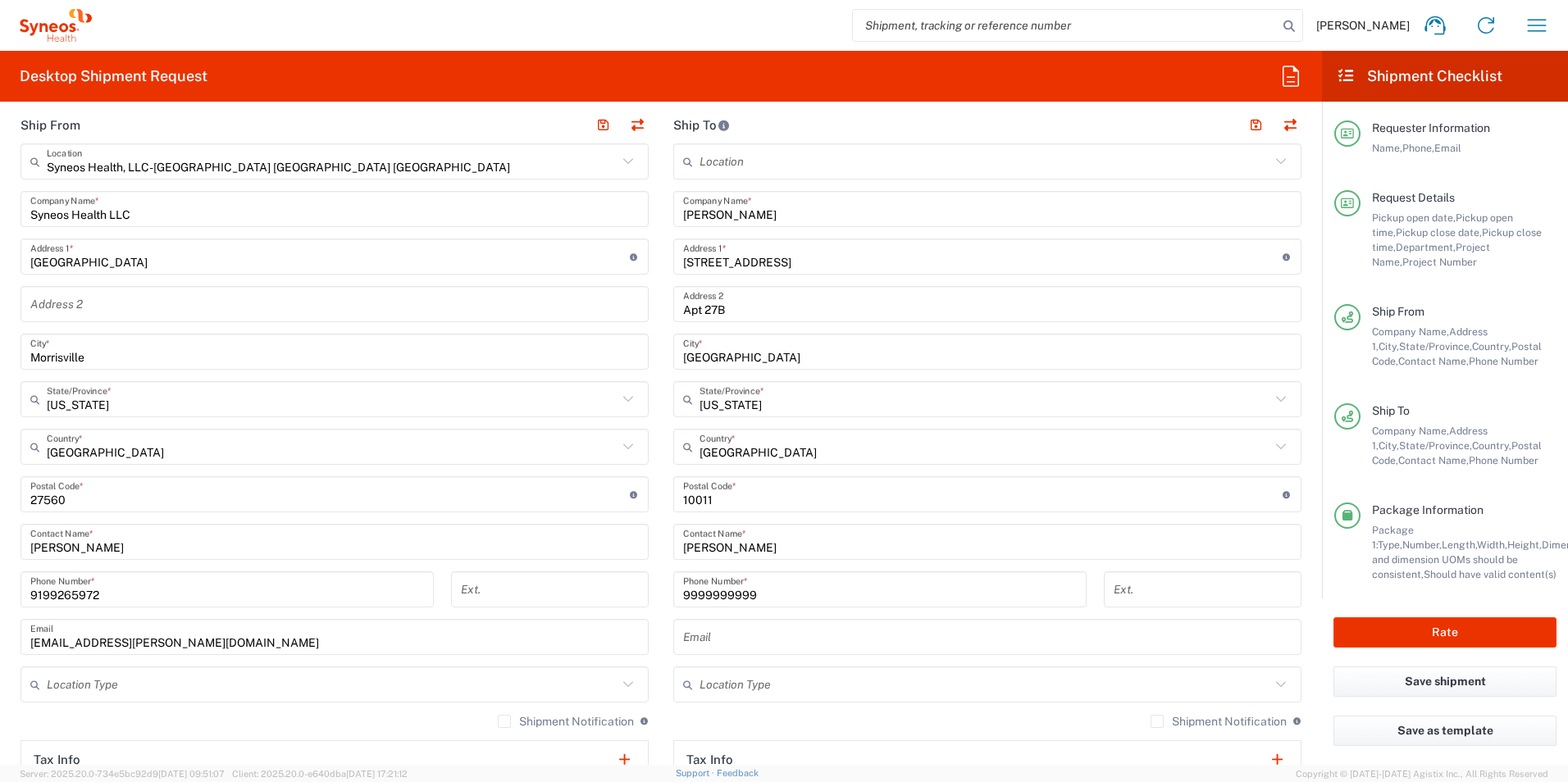
drag, startPoint x: 774, startPoint y: 590, endPoint x: 794, endPoint y: 593, distance: 20.2
click at [774, 590] on input "9999999999" at bounding box center [880, 590] width 393 height 29
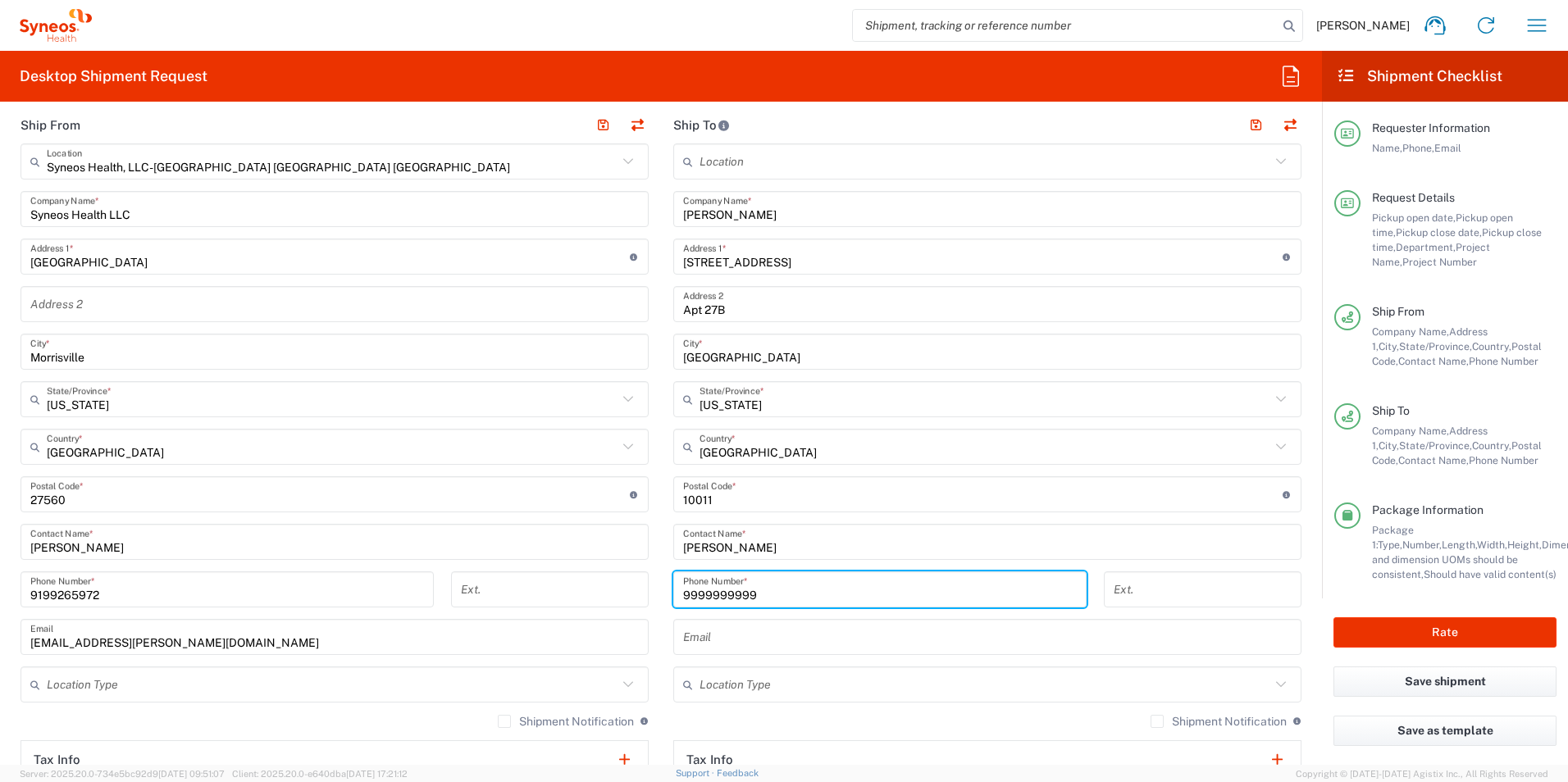
drag, startPoint x: 794, startPoint y: 593, endPoint x: 570, endPoint y: 584, distance: 224.2
click at [570, 584] on div "Ship From Syneos Health, LLC-Morrisville NC US Location Syneos Health, LLC-Morr…" at bounding box center [660, 472] width 1306 height 732
paste input "845 269 925"
click at [1302, 591] on form "Requester Information Pavithra Jayaraman Name * 9199265972 Phone * pavi.jayaram…" at bounding box center [661, 440] width 1322 height 650
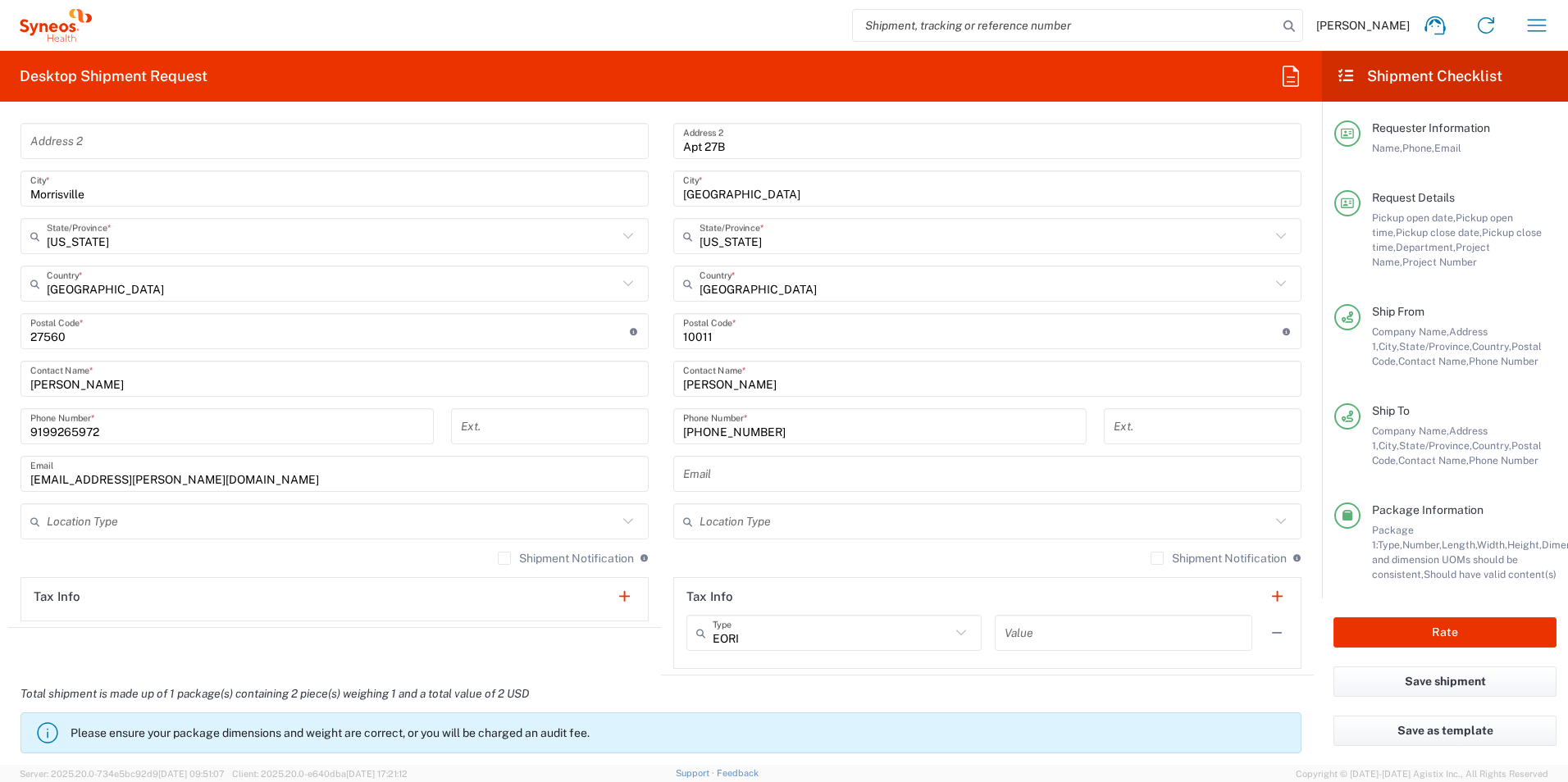
scroll to position [814, 0]
click at [673, 423] on div "845 269 9259 Phone Number *" at bounding box center [879, 425] width 413 height 36
click at [676, 428] on div "845 269 9259 Phone Number *" at bounding box center [879, 425] width 413 height 36
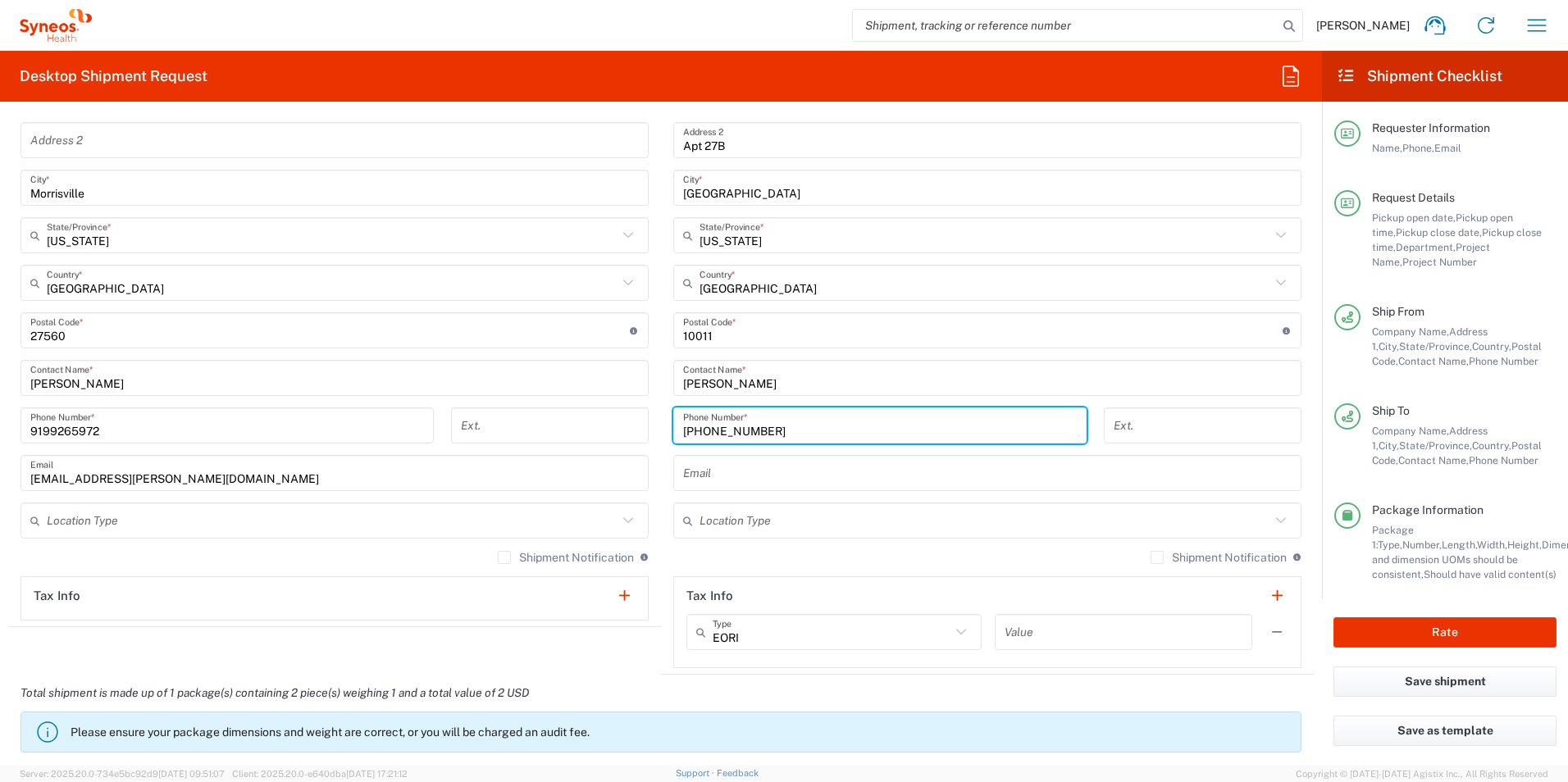
click at [684, 430] on input "845 269 9259" at bounding box center [880, 425] width 393 height 29
type input "+1 845 269 9259"
click at [1299, 514] on main "Location Addison Whitney LLC-Morrisvile NC US Barcelona-Syneos Health BioSector…" at bounding box center [988, 323] width 653 height 688
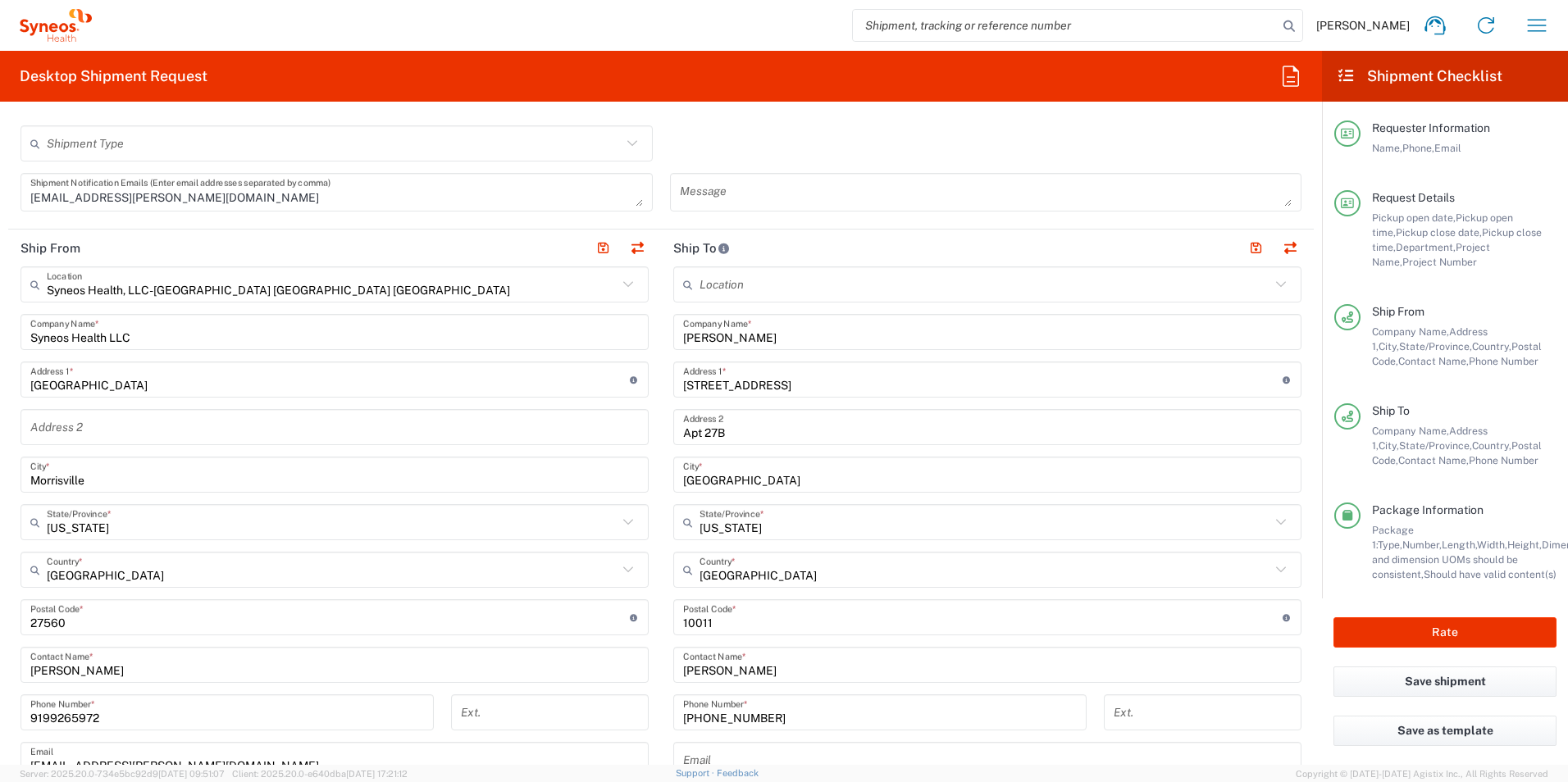
scroll to position [568, 0]
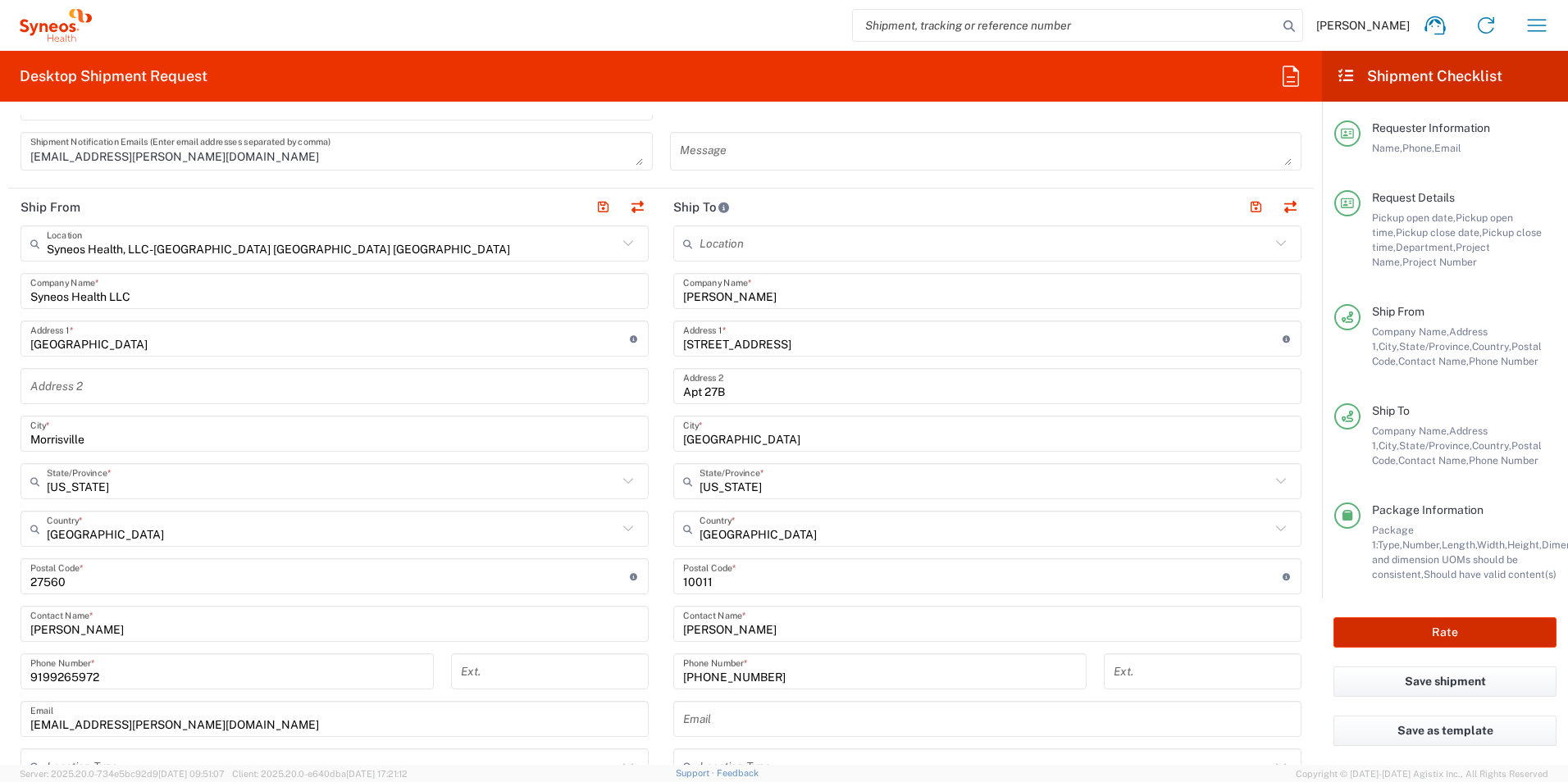
click at [1437, 631] on button "Rate" at bounding box center [1444, 632] width 223 height 30
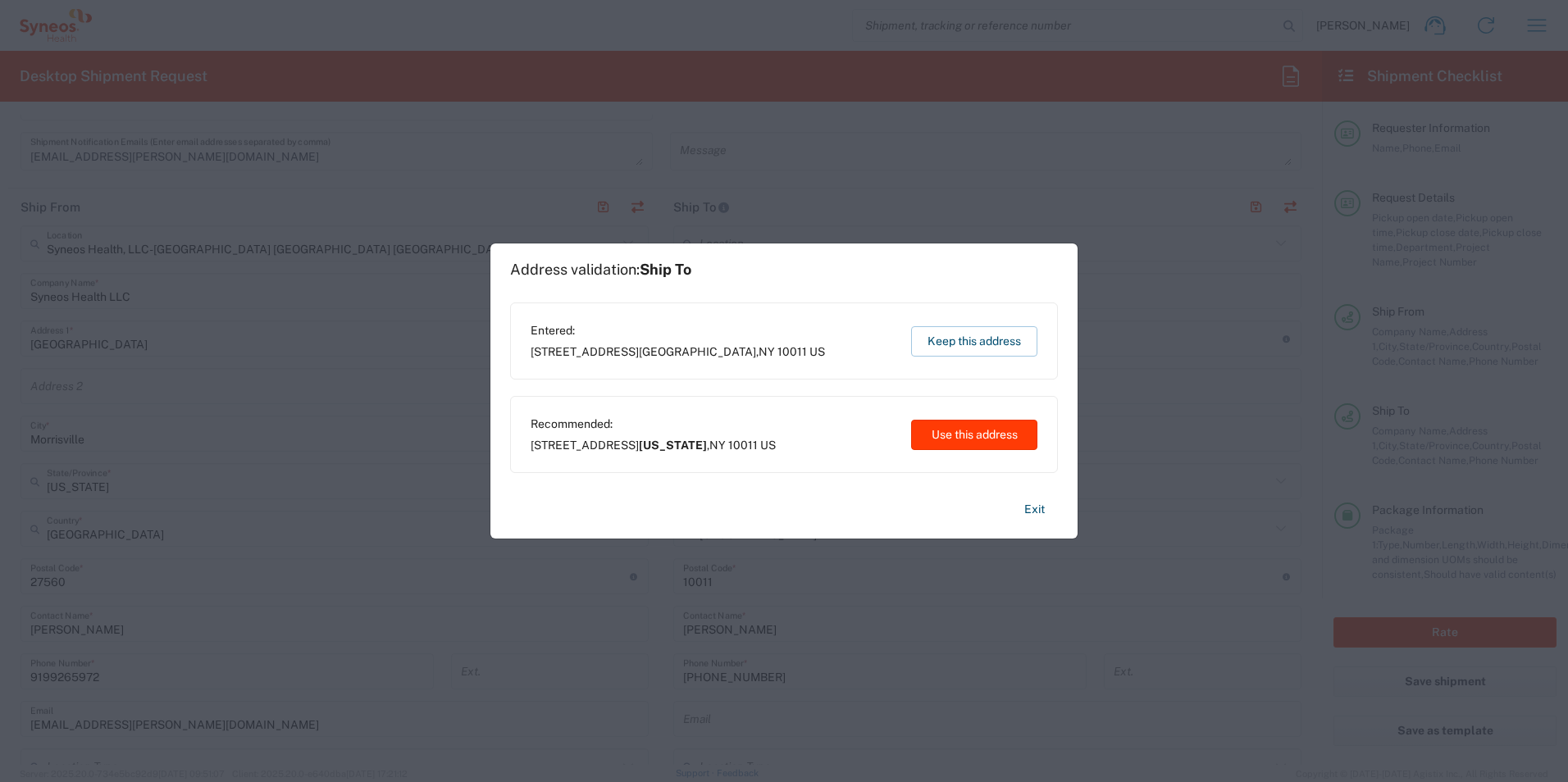
click at [971, 437] on button "Use this address" at bounding box center [975, 435] width 126 height 30
type input "New York"
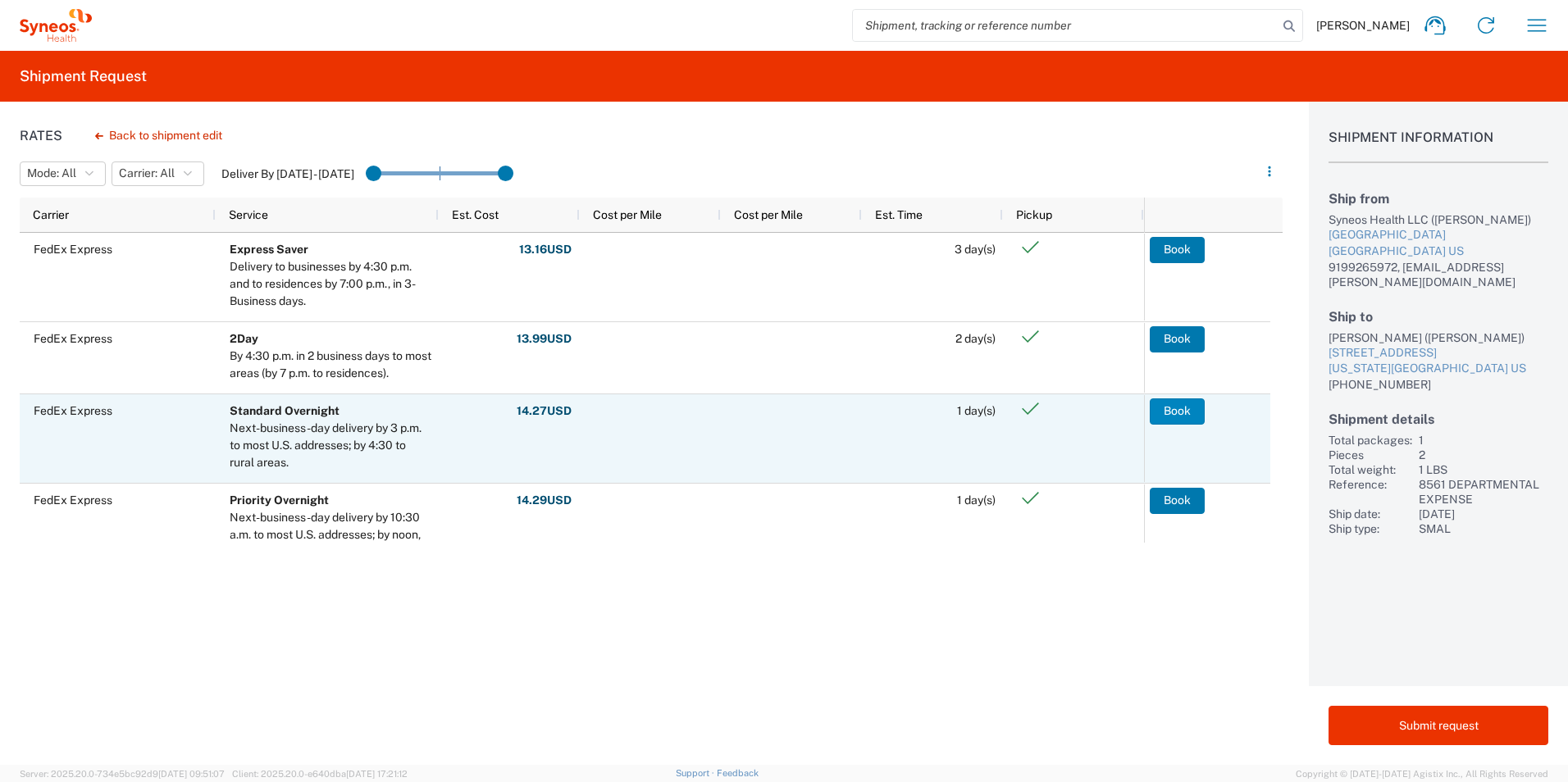
click at [1173, 407] on button "Book" at bounding box center [1176, 411] width 55 height 26
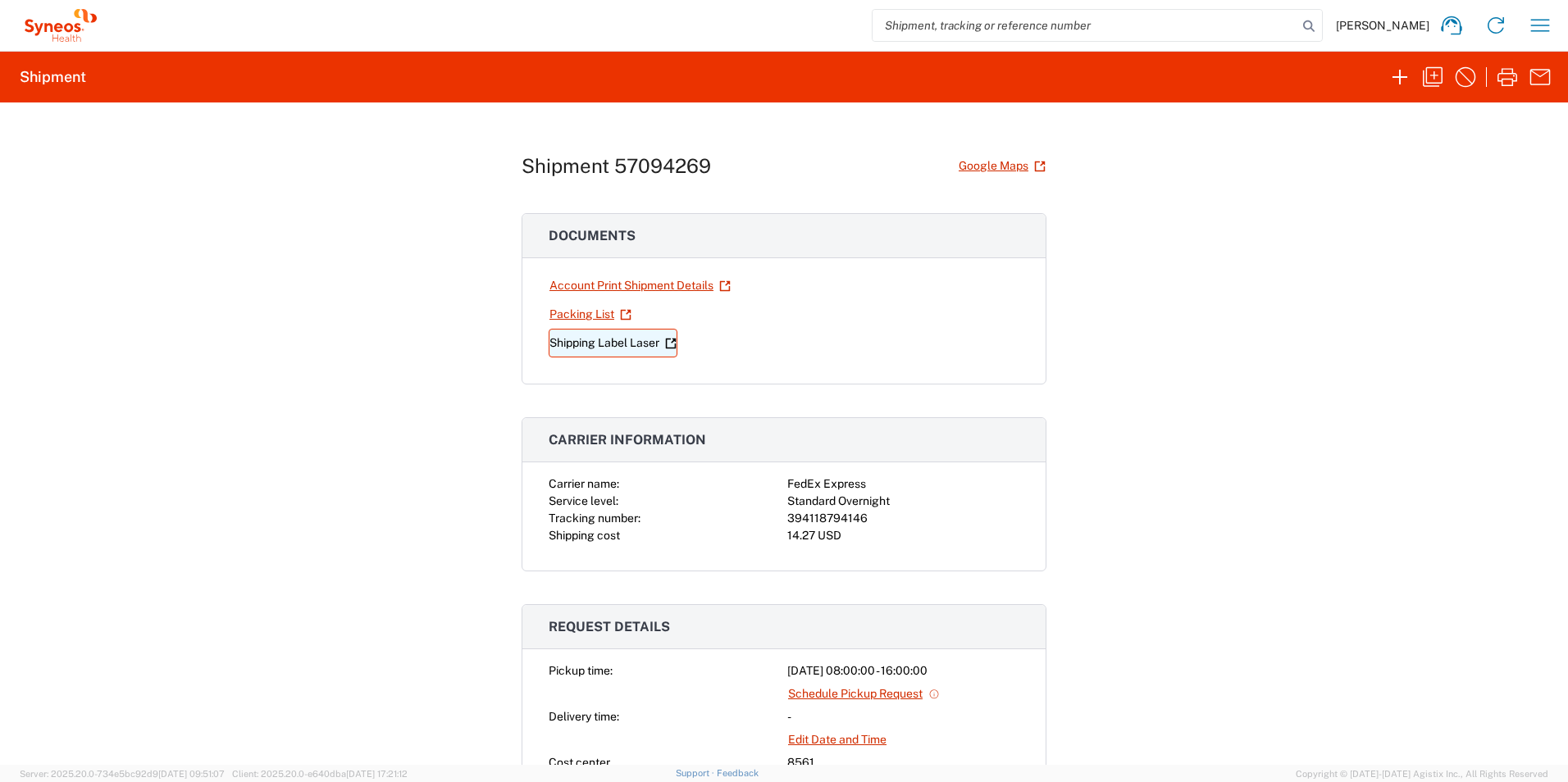
click at [622, 336] on link "Shipping Label Laser" at bounding box center [612, 343] width 129 height 29
